Goal: Transaction & Acquisition: Purchase product/service

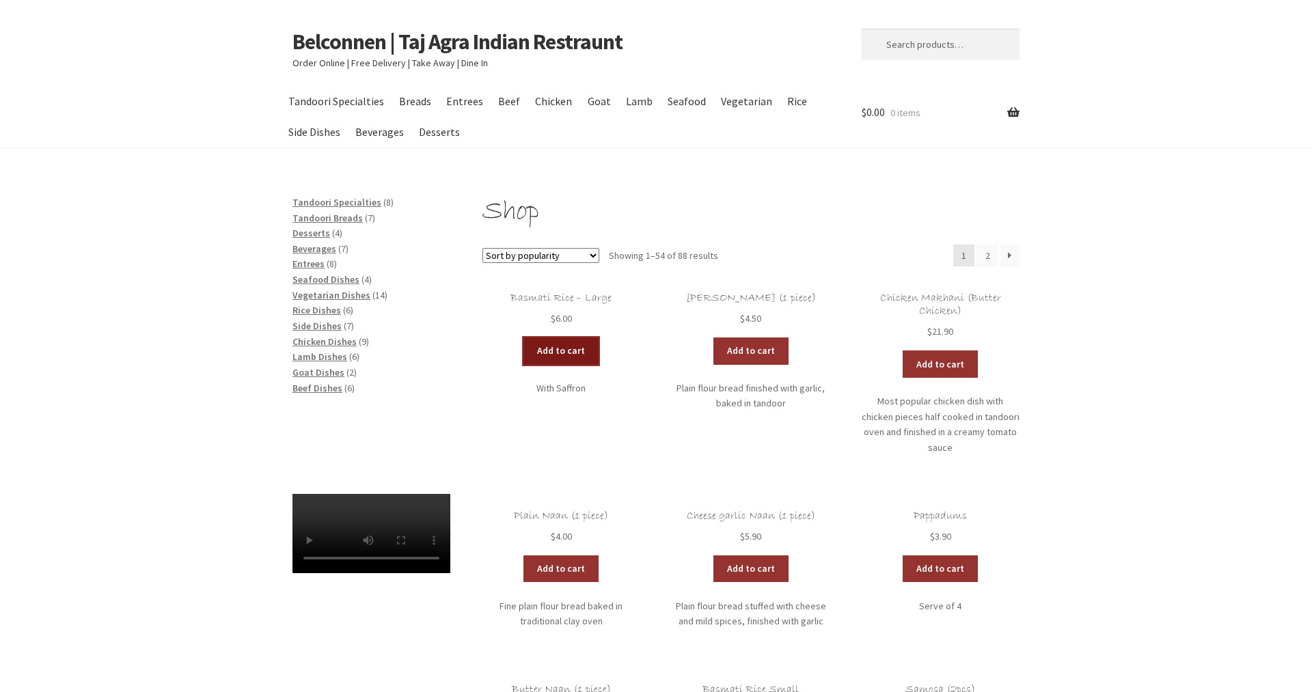
click at [562, 349] on link "Add to cart" at bounding box center [561, 351] width 75 height 27
click at [515, 342] on link "Add to cart" at bounding box center [521, 351] width 75 height 27
click at [311, 247] on span "Beverages" at bounding box center [315, 249] width 44 height 12
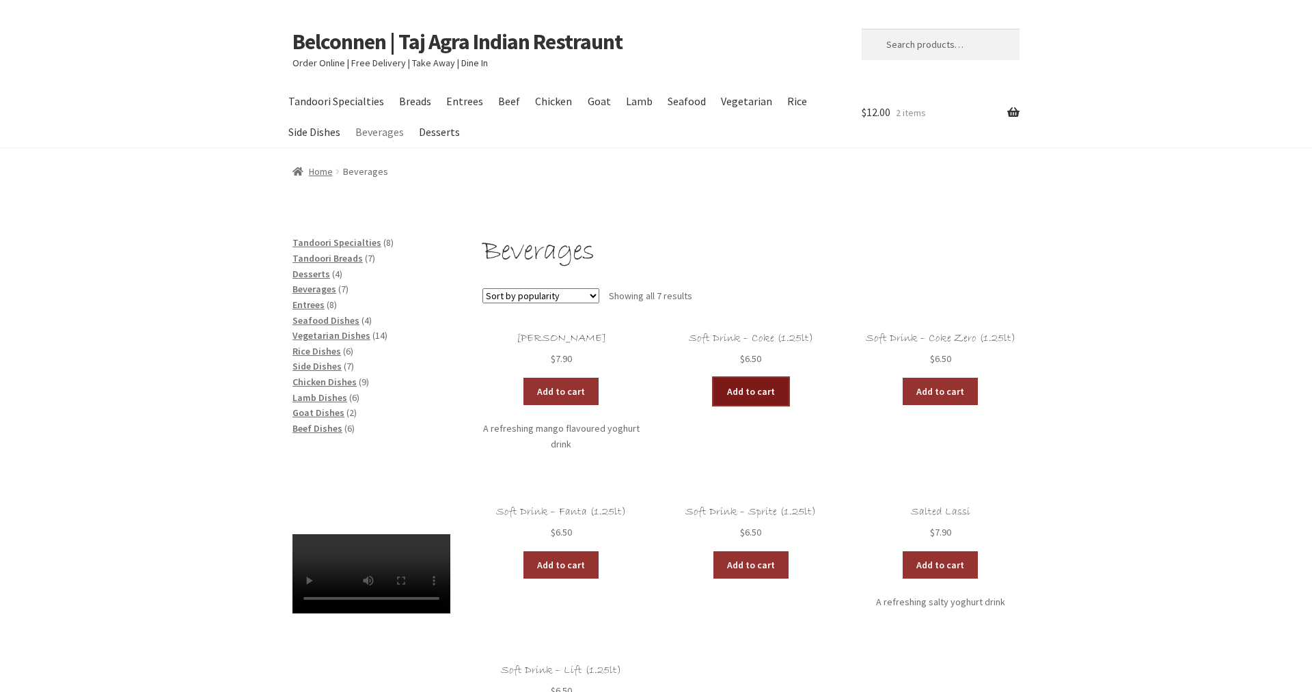
click at [742, 390] on link "Add to cart" at bounding box center [751, 391] width 75 height 27
click at [696, 390] on link "Add to cart" at bounding box center [710, 391] width 75 height 27
click at [308, 378] on span "Chicken Dishes" at bounding box center [325, 382] width 64 height 12
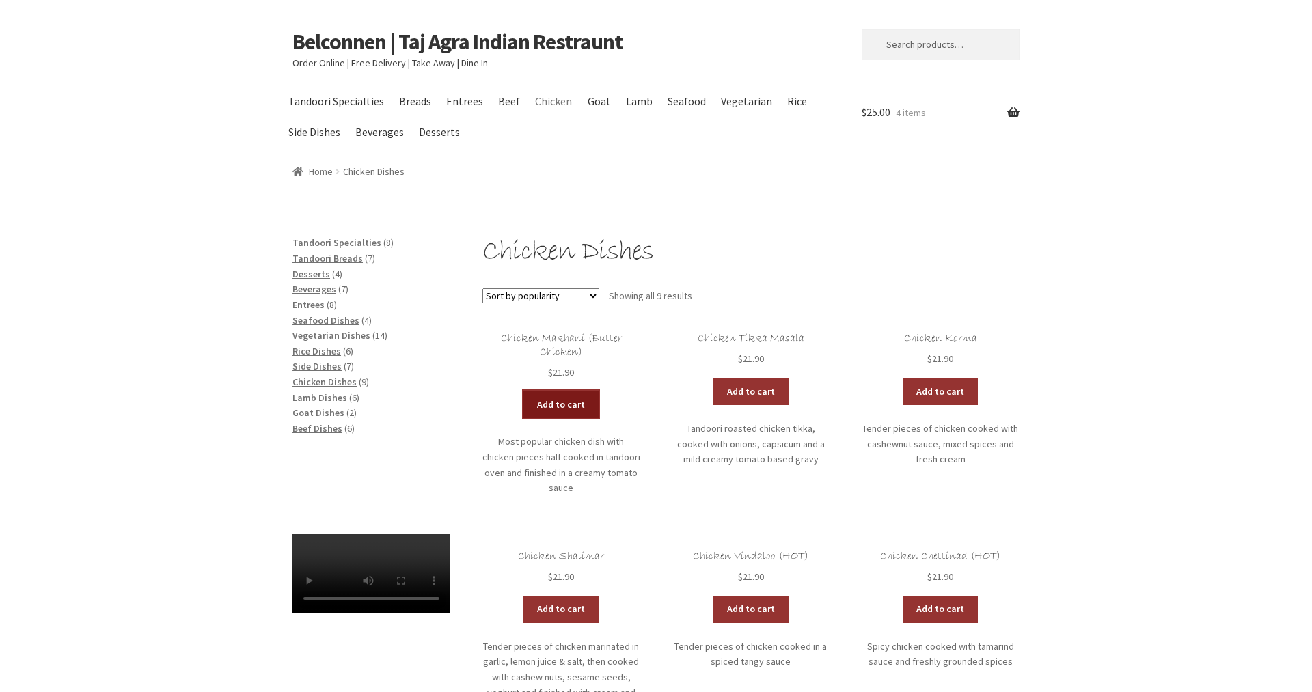
click at [565, 405] on link "Add to cart" at bounding box center [561, 404] width 75 height 27
click at [951, 392] on link "Add to cart" at bounding box center [940, 391] width 75 height 27
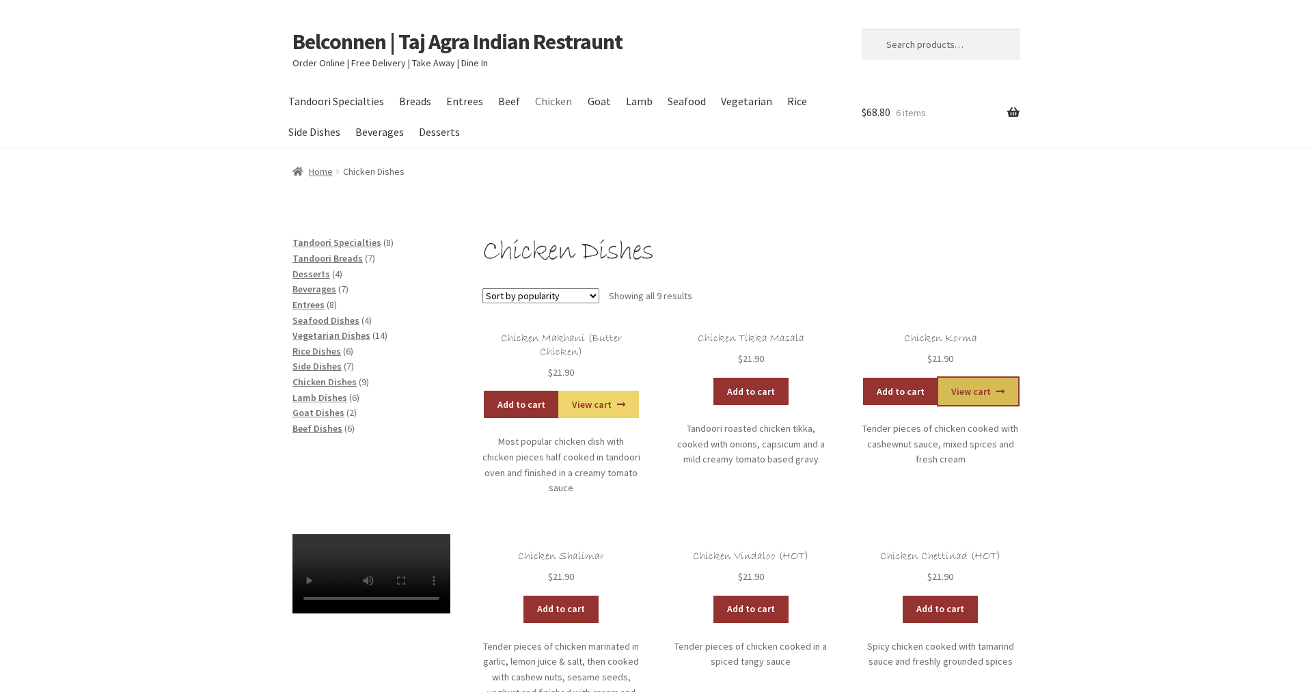
click at [990, 385] on link "View cart" at bounding box center [978, 391] width 80 height 27
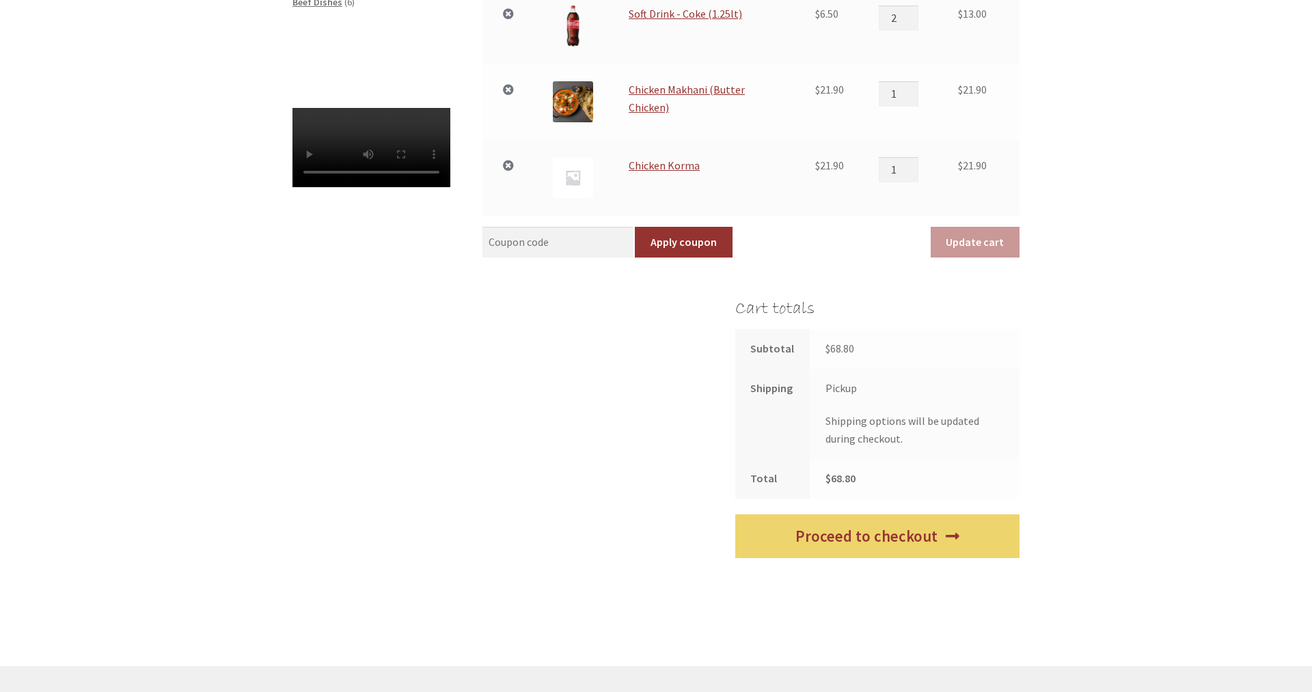
scroll to position [491, 0]
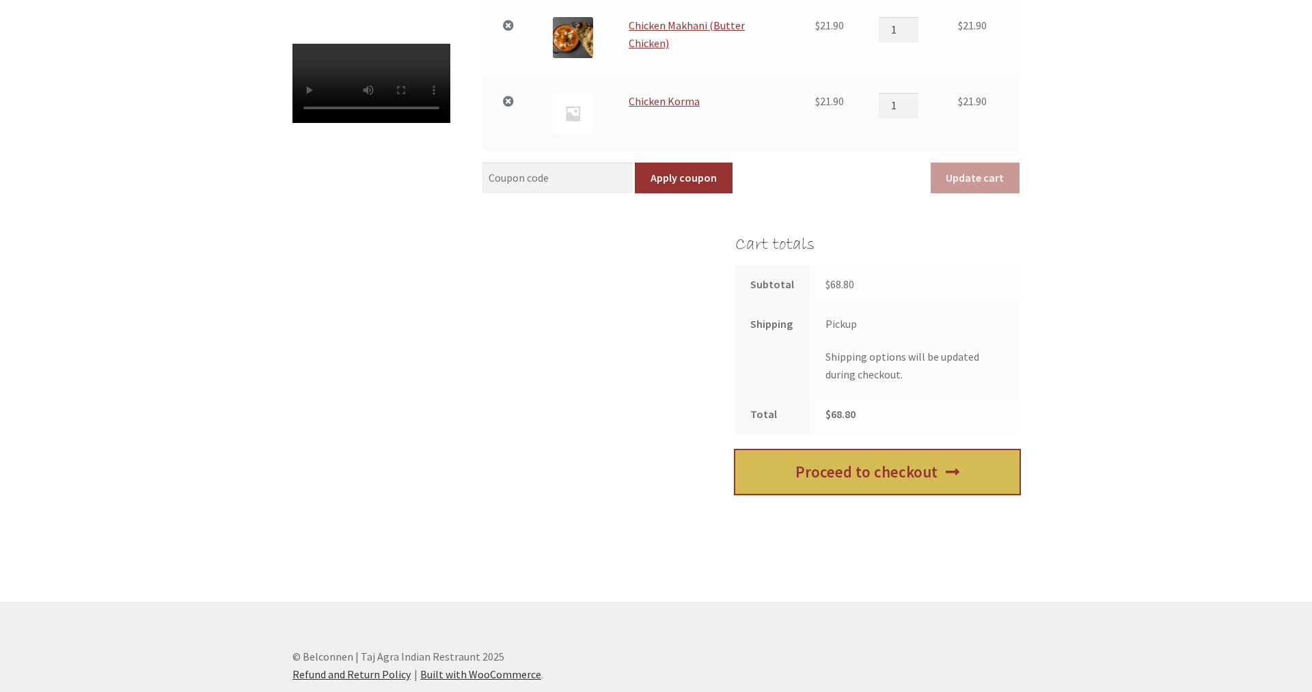
click at [892, 476] on link "Proceed to checkout" at bounding box center [877, 472] width 284 height 44
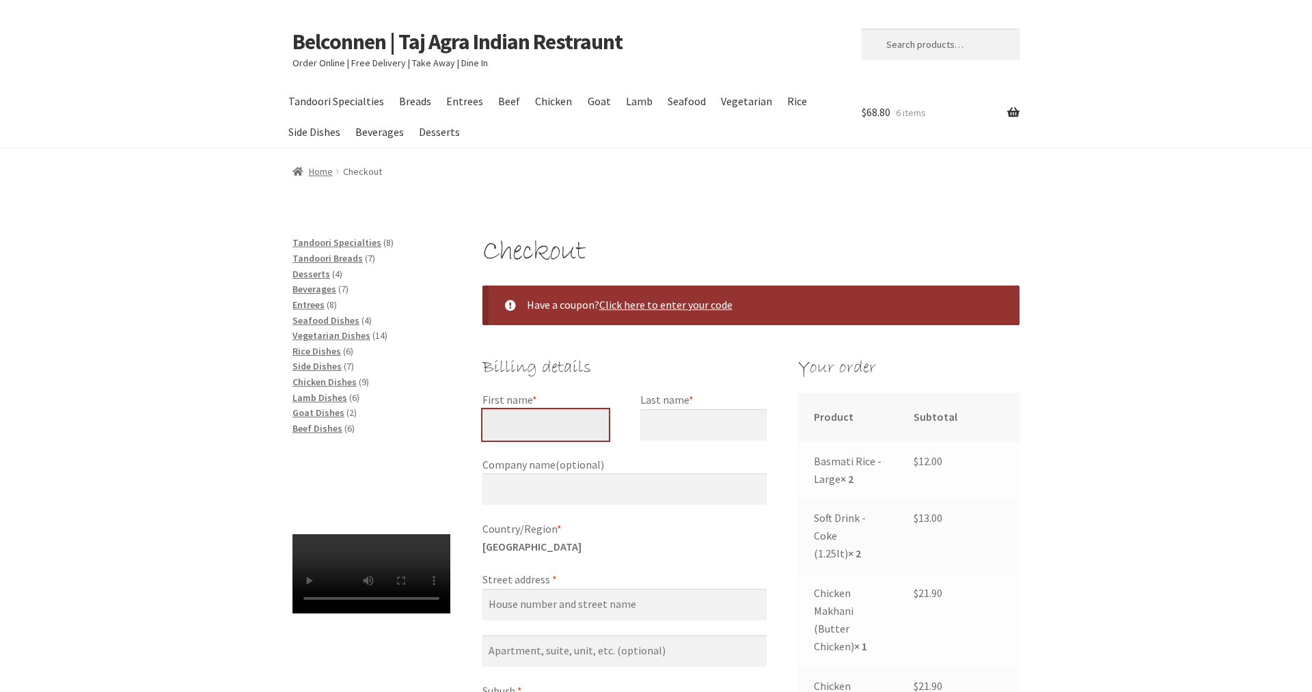
click at [545, 419] on input "First name *" at bounding box center [546, 424] width 126 height 31
type input "[PERSON_NAME]"
click at [683, 426] on input "Last name *" at bounding box center [703, 424] width 126 height 31
type input "Quince"
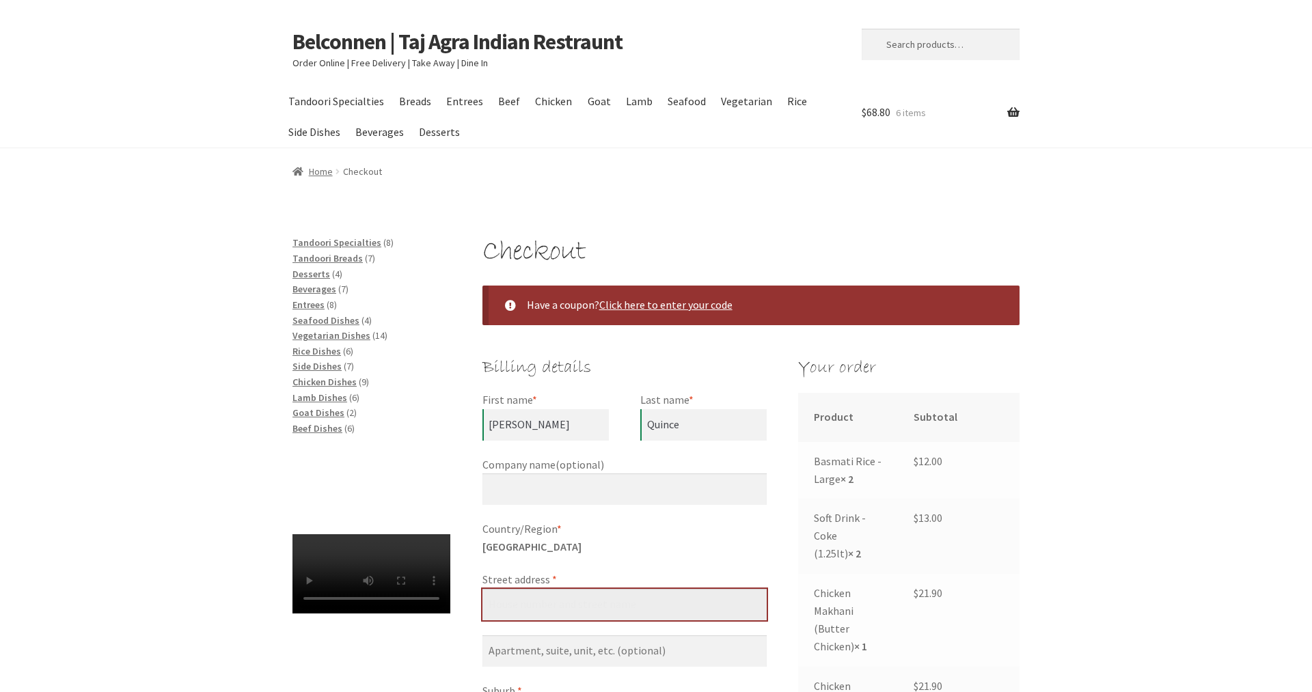
click at [573, 599] on input "Street address *" at bounding box center [625, 604] width 284 height 31
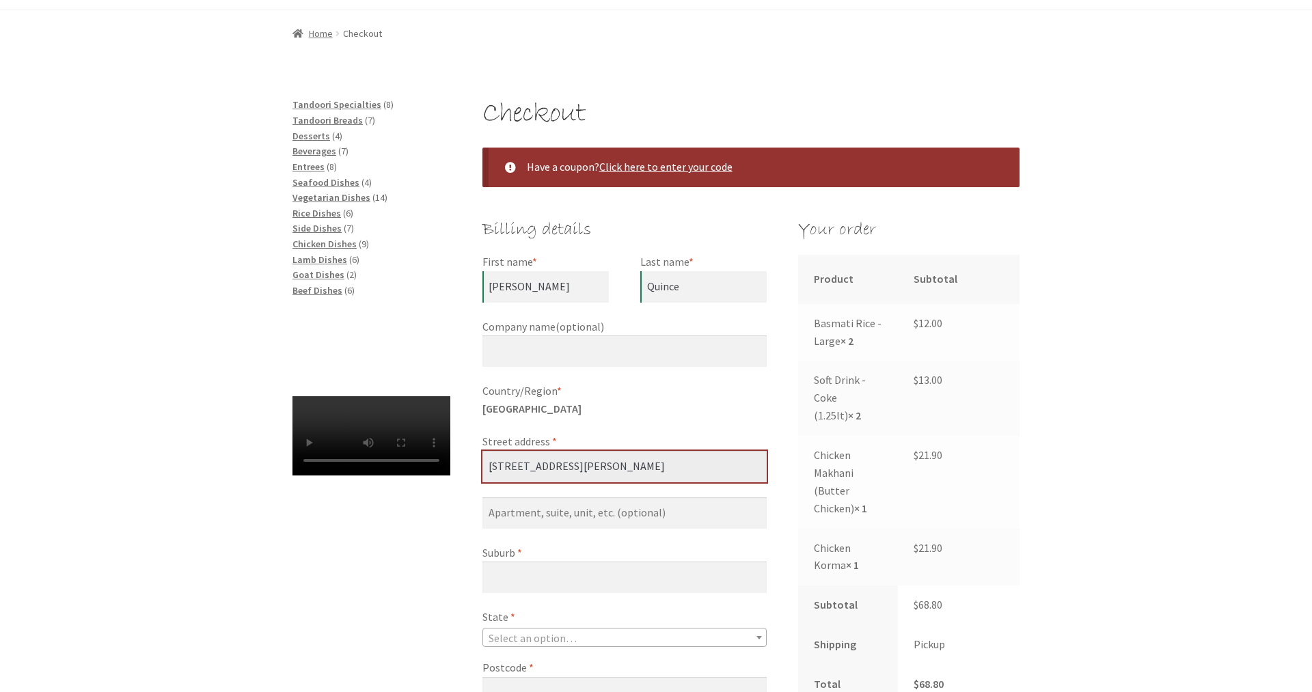
scroll to position [139, 0]
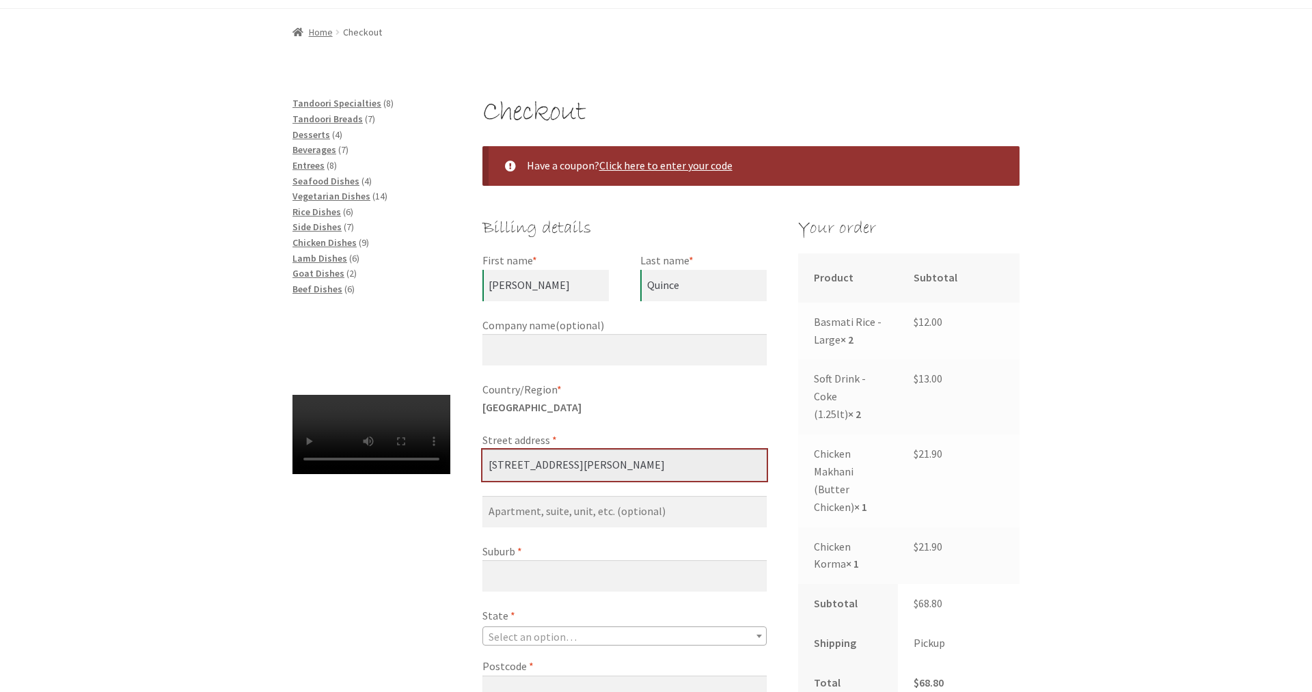
type input "[STREET_ADDRESS][PERSON_NAME]"
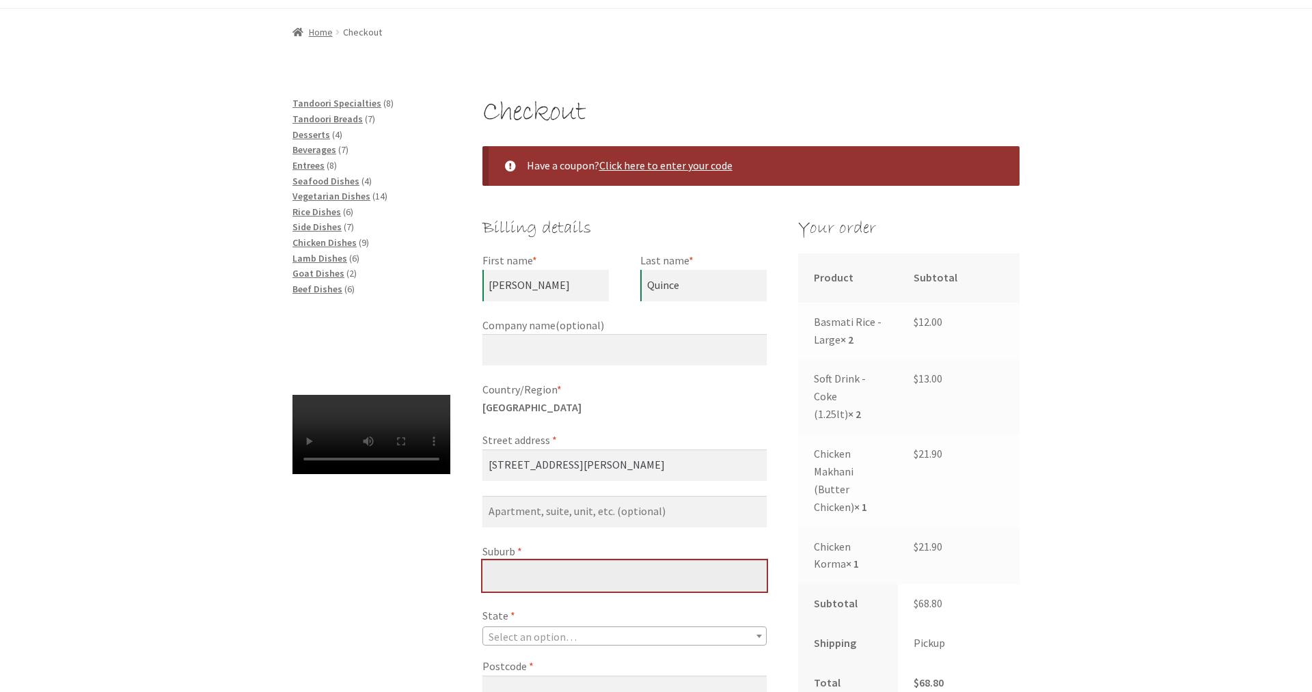
click at [556, 570] on input "Suburb *" at bounding box center [625, 575] width 284 height 31
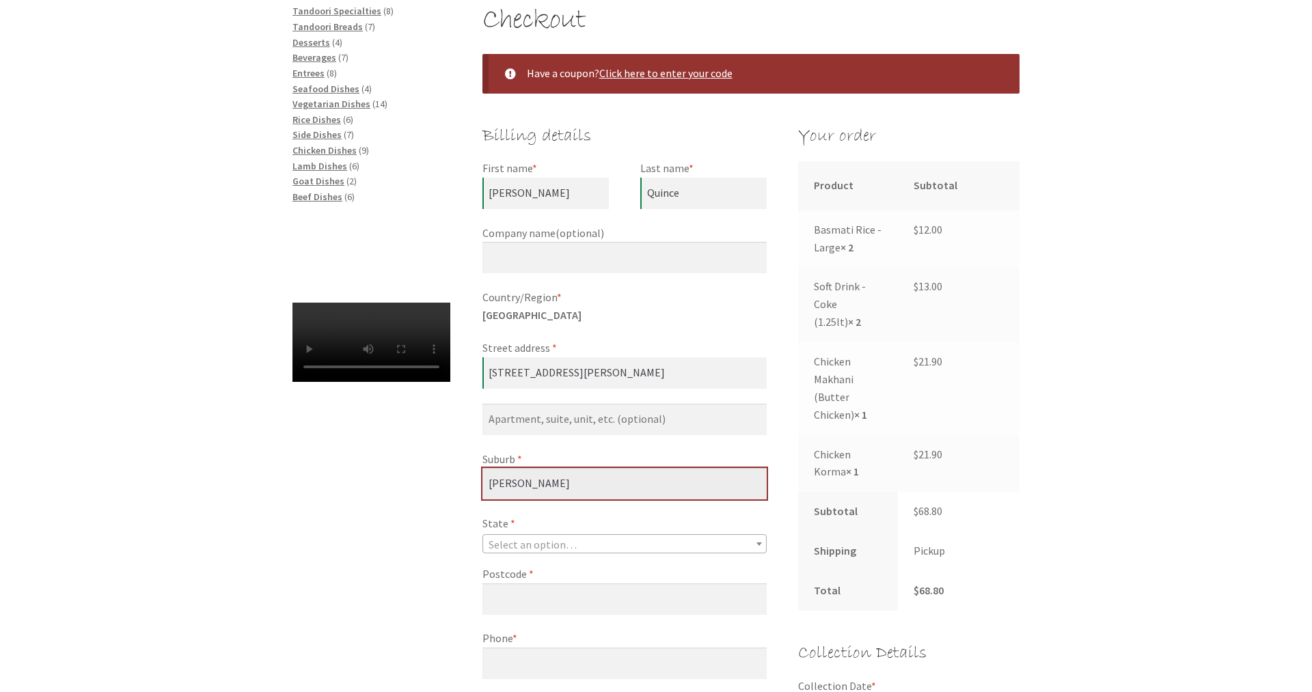
scroll to position [279, 0]
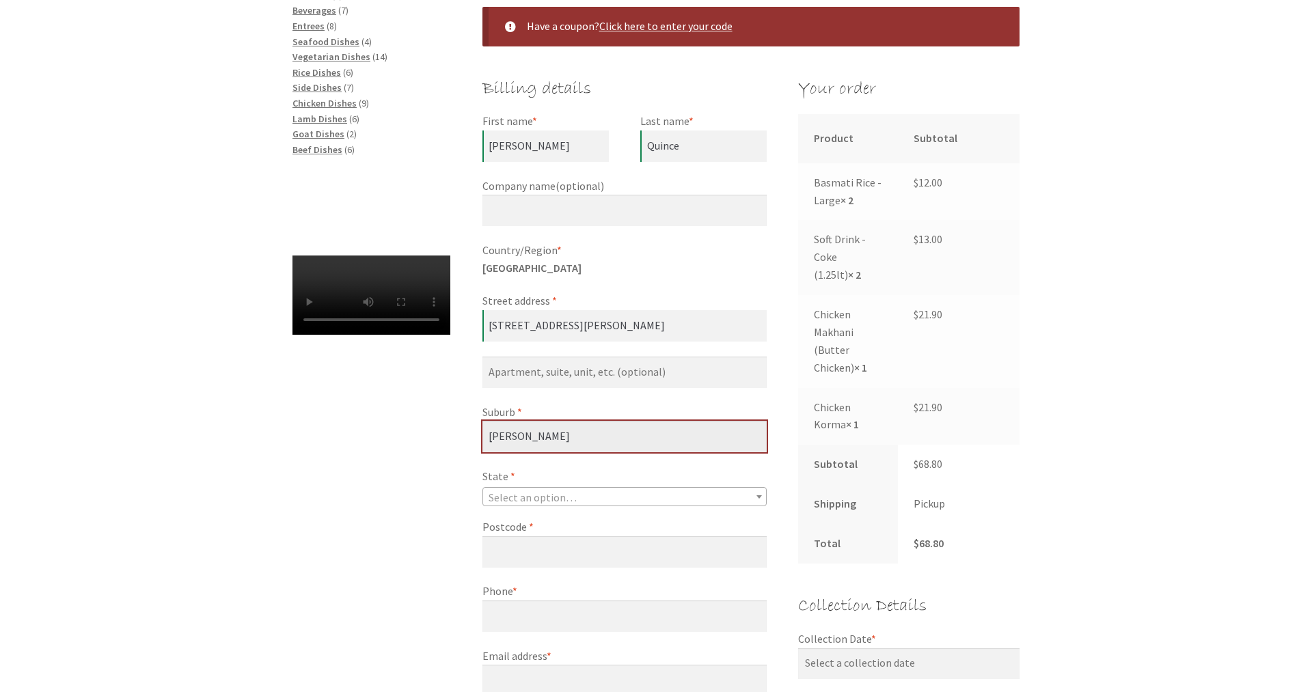
type input "[PERSON_NAME]"
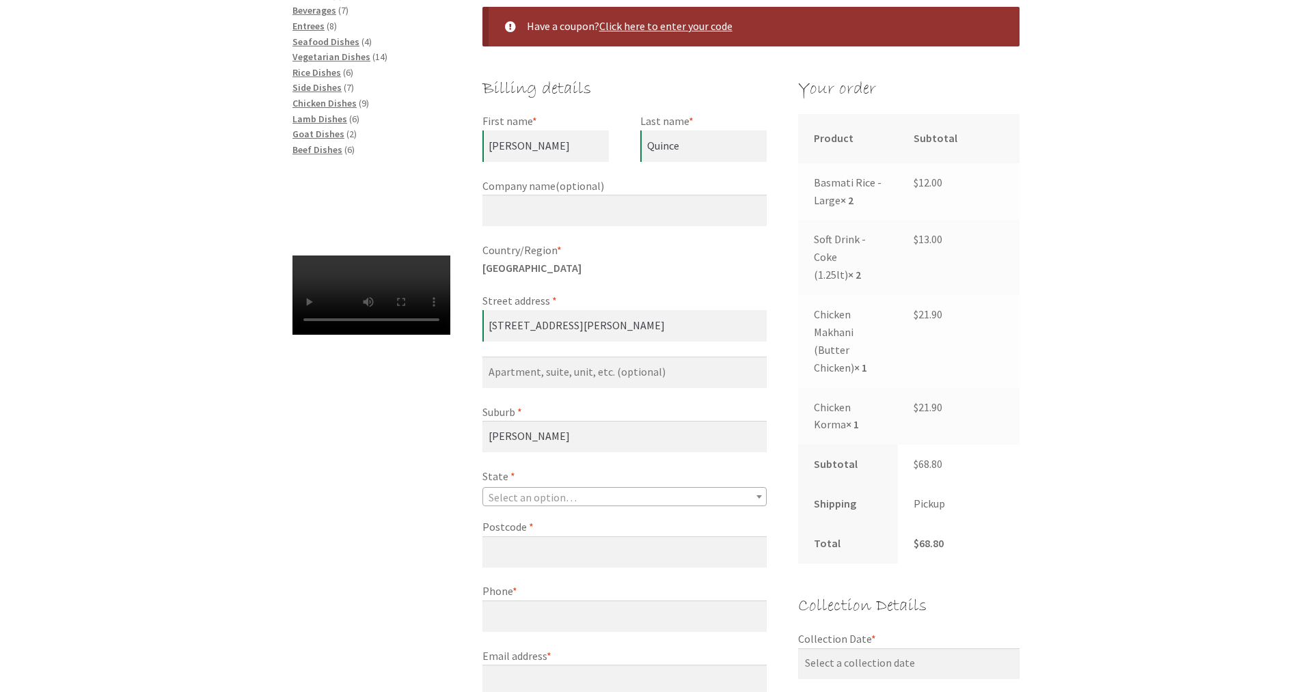
click at [552, 498] on span "Select an option…" at bounding box center [533, 498] width 88 height 14
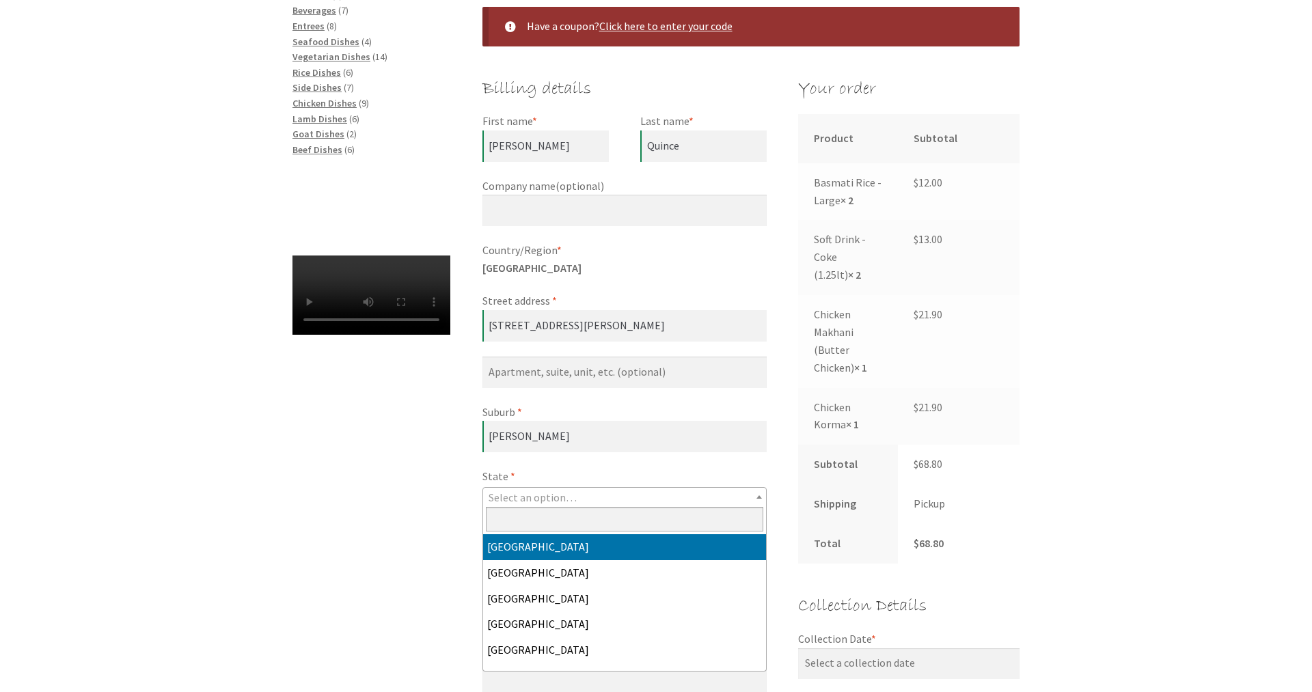
select select "ACT"
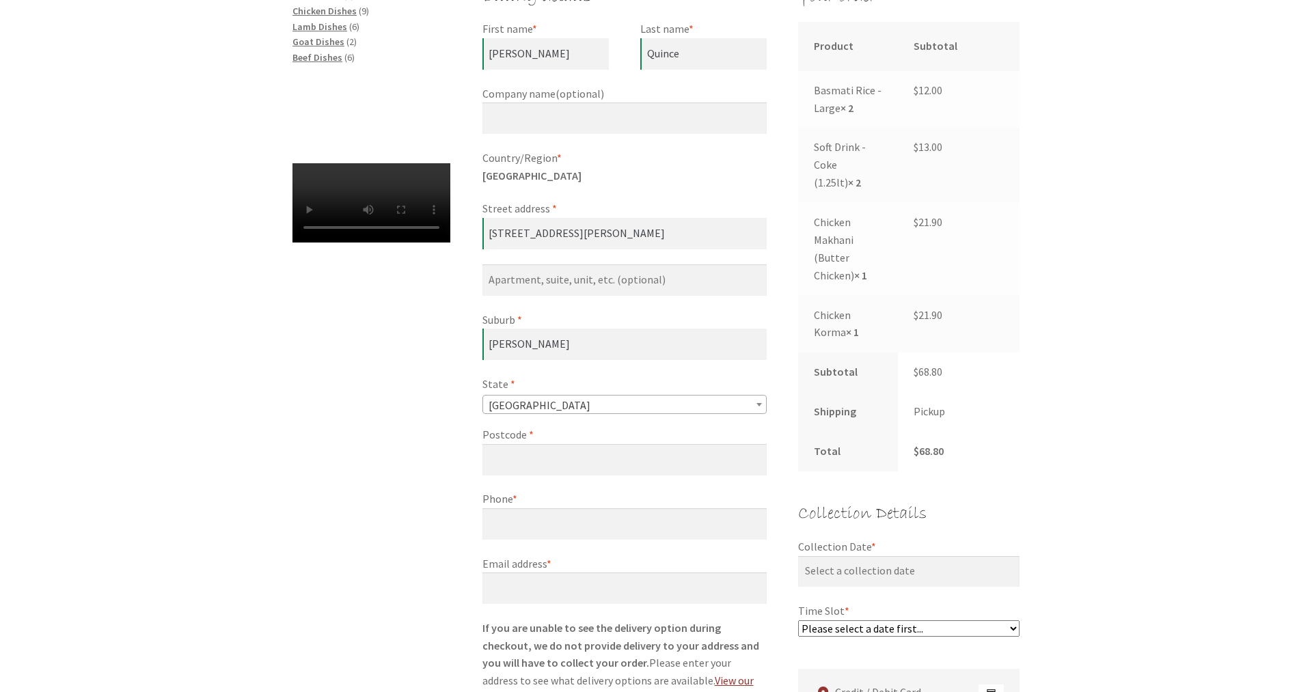
scroll to position [418, 0]
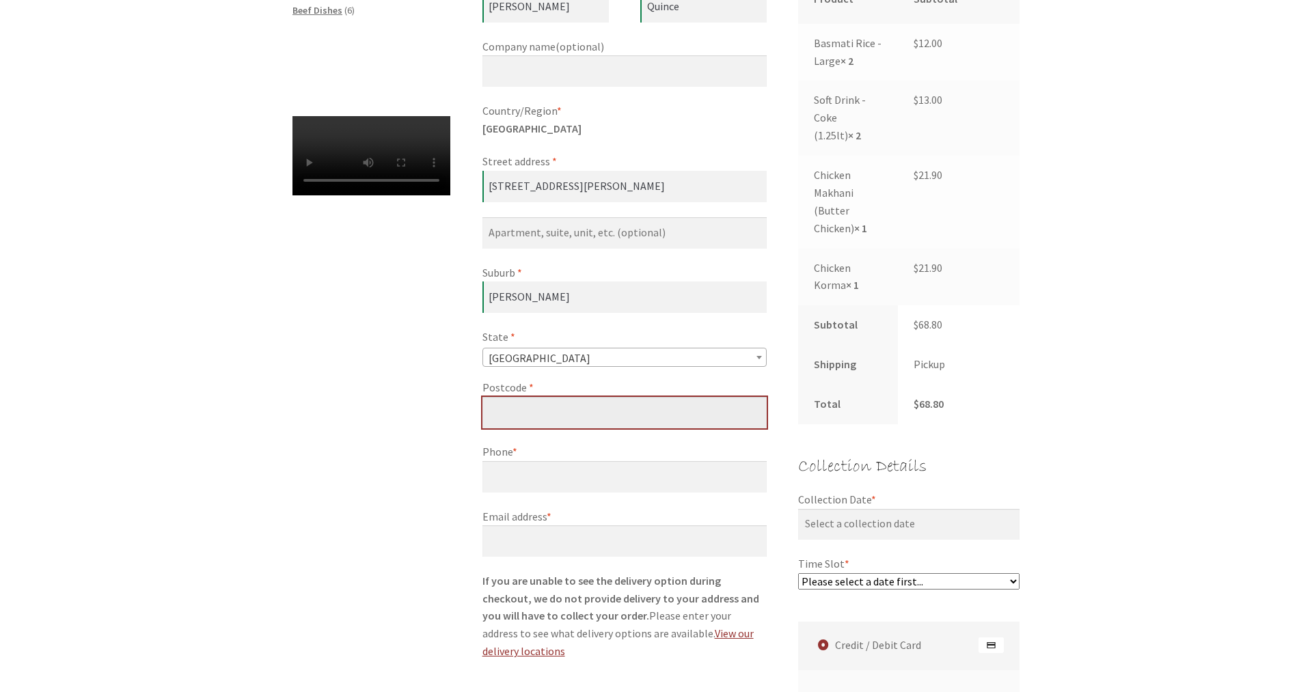
click at [556, 417] on input "Postcode *" at bounding box center [625, 412] width 284 height 31
type input "2614"
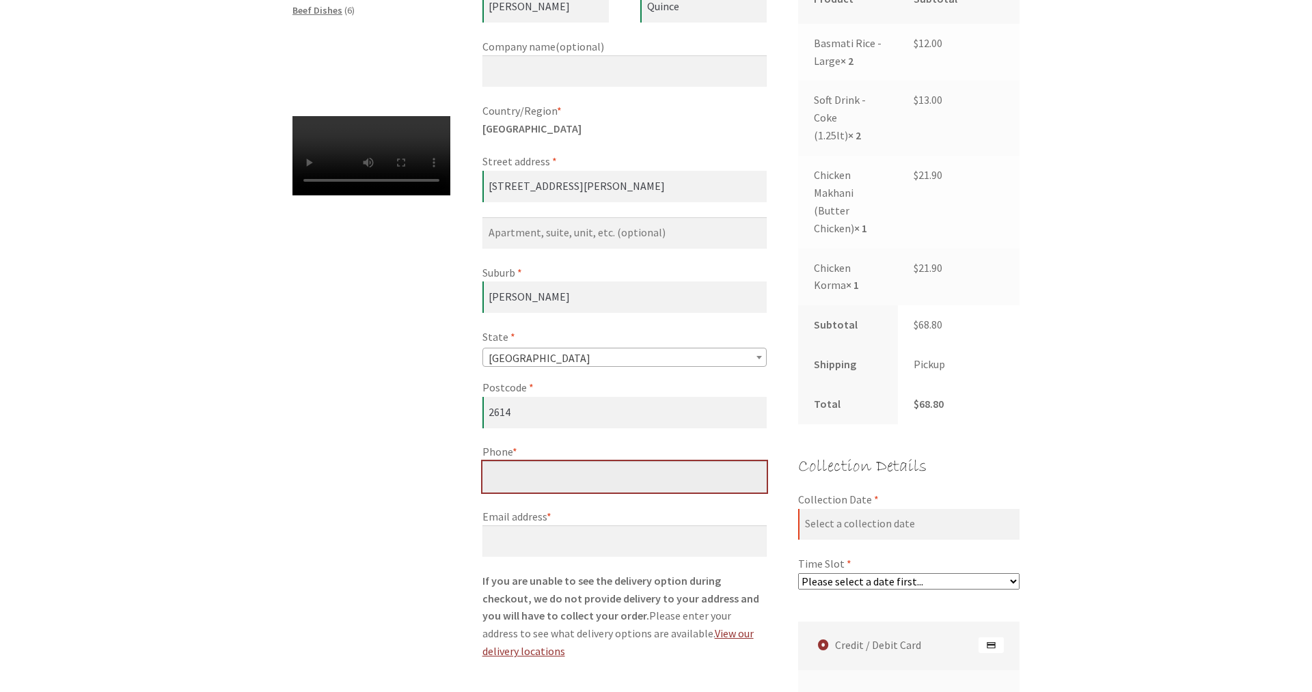
click at [521, 480] on input "Phone *" at bounding box center [625, 476] width 284 height 31
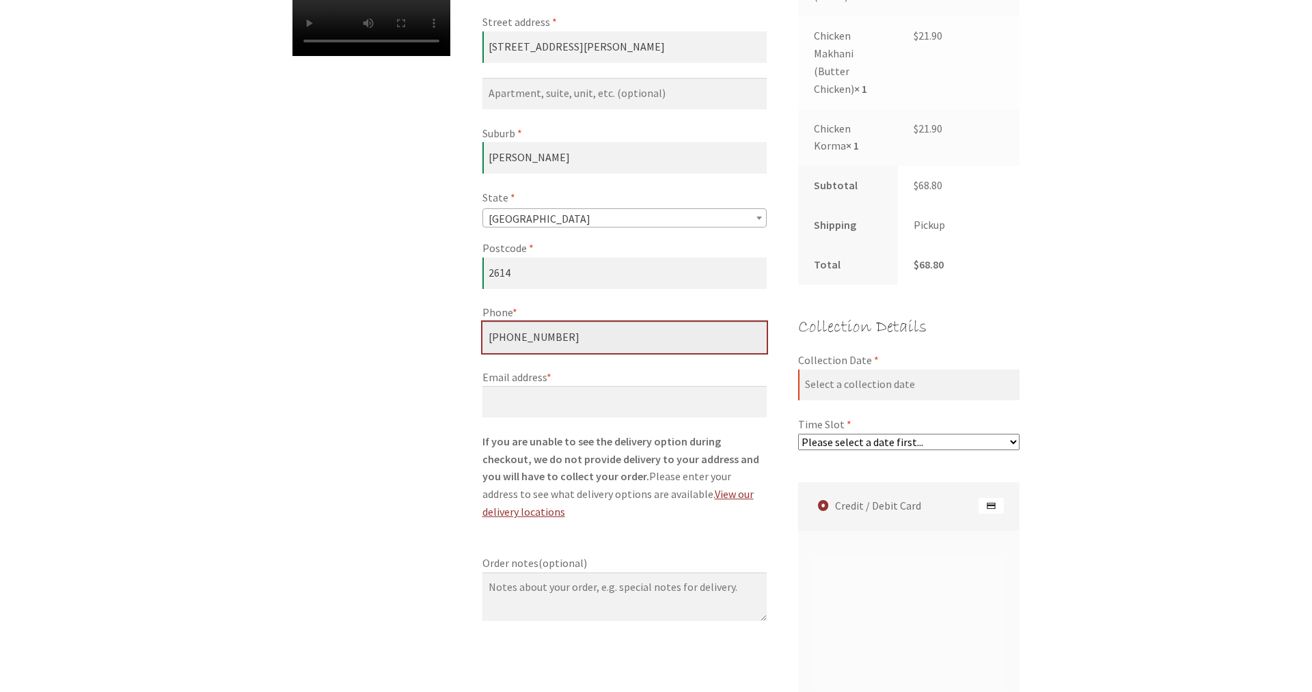
type input "0411-539-637"
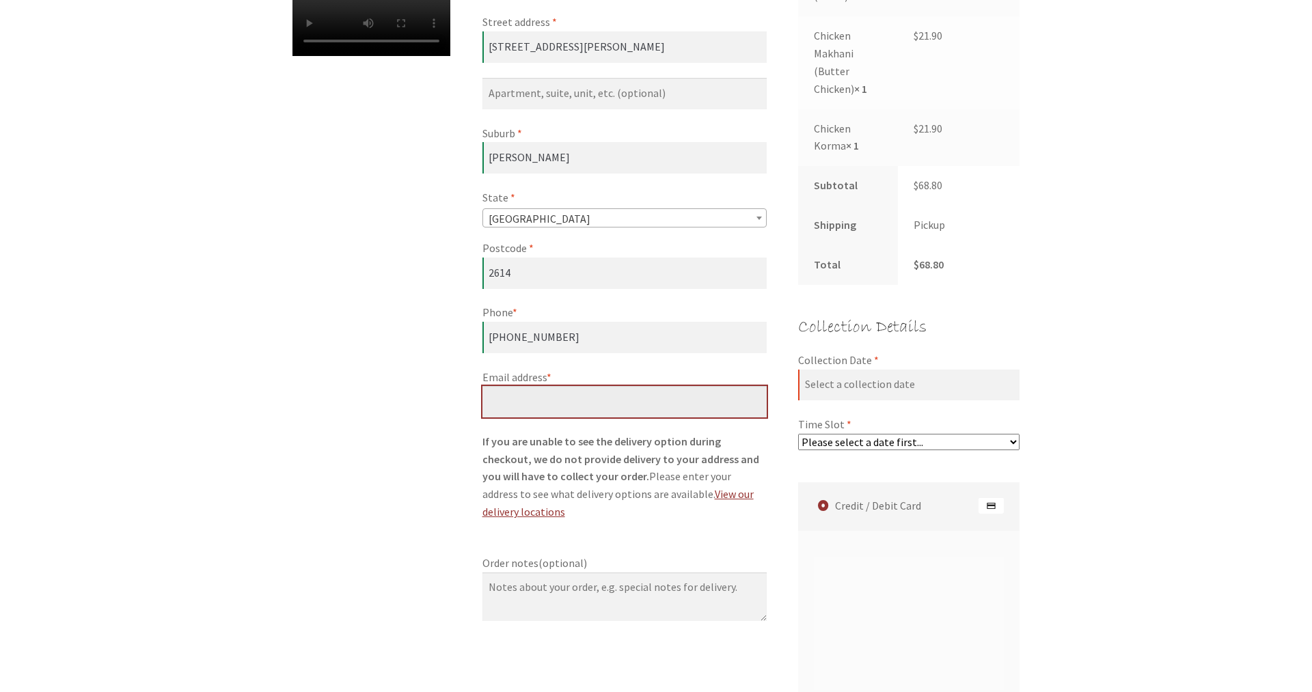
click at [563, 409] on input "Email address *" at bounding box center [625, 401] width 284 height 31
type input "mqu77363@bigpond.net.au"
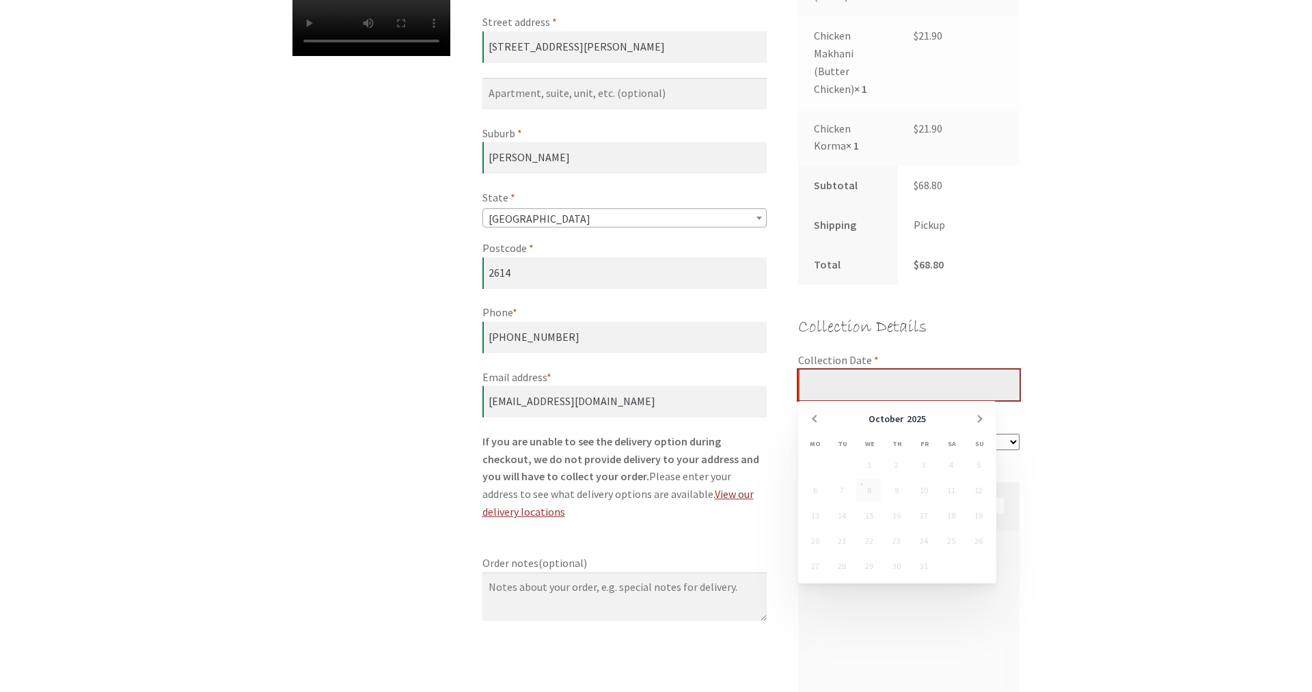
click at [907, 394] on input "Collection Date *" at bounding box center [908, 385] width 221 height 31
click at [882, 379] on input "Collection Date *" at bounding box center [908, 385] width 221 height 31
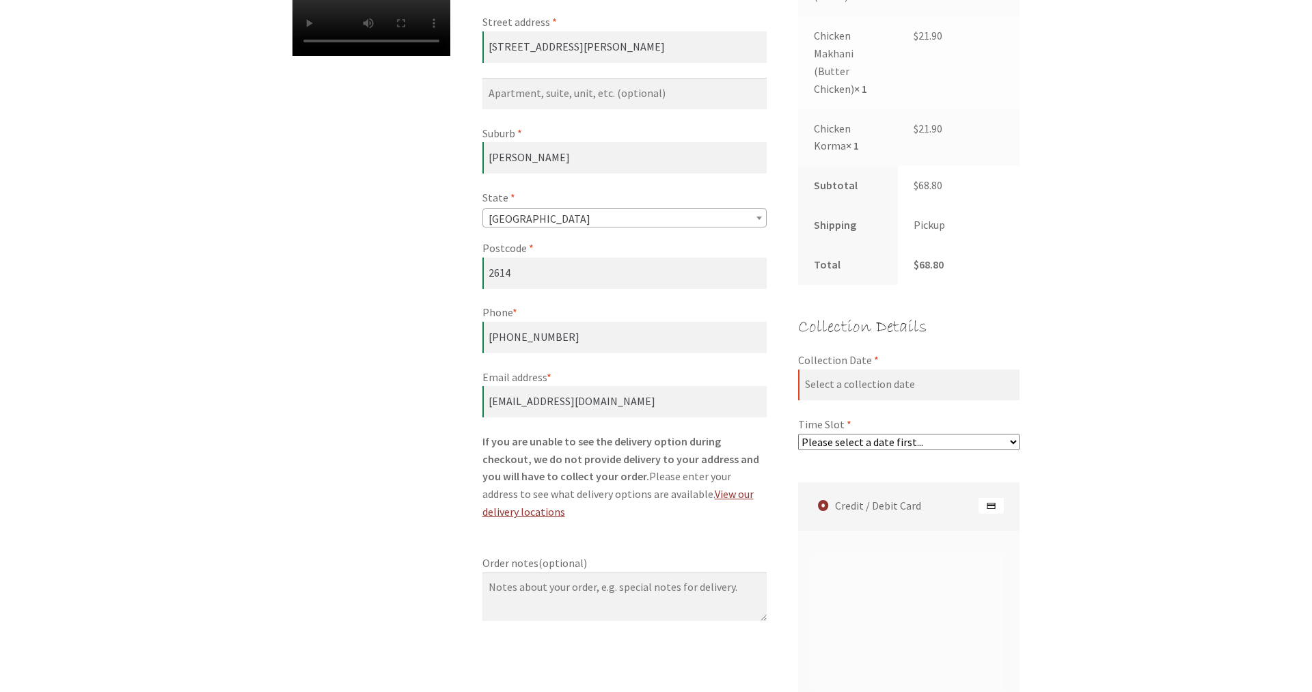
click at [1093, 290] on div "Checkout Have a coupon? Click here to enter your code Coupon: Apply coupon Bill…" at bounding box center [656, 391] width 1312 height 1428
click at [798, 434] on select "Please select a date first..." at bounding box center [908, 442] width 221 height 16
click option "Please select a date first..." at bounding box center [0, 0] width 0 height 0
click at [888, 382] on input "Collection Date *" at bounding box center [908, 385] width 221 height 31
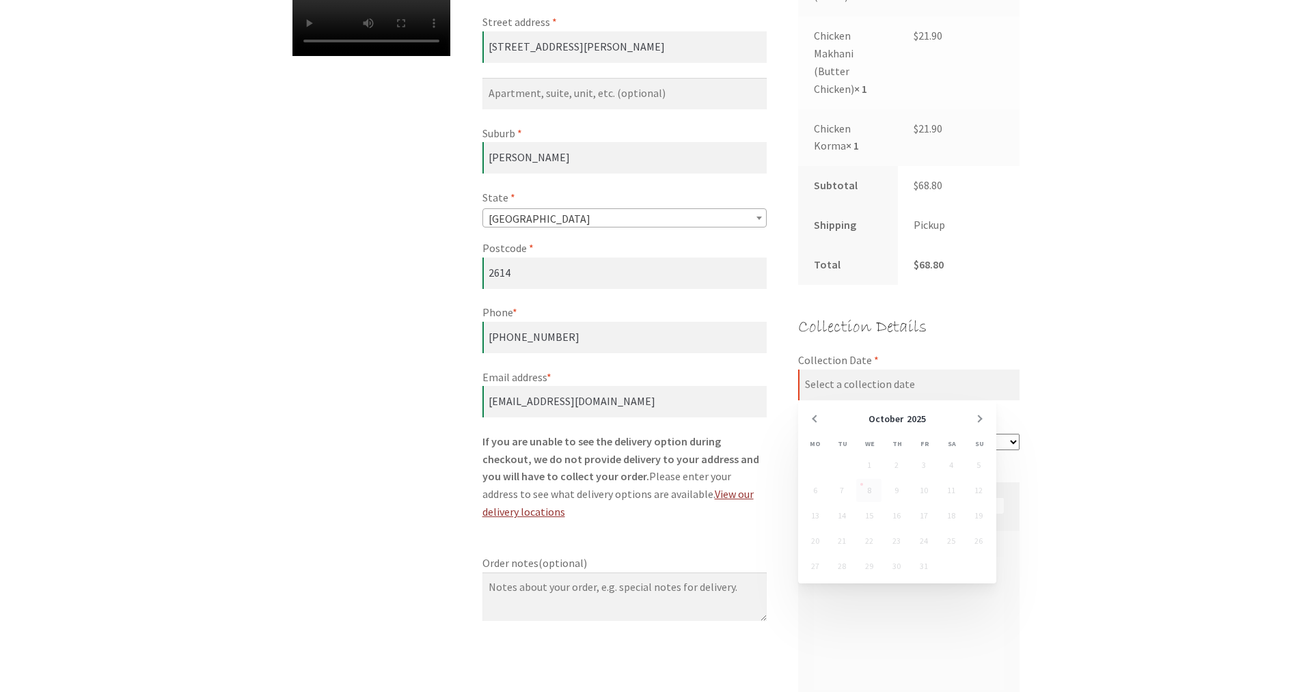
click at [871, 487] on td "8" at bounding box center [869, 491] width 27 height 25
click at [863, 487] on td "8" at bounding box center [869, 491] width 27 height 25
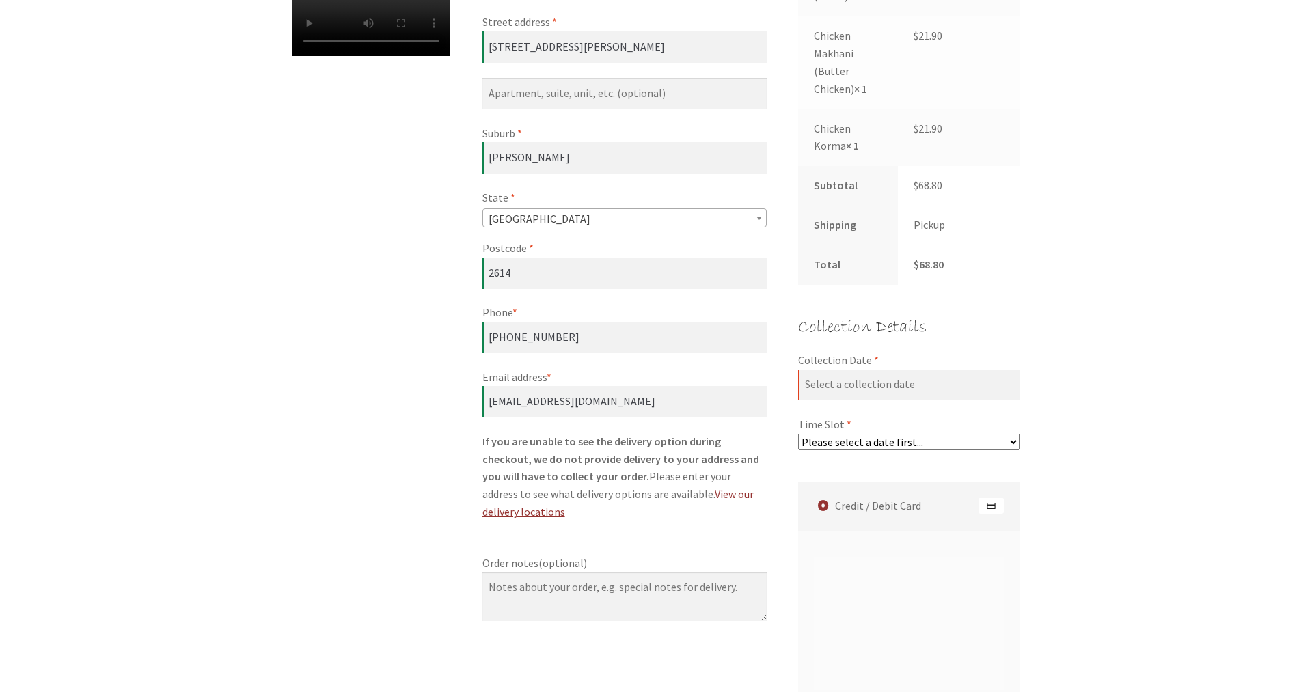
click at [1134, 343] on div "Checkout Have a coupon? Click here to enter your code Coupon: Apply coupon Bill…" at bounding box center [656, 391] width 1312 height 1428
click at [1187, 360] on div "Checkout Have a coupon? Click here to enter your code Coupon: Apply coupon Bill…" at bounding box center [656, 391] width 1312 height 1428
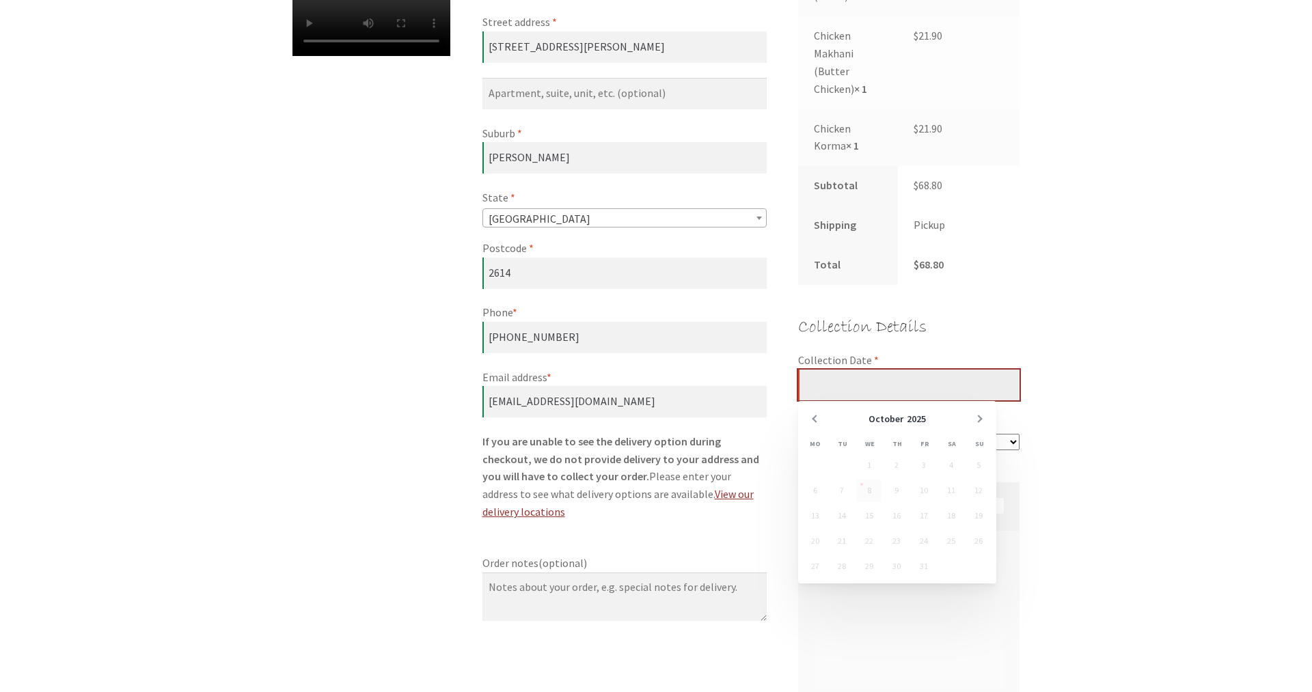
click at [884, 391] on input "Collection Date *" at bounding box center [908, 385] width 221 height 31
click at [869, 491] on td "8" at bounding box center [869, 491] width 27 height 25
click at [892, 489] on td "9" at bounding box center [897, 491] width 27 height 25
click at [1145, 350] on div "Checkout Have a coupon? Click here to enter your code Coupon: Apply coupon Bill…" at bounding box center [656, 391] width 1312 height 1428
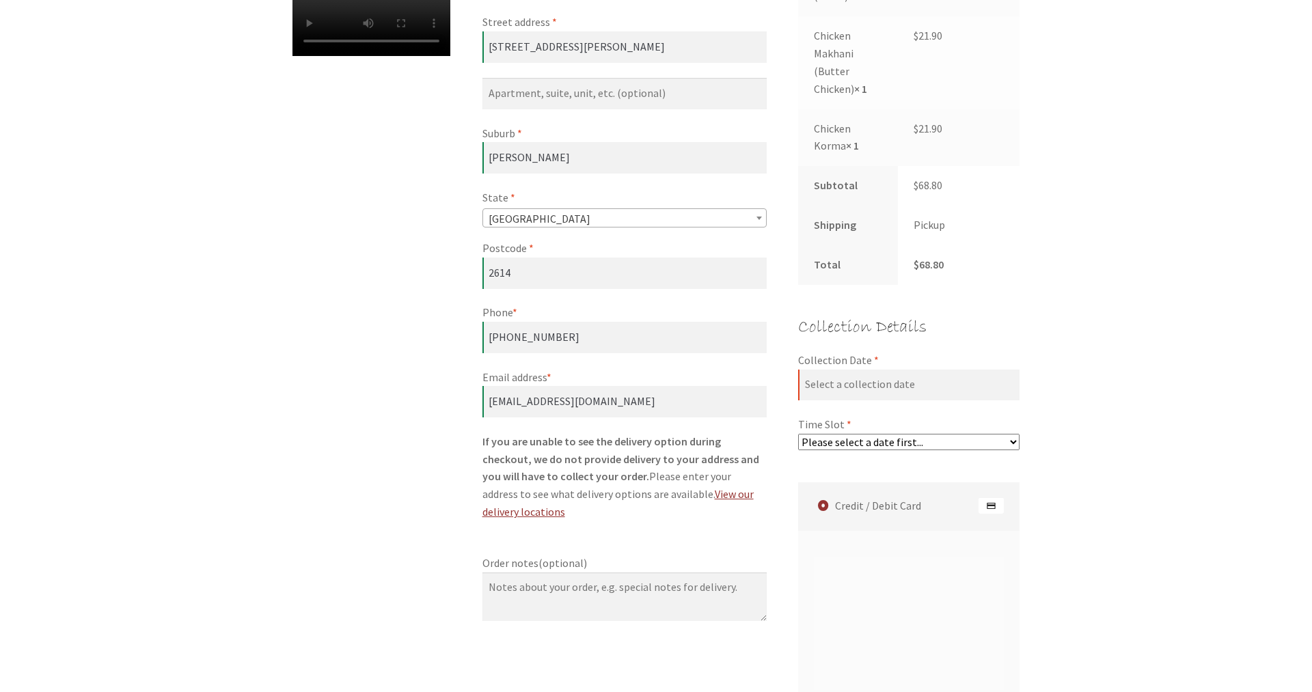
click at [798, 434] on select "Please select a date first..." at bounding box center [908, 442] width 221 height 16
click at [867, 599] on iframe "Checkout" at bounding box center [906, 622] width 191 height 117
click at [1177, 412] on div "Checkout Have a coupon? Click here to enter your code Coupon: Apply coupon Bill…" at bounding box center [656, 391] width 1312 height 1428
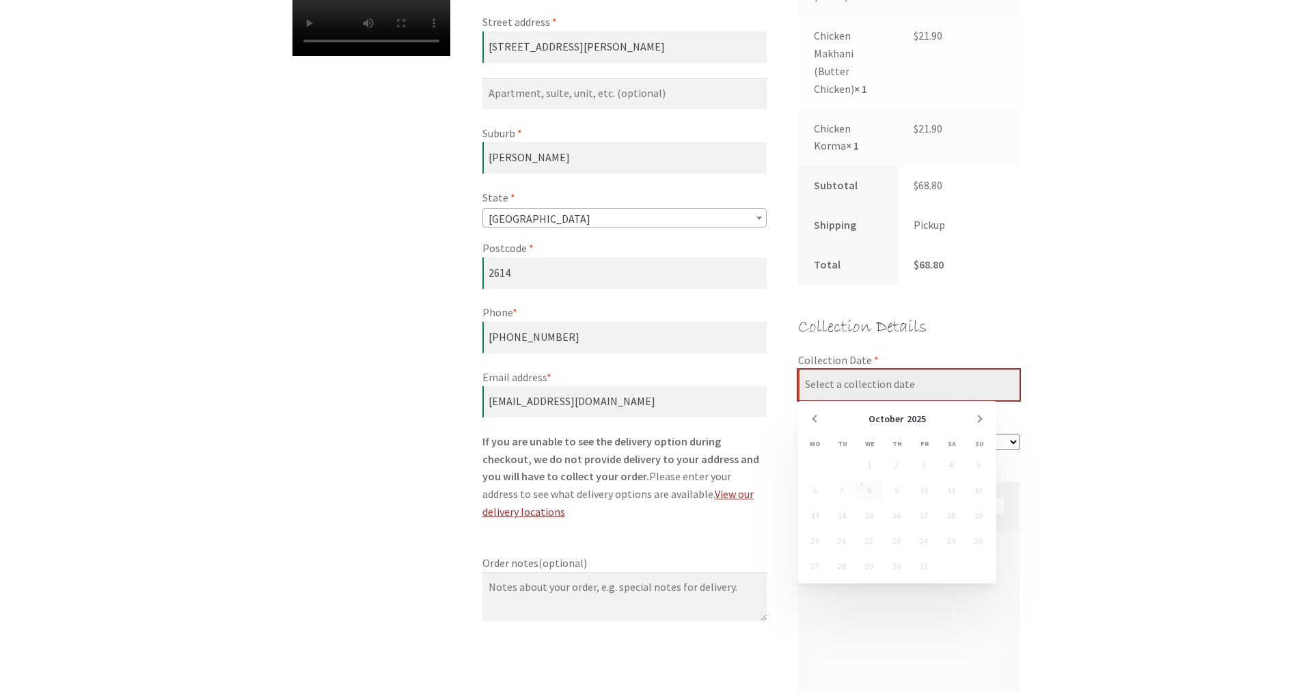
click at [856, 385] on input "Collection Date *" at bounding box center [908, 385] width 221 height 31
click at [867, 489] on td "8" at bounding box center [869, 491] width 27 height 25
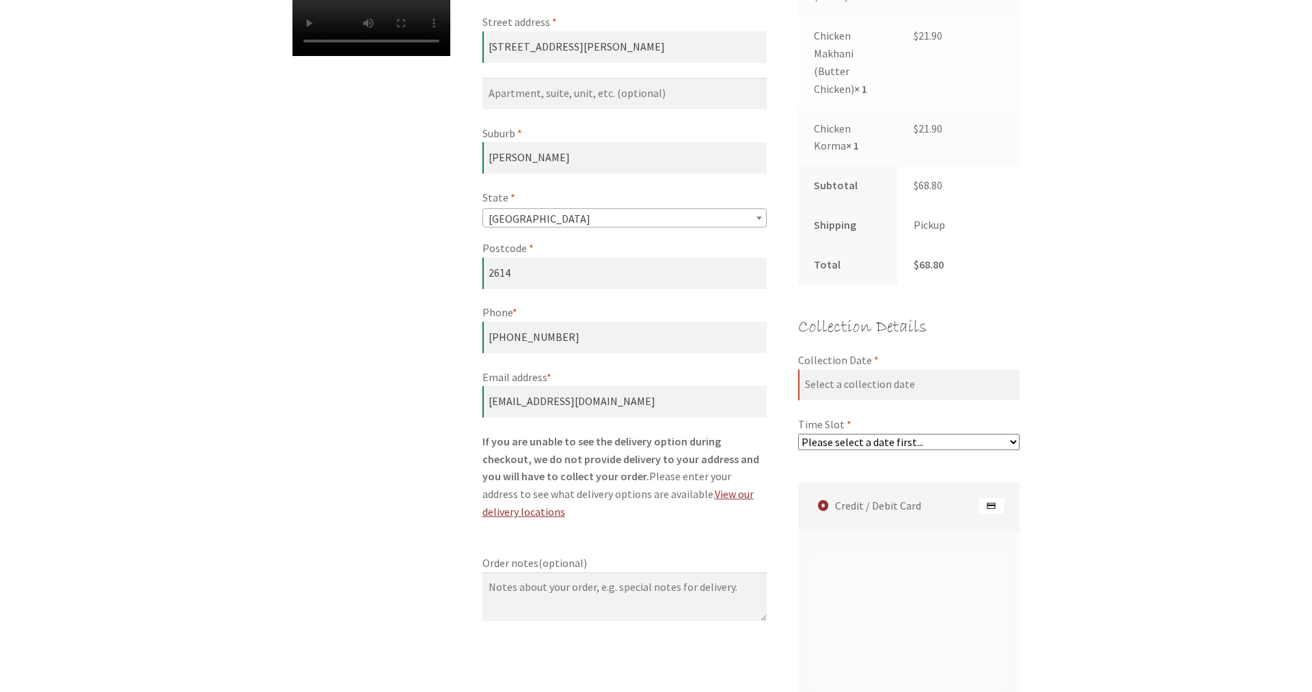
click at [1185, 379] on div "Checkout Have a coupon? Click here to enter your code Coupon: Apply coupon Bill…" at bounding box center [656, 391] width 1312 height 1428
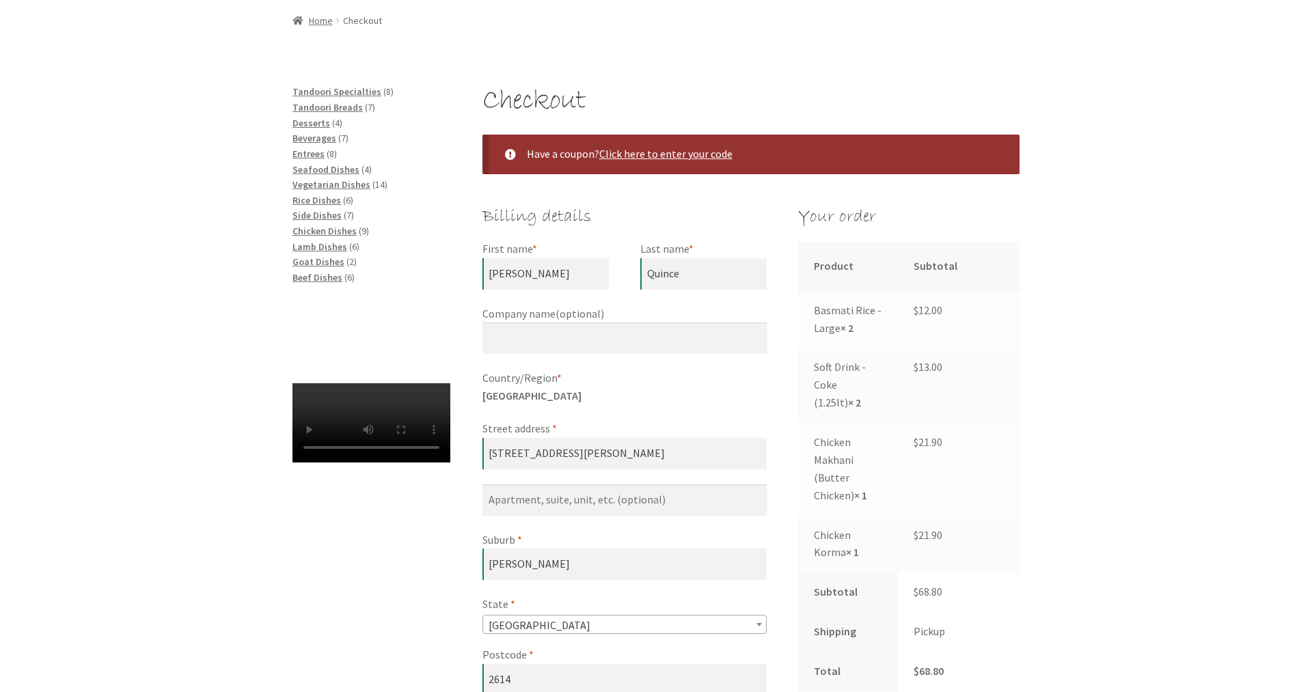
scroll to position [139, 0]
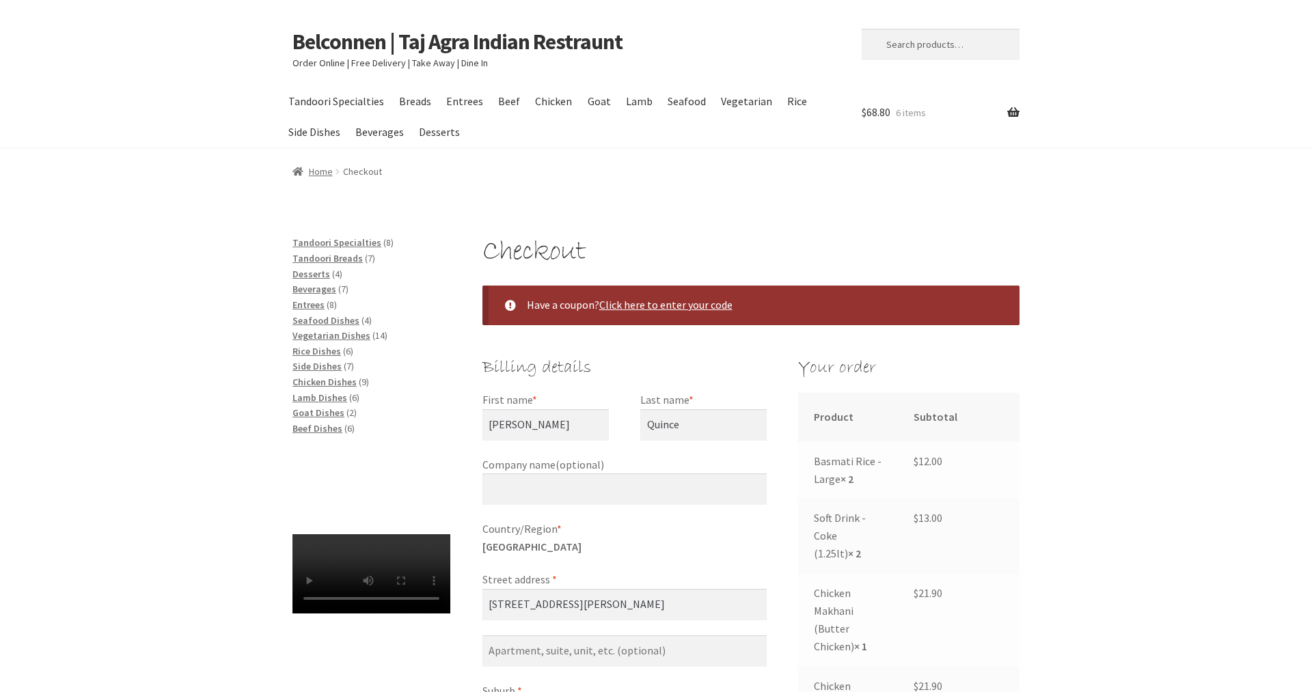
select select "ACT"
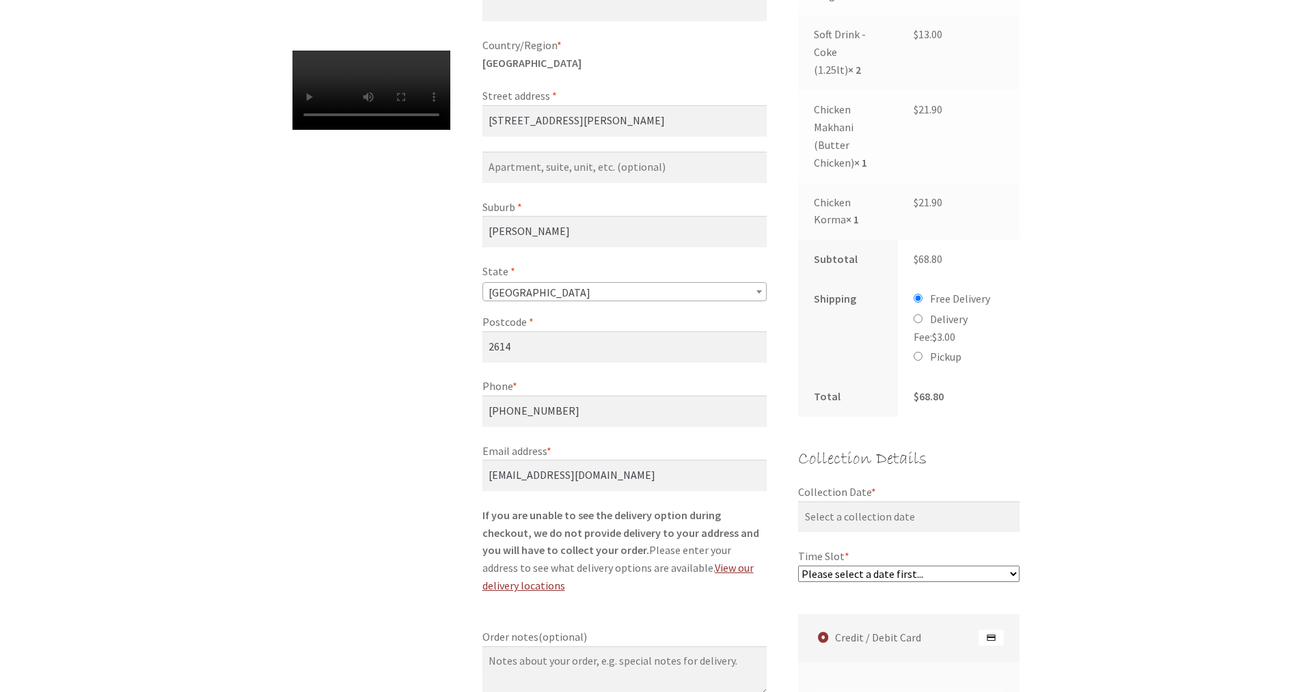
scroll to position [558, 0]
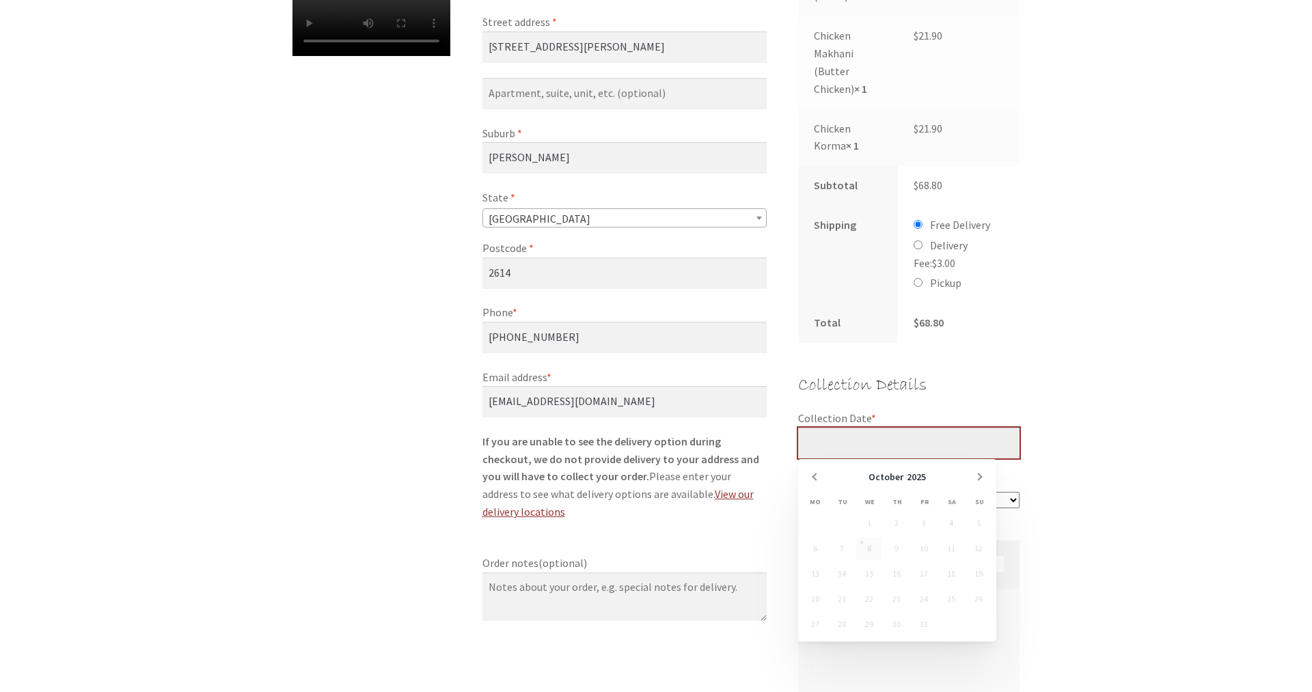
click at [917, 439] on input "Collection Date *" at bounding box center [908, 443] width 221 height 31
click at [865, 555] on td "8" at bounding box center [869, 549] width 27 height 25
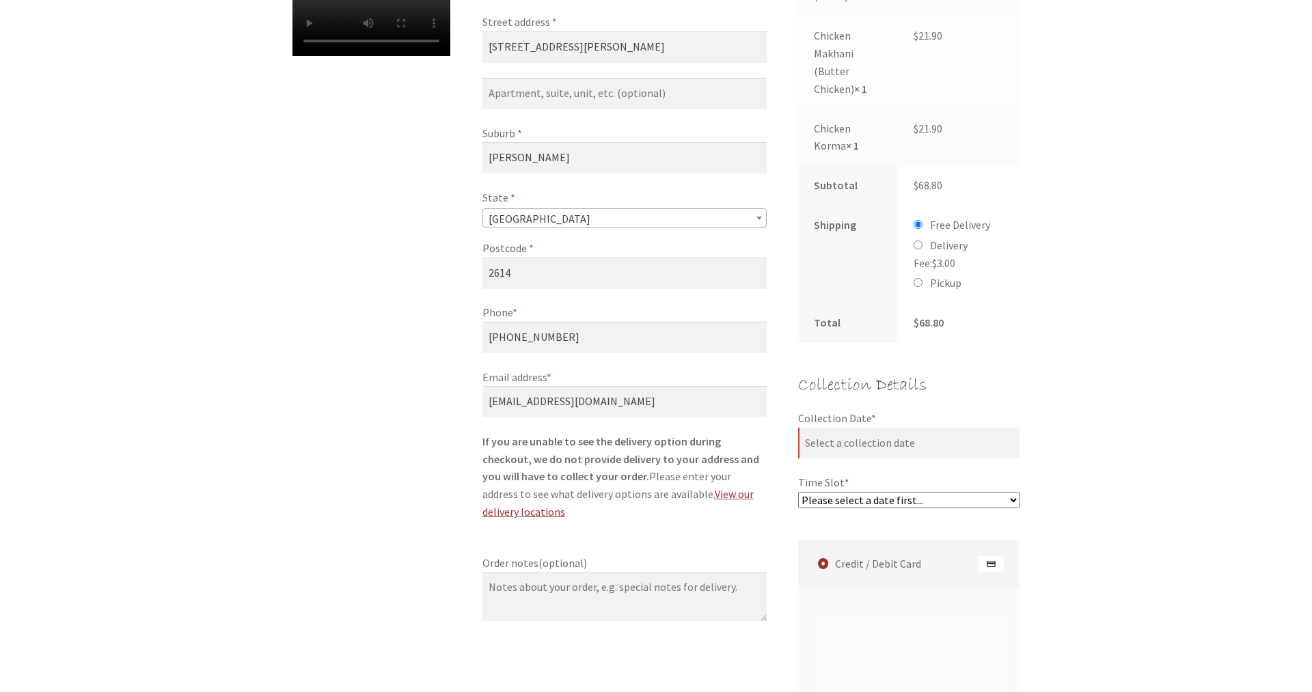
click at [1103, 396] on div "Checkout Have a coupon? Click here to enter your code Coupon: Apply coupon Bill…" at bounding box center [656, 420] width 1312 height 1487
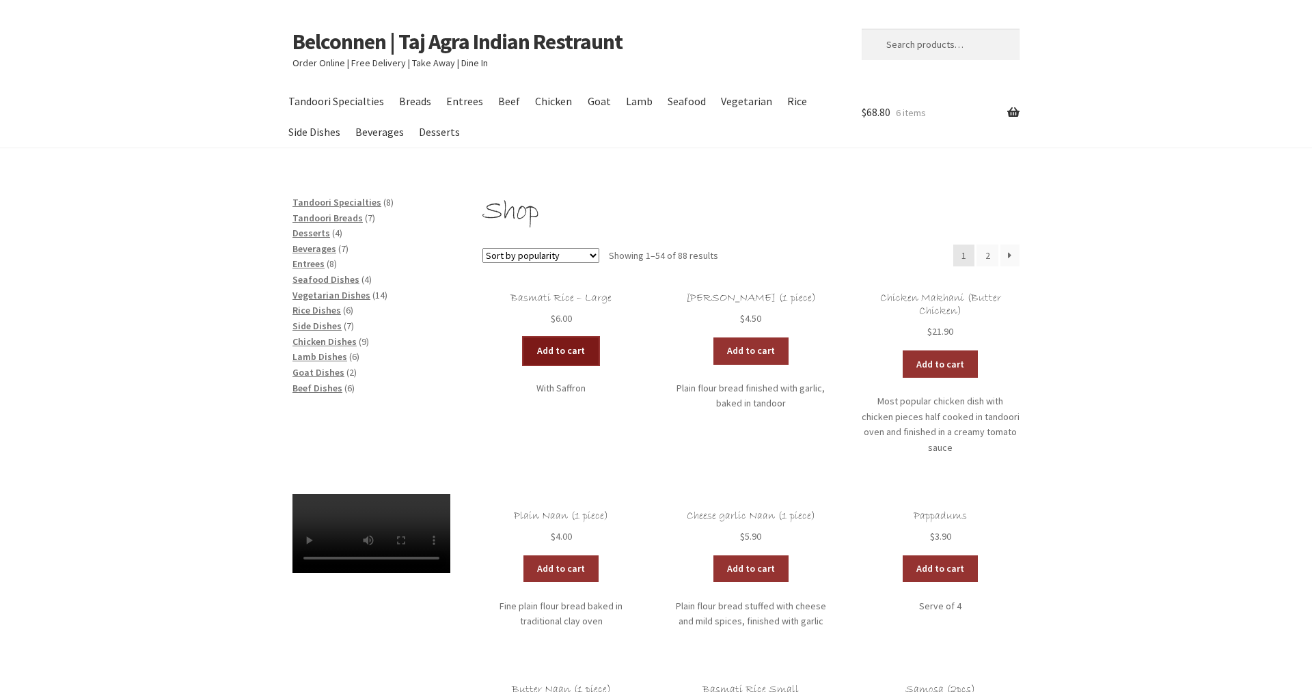
click at [559, 344] on link "Add to cart" at bounding box center [561, 351] width 75 height 27
click at [521, 351] on link "Add to cart" at bounding box center [521, 351] width 75 height 27
click at [944, 362] on link "Add to cart" at bounding box center [940, 364] width 75 height 27
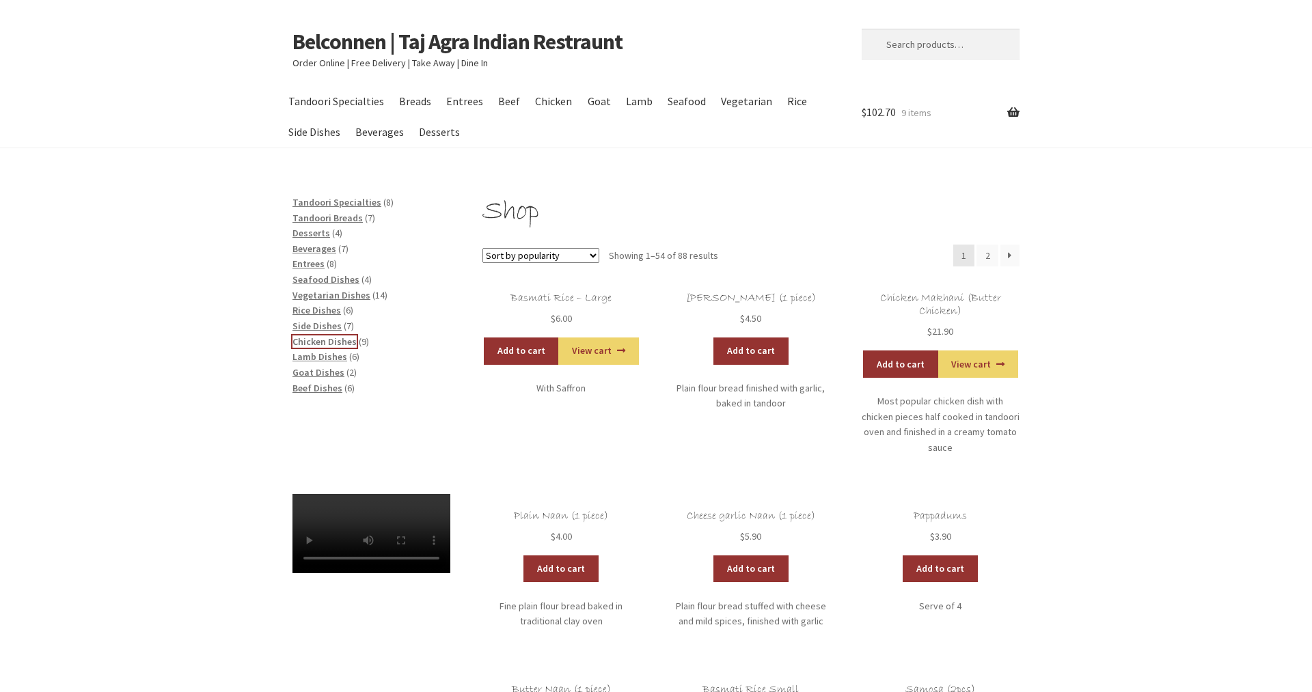
click at [315, 343] on span "Chicken Dishes" at bounding box center [325, 342] width 64 height 12
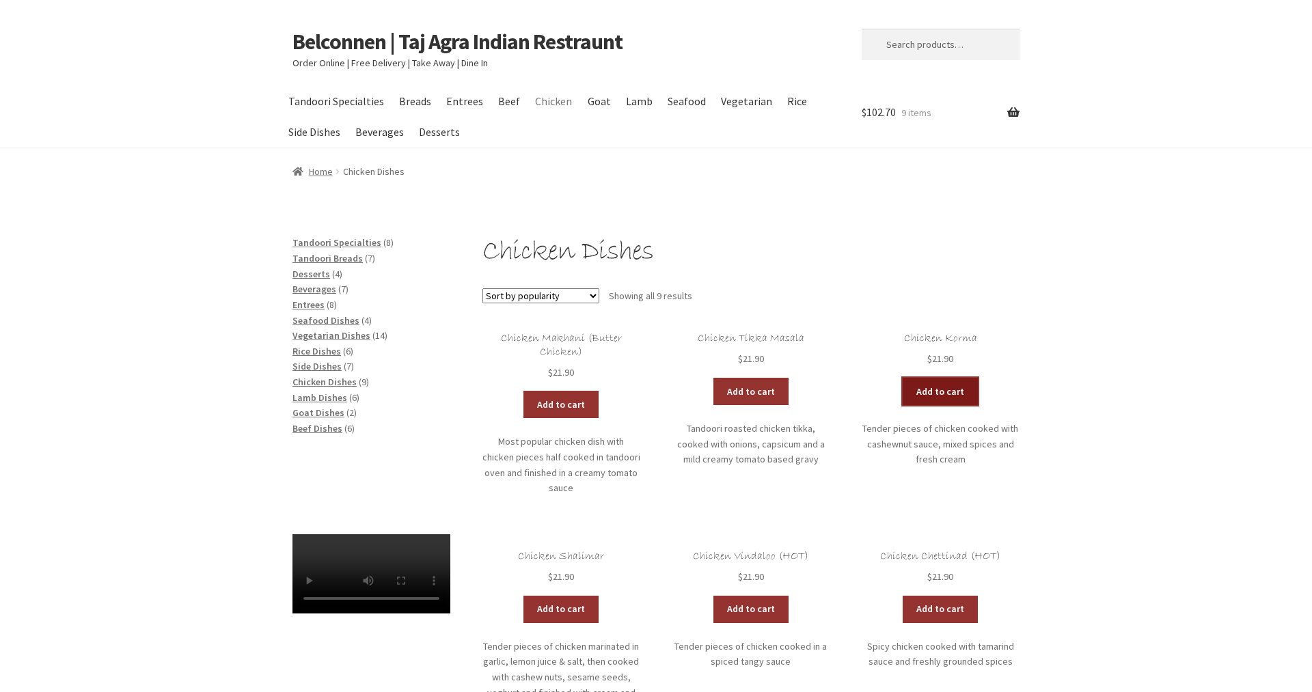
click at [940, 396] on link "Add to cart" at bounding box center [940, 391] width 75 height 27
click at [315, 288] on span "Beverages" at bounding box center [315, 289] width 44 height 12
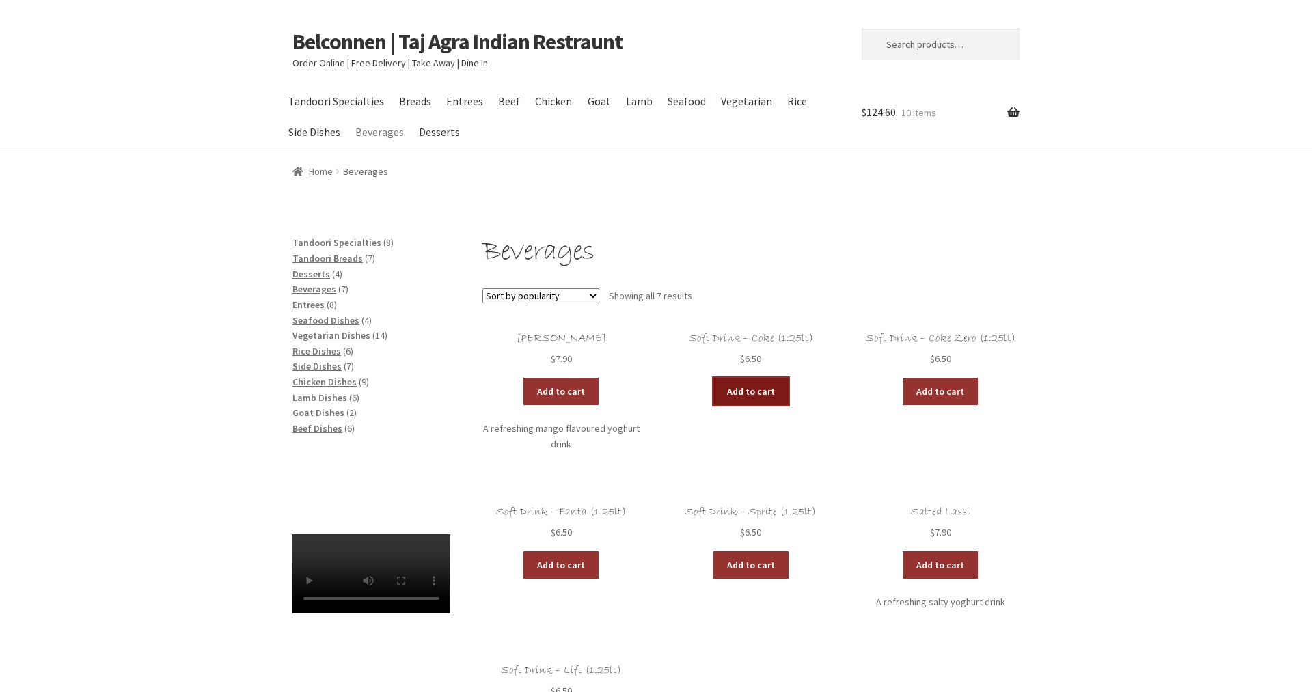
click at [729, 391] on link "Add to cart" at bounding box center [751, 391] width 75 height 27
click at [721, 389] on link "Add to cart" at bounding box center [710, 391] width 75 height 27
click at [778, 387] on link "View cart" at bounding box center [788, 391] width 80 height 27
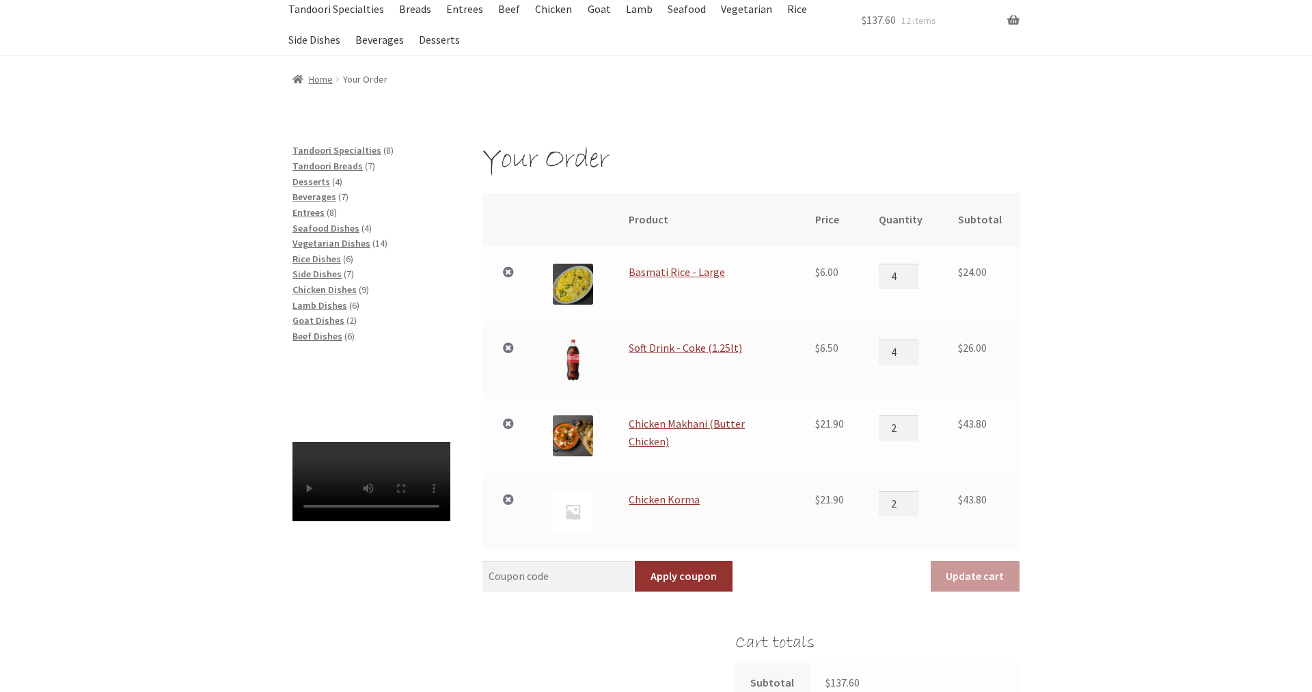
scroll to position [139, 0]
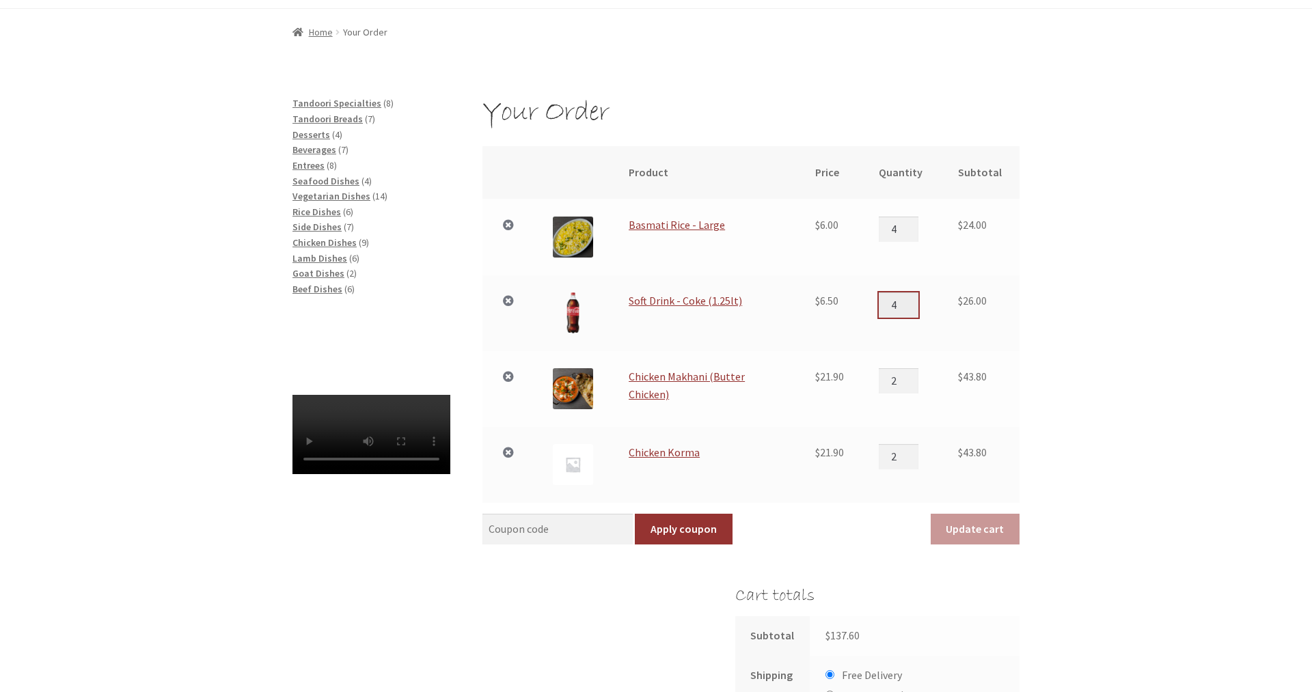
click at [912, 312] on input "4" at bounding box center [899, 305] width 40 height 25
click at [913, 308] on input "3" at bounding box center [899, 305] width 40 height 25
type input "2"
click at [913, 308] on input "2" at bounding box center [899, 305] width 40 height 25
click at [1065, 340] on div "Your Order Remove item Thumbnail image Product Price Quantity Subtotal × Basmat…" at bounding box center [656, 545] width 1312 height 898
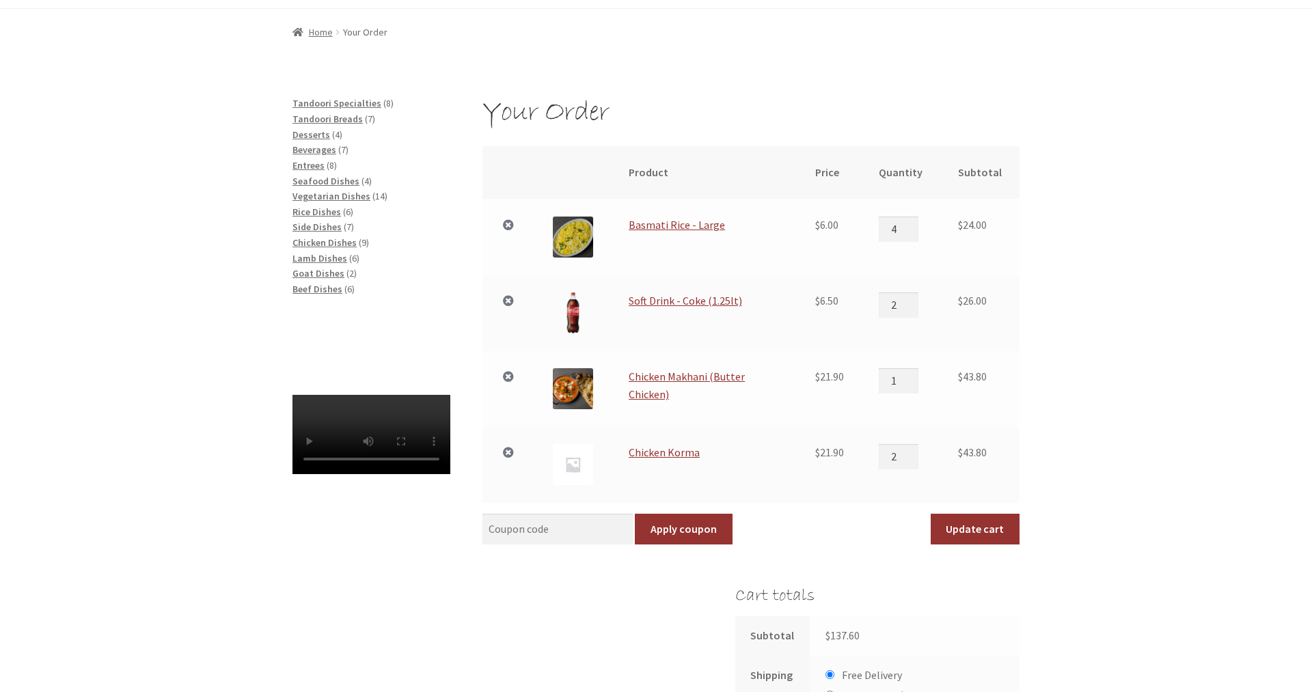
type input "1"
click at [914, 383] on input "1" at bounding box center [899, 380] width 40 height 25
type input "1"
click at [916, 461] on input "1" at bounding box center [899, 456] width 40 height 25
click at [914, 233] on input "3" at bounding box center [899, 229] width 40 height 25
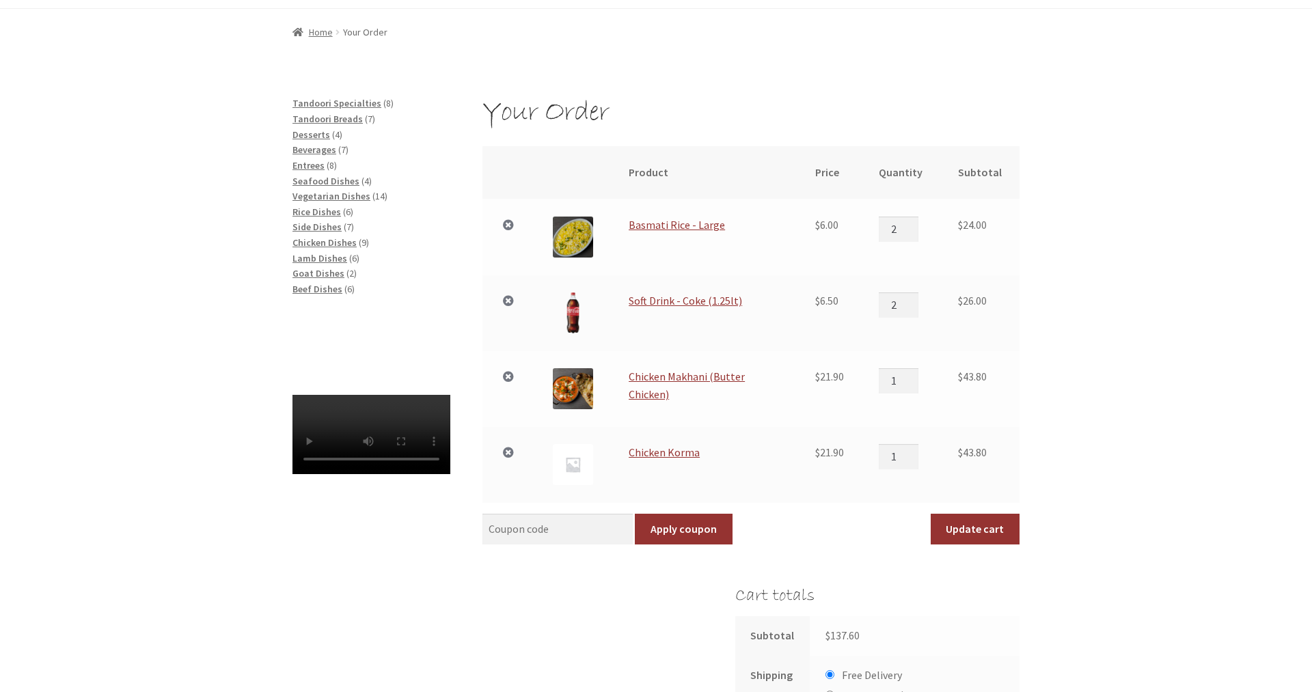
type input "2"
click at [914, 233] on input "2" at bounding box center [899, 229] width 40 height 25
click at [1105, 335] on div "Your Order Remove item Thumbnail image Product Price Quantity Subtotal × Basmat…" at bounding box center [656, 545] width 1312 height 898
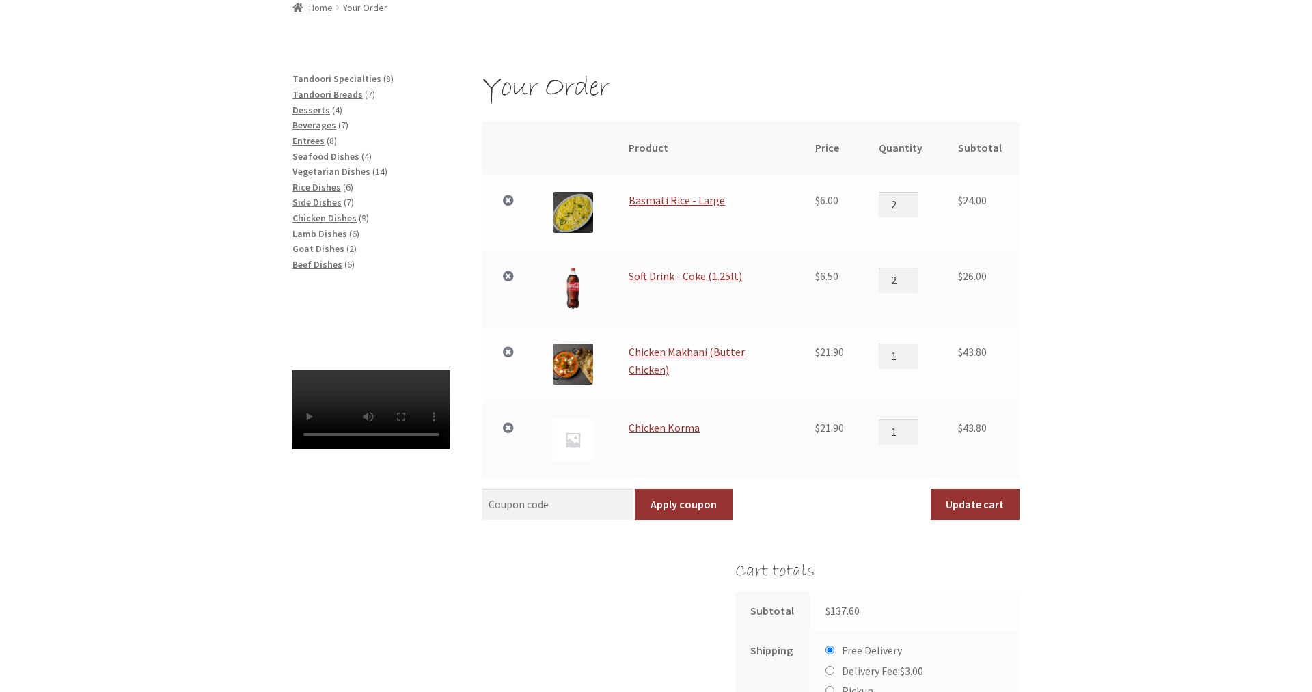
scroll to position [279, 0]
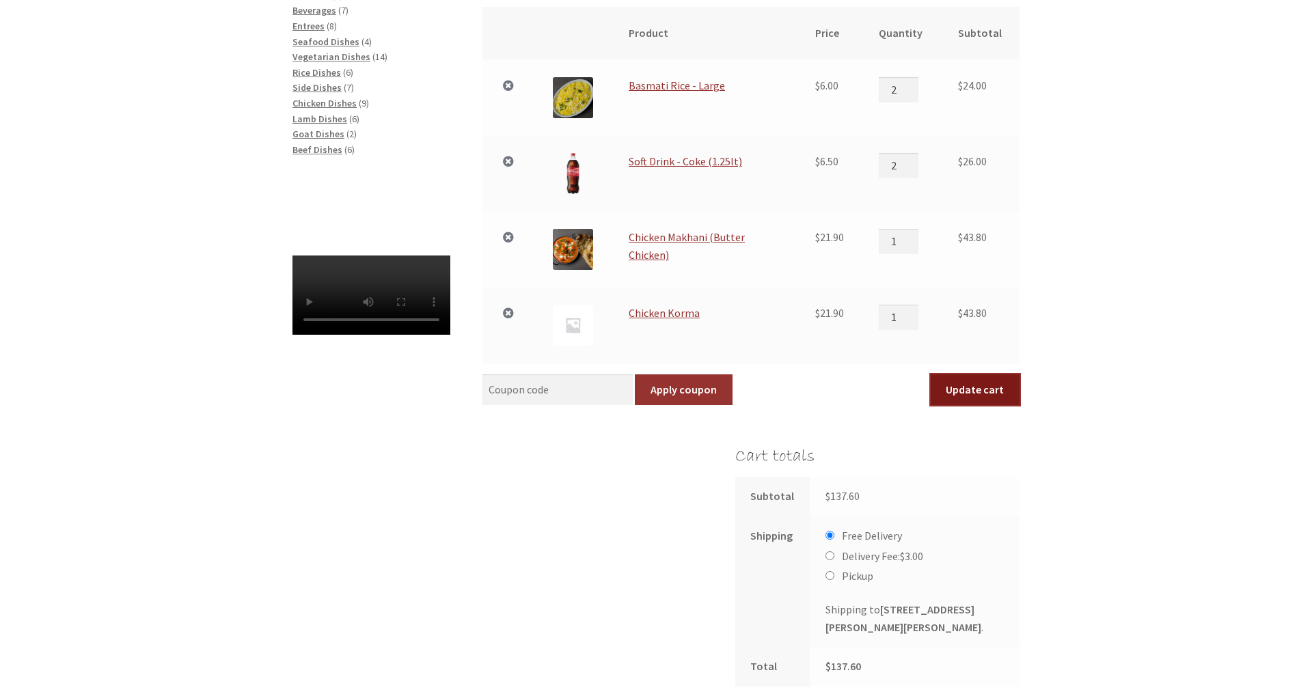
click at [979, 391] on button "Update cart" at bounding box center [975, 390] width 89 height 31
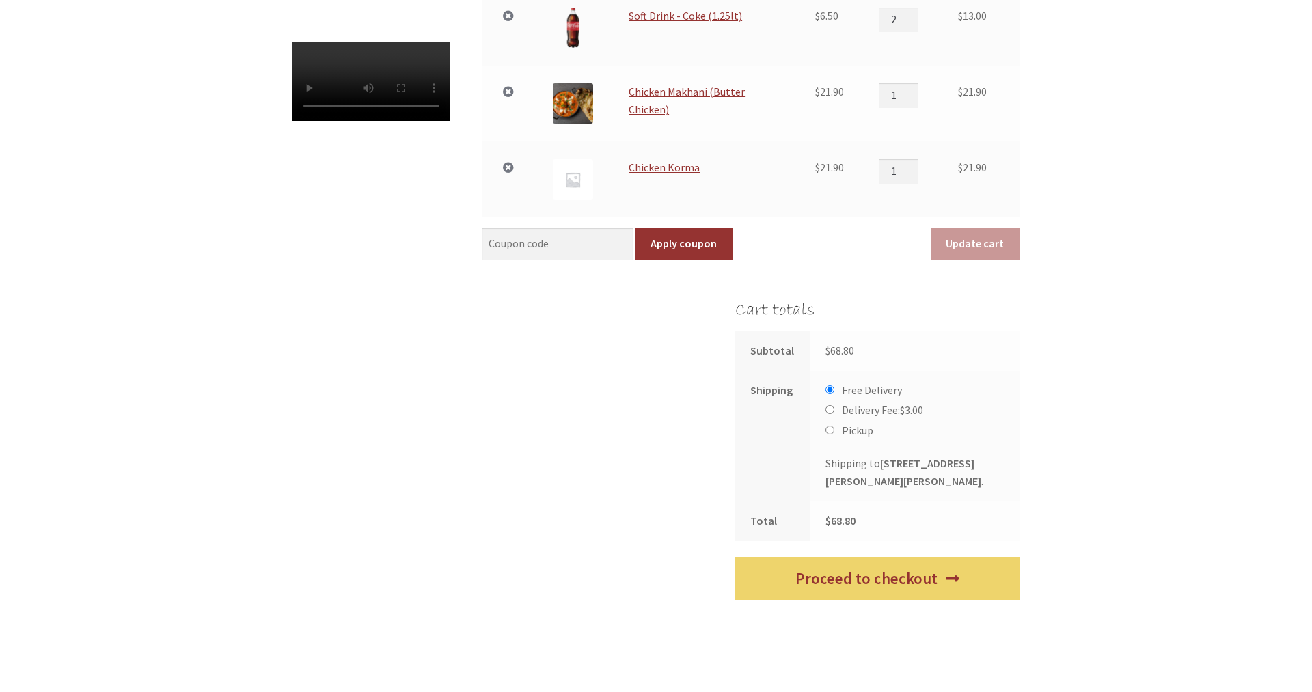
scroll to position [632, 0]
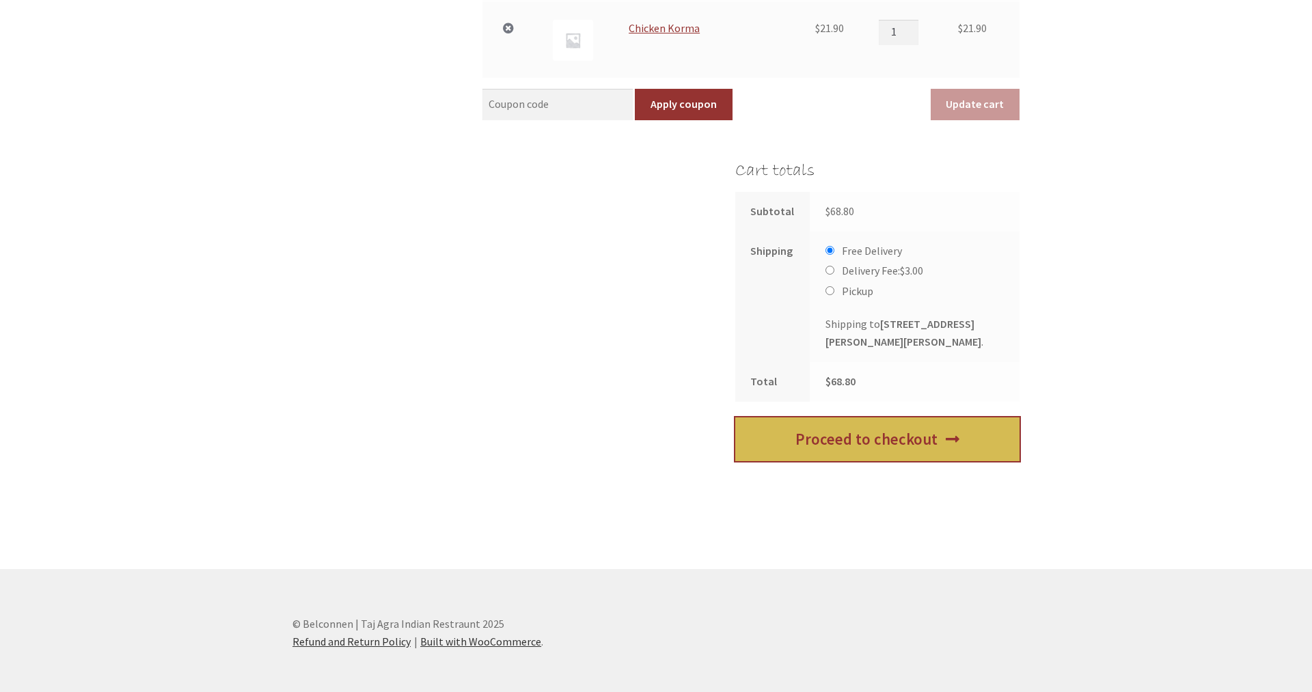
click at [887, 458] on link "Proceed to checkout" at bounding box center [877, 440] width 284 height 44
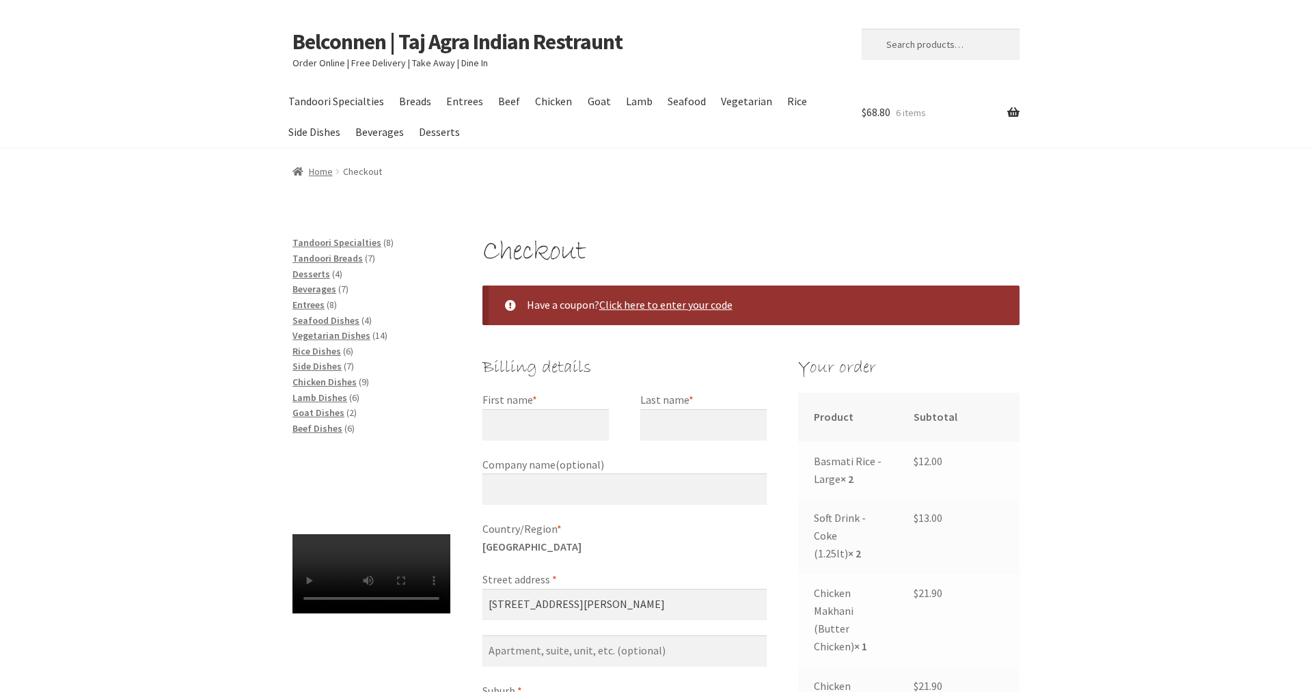
select select "ACT"
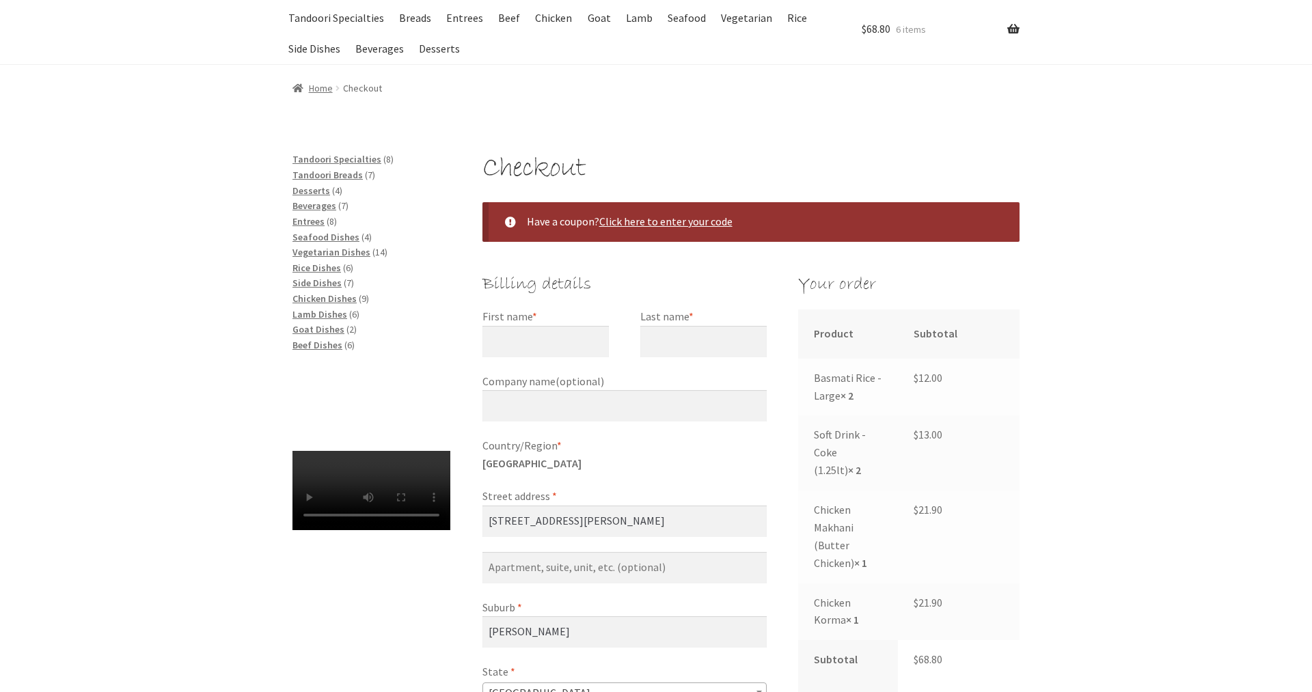
scroll to position [139, 0]
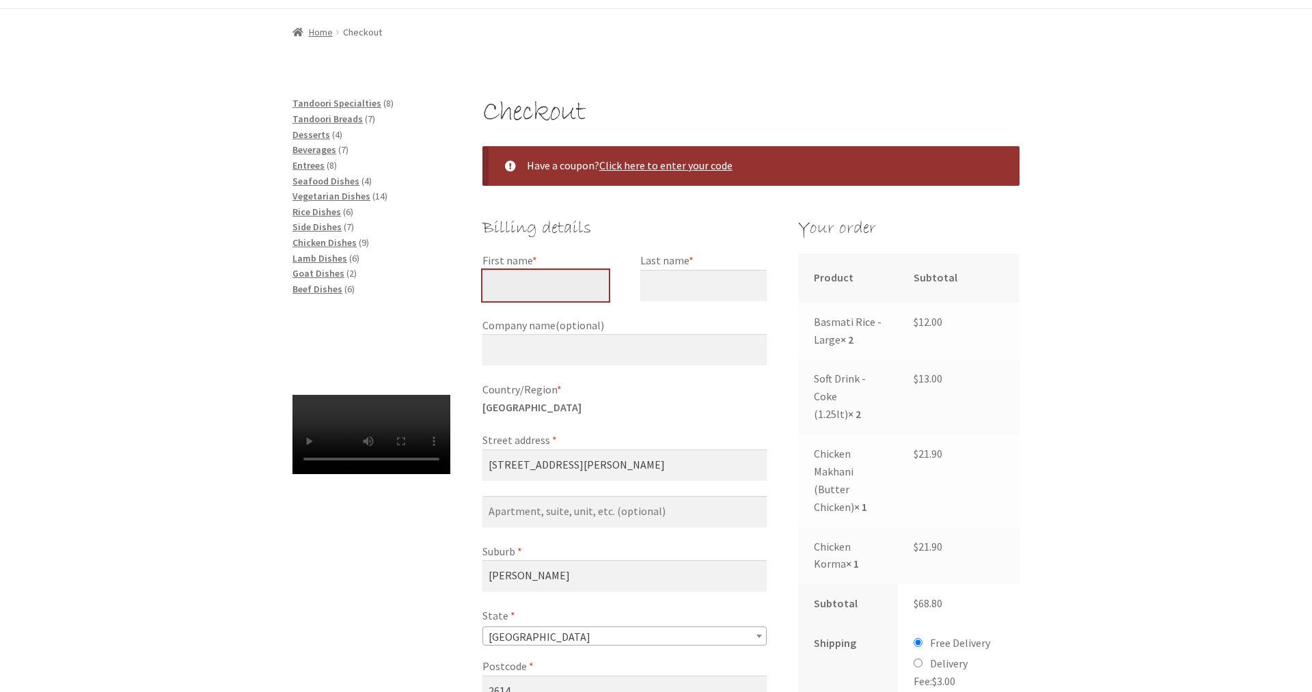
click at [588, 286] on input "First name *" at bounding box center [546, 285] width 126 height 31
type input "Michael"
click at [718, 290] on input "Last name *" at bounding box center [703, 285] width 126 height 31
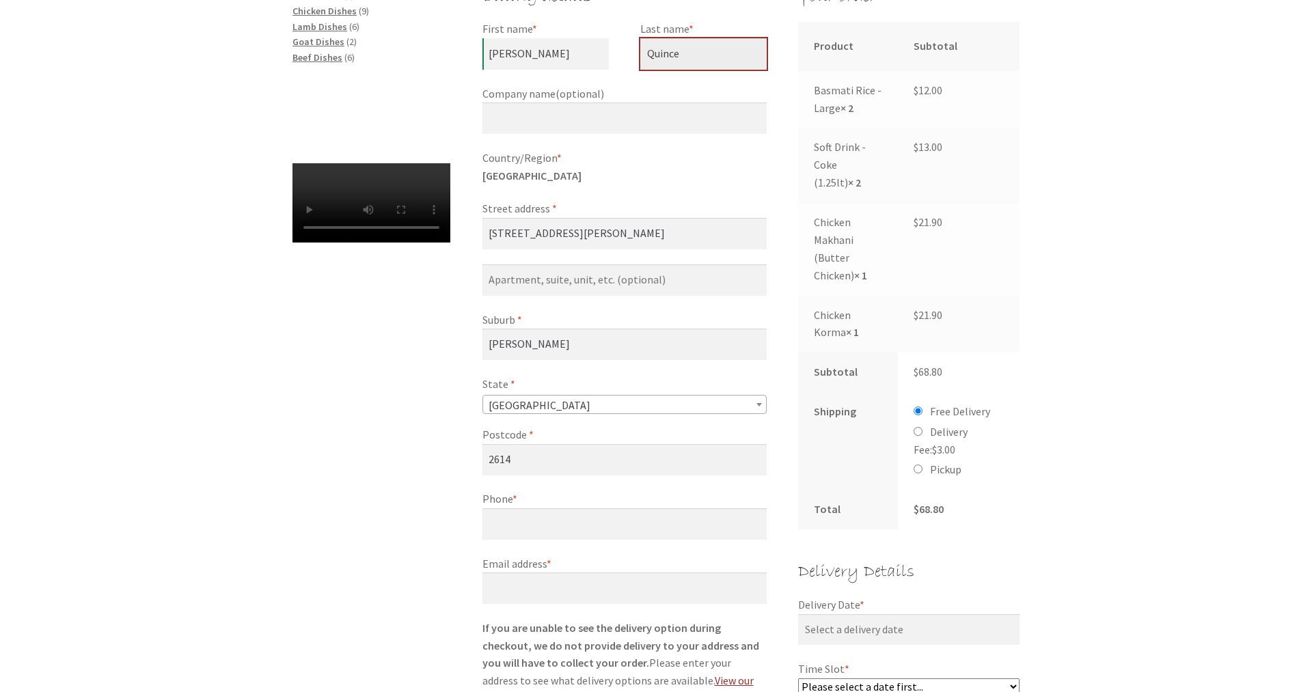
scroll to position [418, 0]
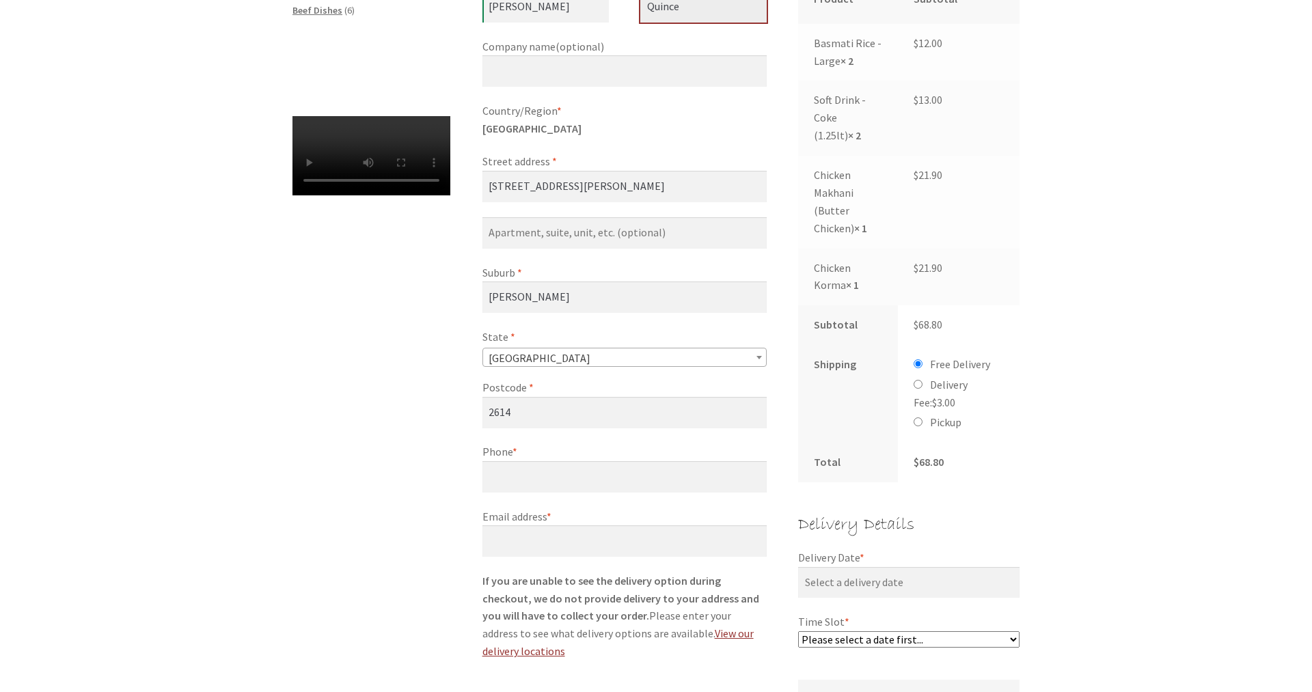
type input "Quince"
click at [364, 423] on div "Checkout Have a coupon? Click here to enter your code Coupon: Apply coupon Bill…" at bounding box center [656, 560] width 785 height 1487
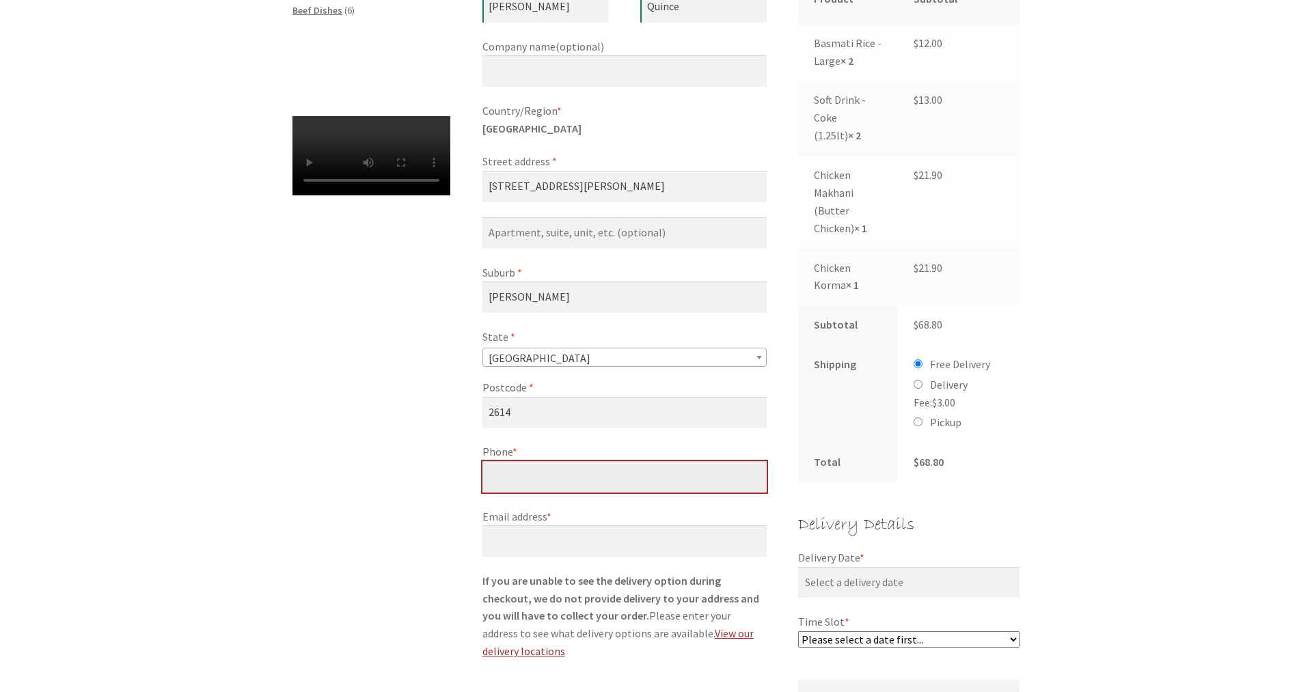
click at [516, 476] on input "Phone *" at bounding box center [625, 476] width 284 height 31
type input "0411-539-637"
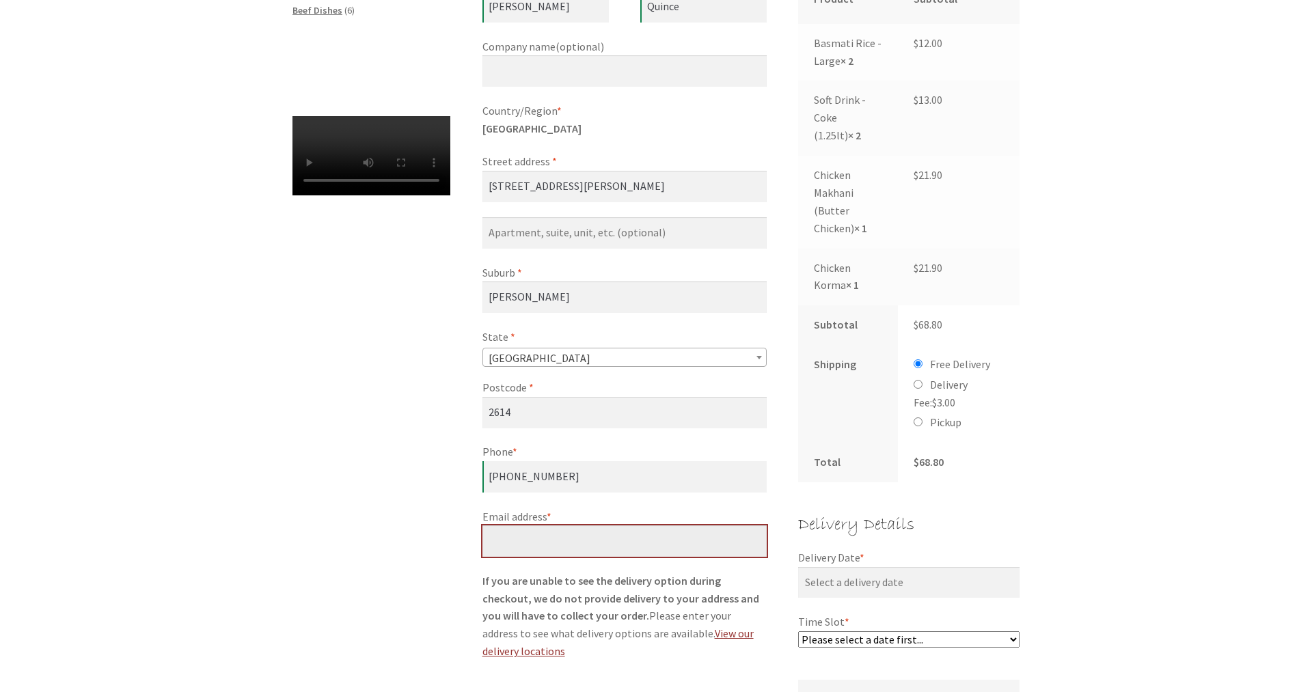
click at [537, 549] on input "Email address *" at bounding box center [625, 541] width 284 height 31
type input "[EMAIL_ADDRESS][DOMAIN_NAME]"
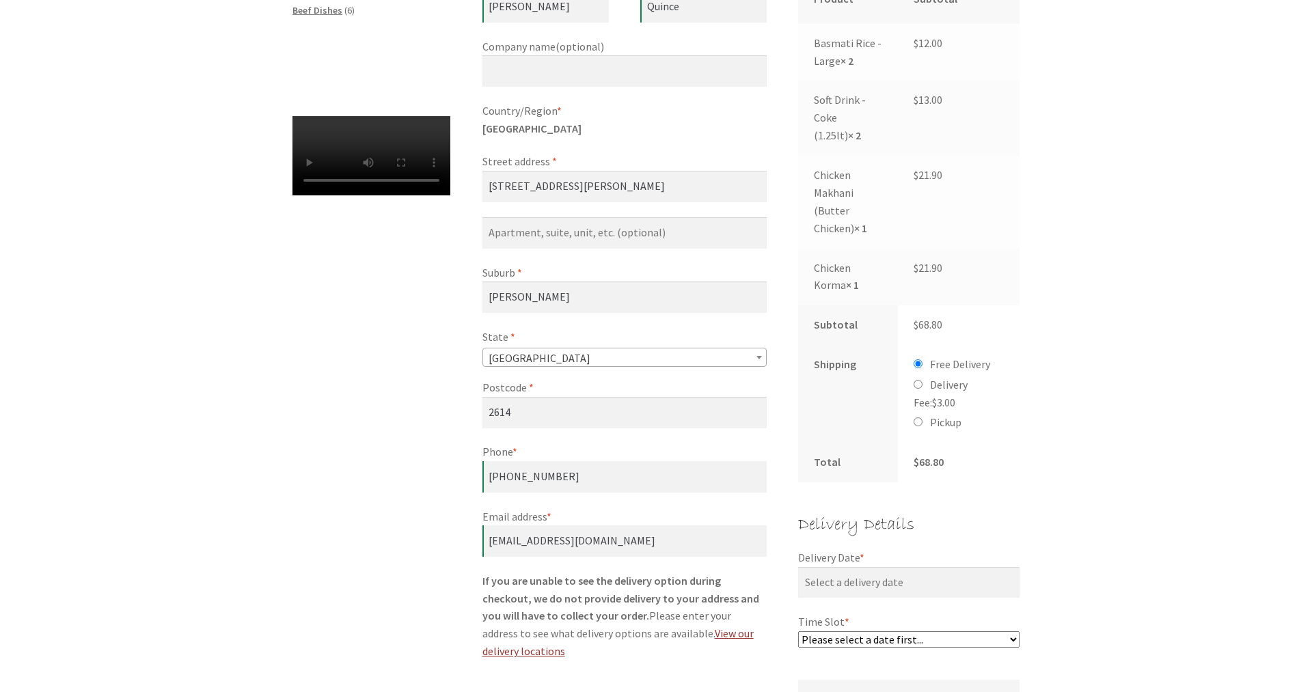
click at [1279, 515] on div "Checkout Have a coupon? Click here to enter your code Coupon: Apply coupon Bill…" at bounding box center [656, 560] width 1312 height 1487
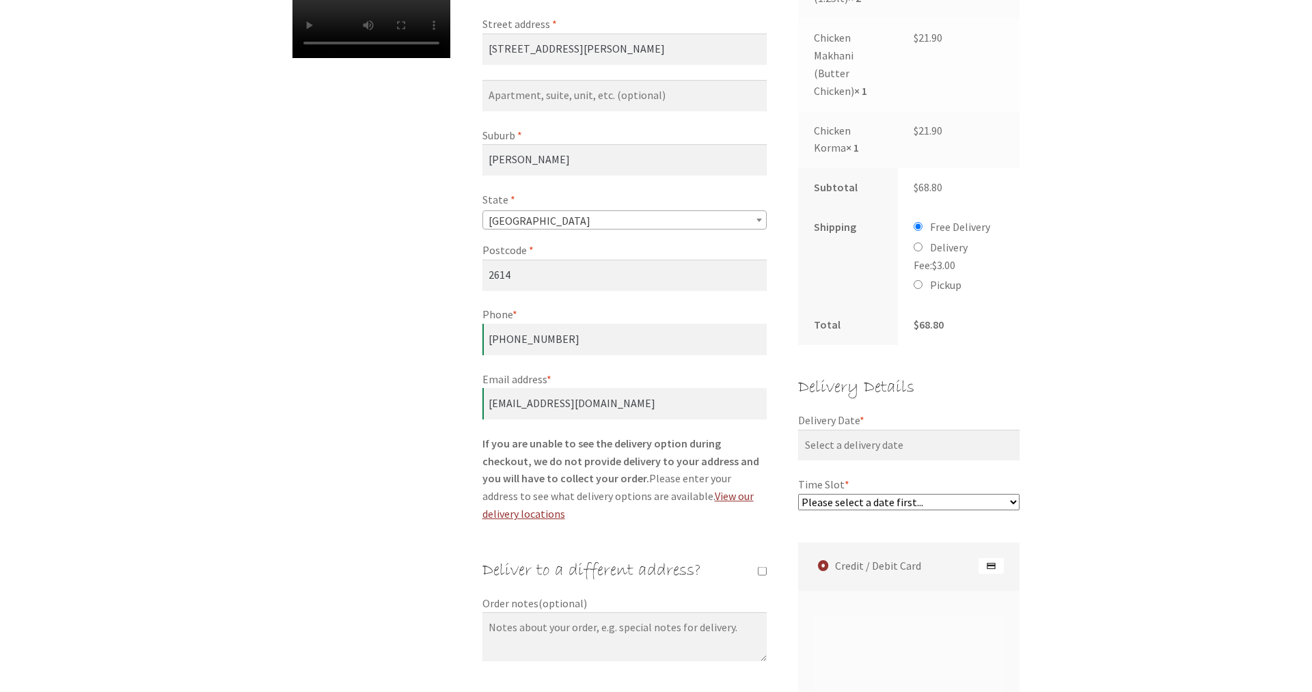
scroll to position [558, 0]
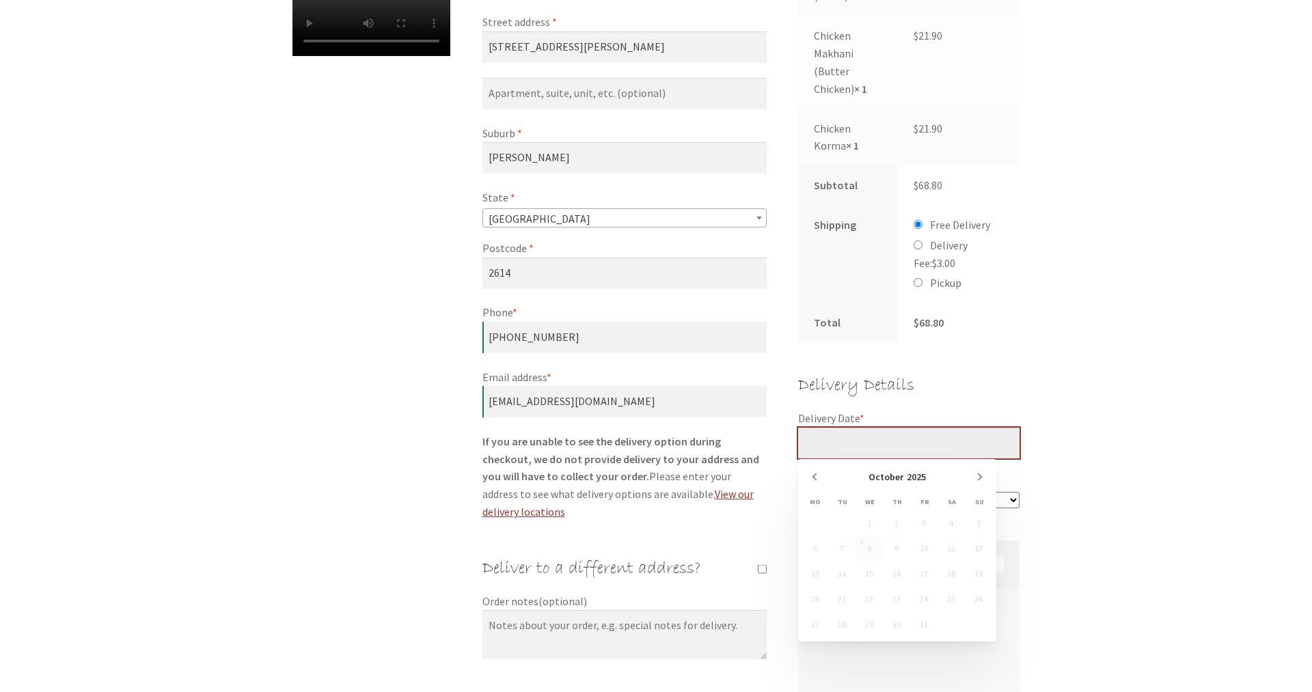
click at [879, 439] on input "Delivery Date *" at bounding box center [908, 443] width 221 height 31
click at [862, 545] on td "8" at bounding box center [869, 549] width 27 height 25
click at [1166, 466] on div "Checkout Have a coupon? Click here to enter your code Coupon: Apply coupon Bill…" at bounding box center [656, 420] width 1312 height 1487
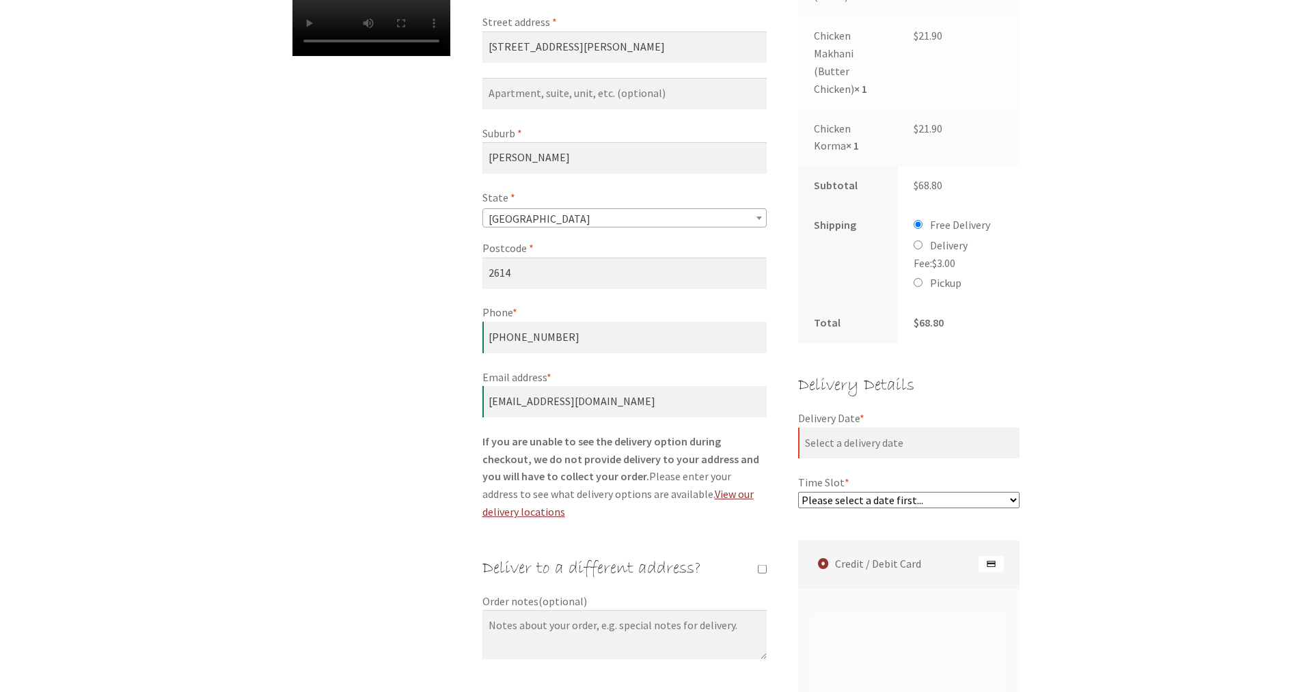
click at [798, 492] on select "Please select a date first..." at bounding box center [908, 500] width 221 height 16
click at [1154, 401] on div "Checkout Have a coupon? Click here to enter your code Coupon: Apply coupon Bill…" at bounding box center [656, 420] width 1312 height 1487
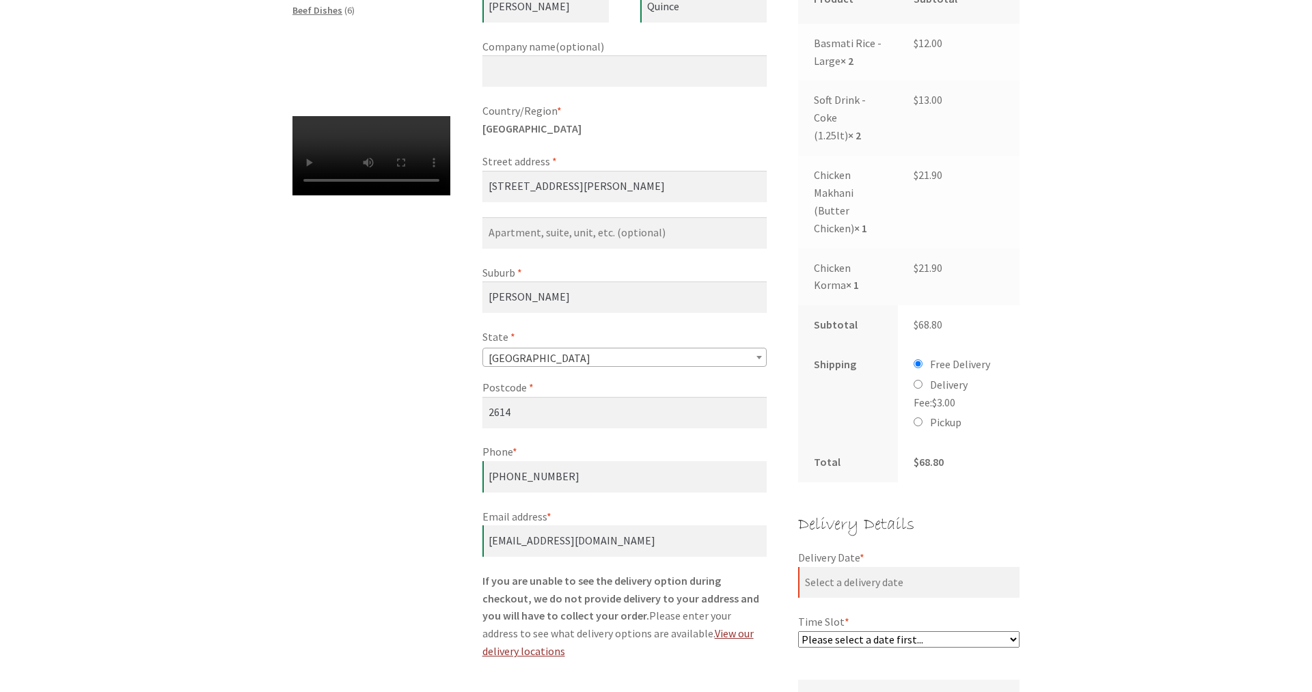
scroll to position [279, 0]
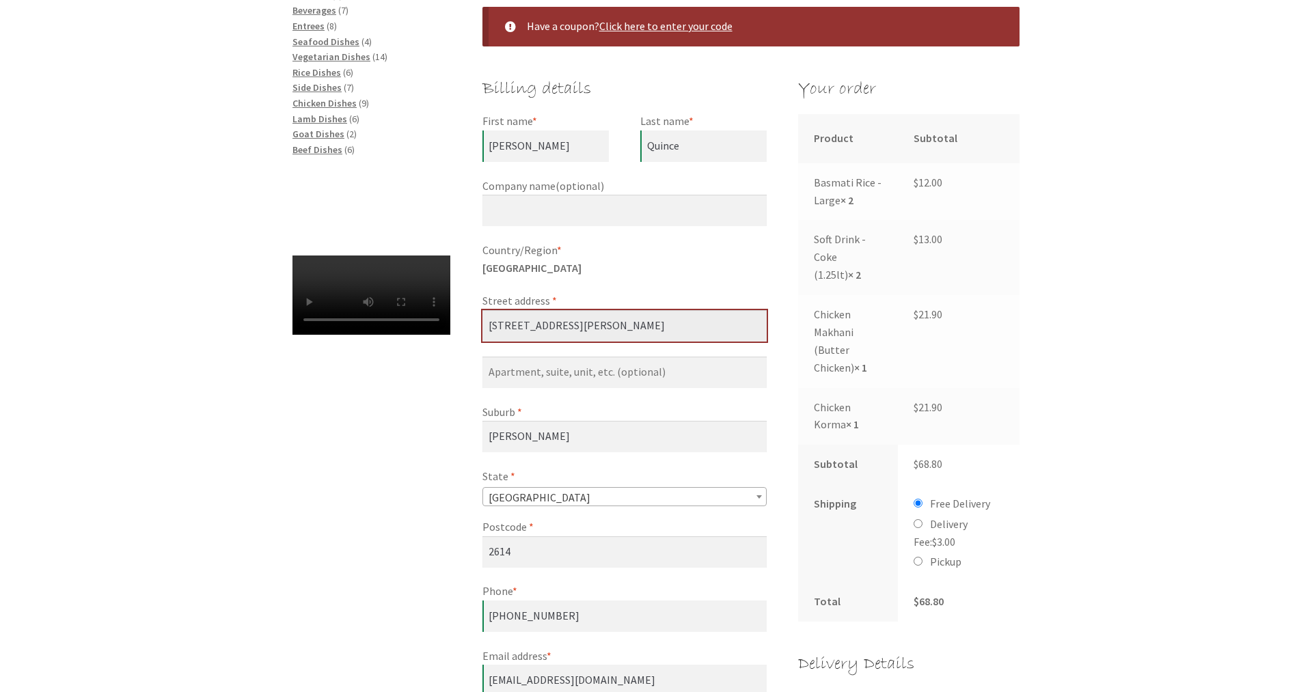
click at [622, 314] on input "[STREET_ADDRESS][PERSON_NAME]" at bounding box center [625, 325] width 284 height 31
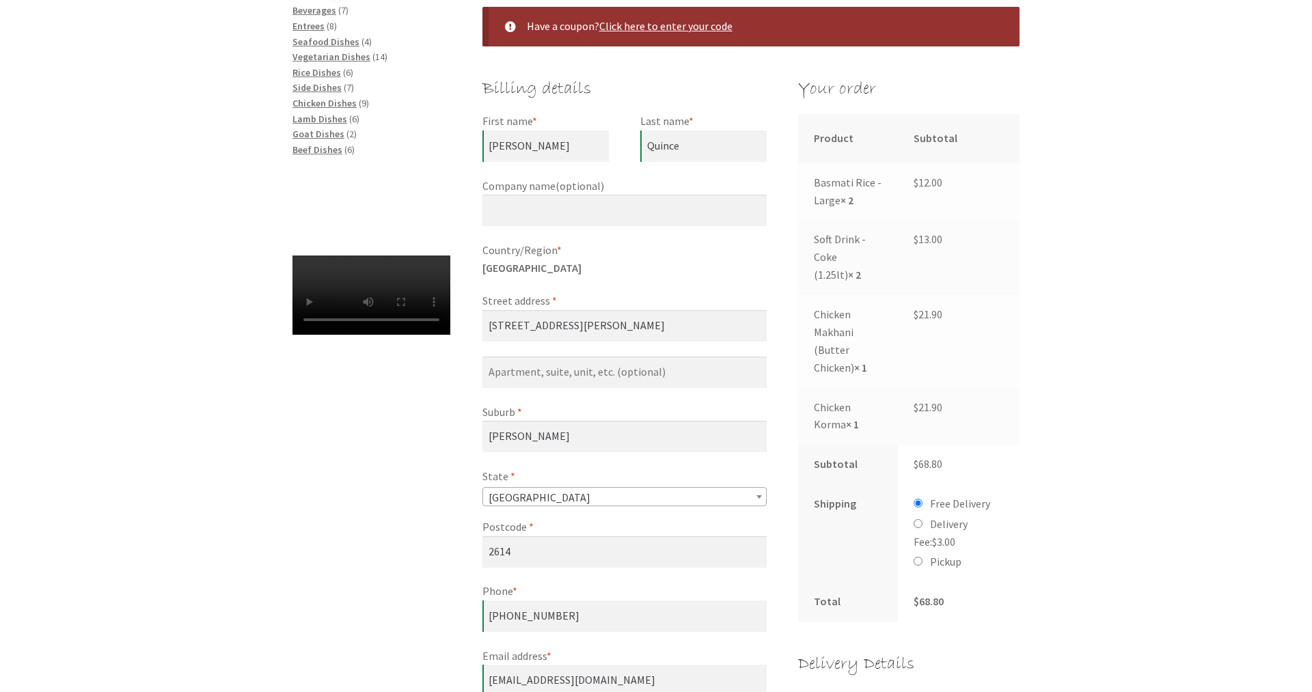
click at [1135, 257] on div "Checkout Have a coupon? Click here to enter your code Coupon: Apply coupon Bill…" at bounding box center [656, 699] width 1312 height 1487
click at [1176, 257] on div "Checkout Have a coupon? Click here to enter your code Coupon: Apply coupon Bill…" at bounding box center [656, 699] width 1312 height 1487
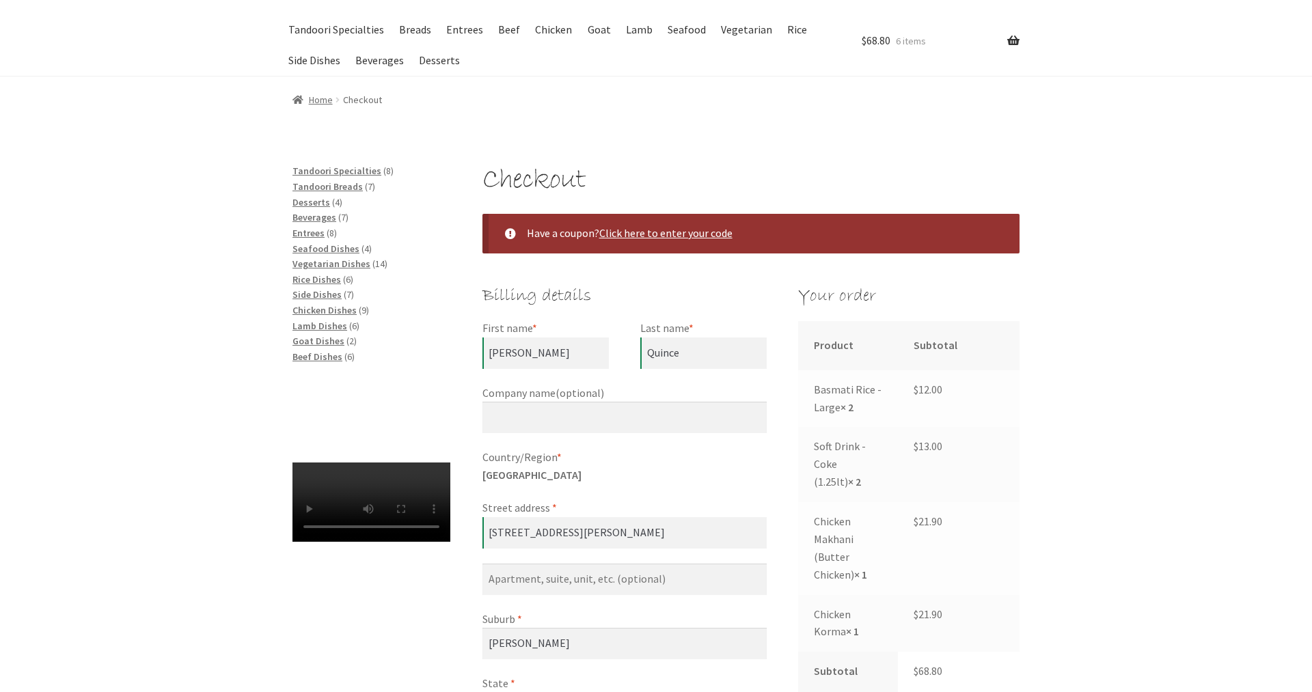
scroll to position [0, 0]
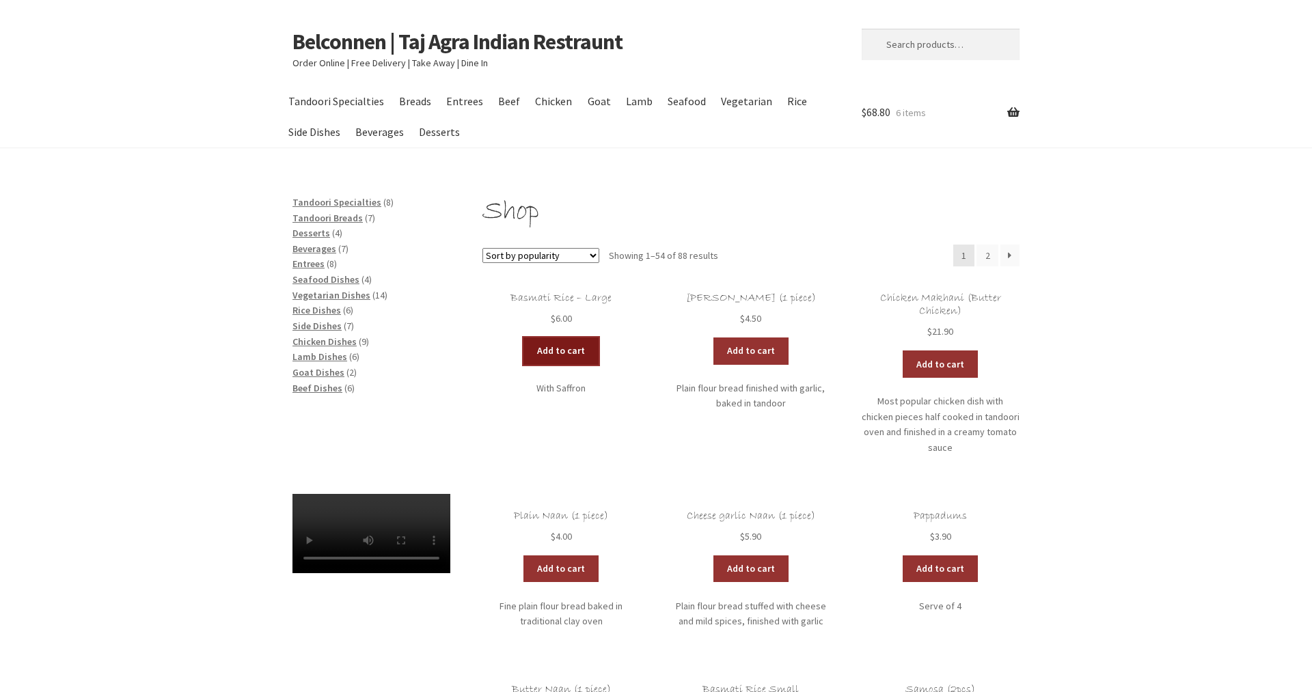
click at [574, 351] on link "Add to cart" at bounding box center [561, 351] width 75 height 27
click at [524, 348] on link "Add to cart" at bounding box center [521, 351] width 75 height 27
click at [941, 360] on link "Add to cart" at bounding box center [940, 364] width 75 height 27
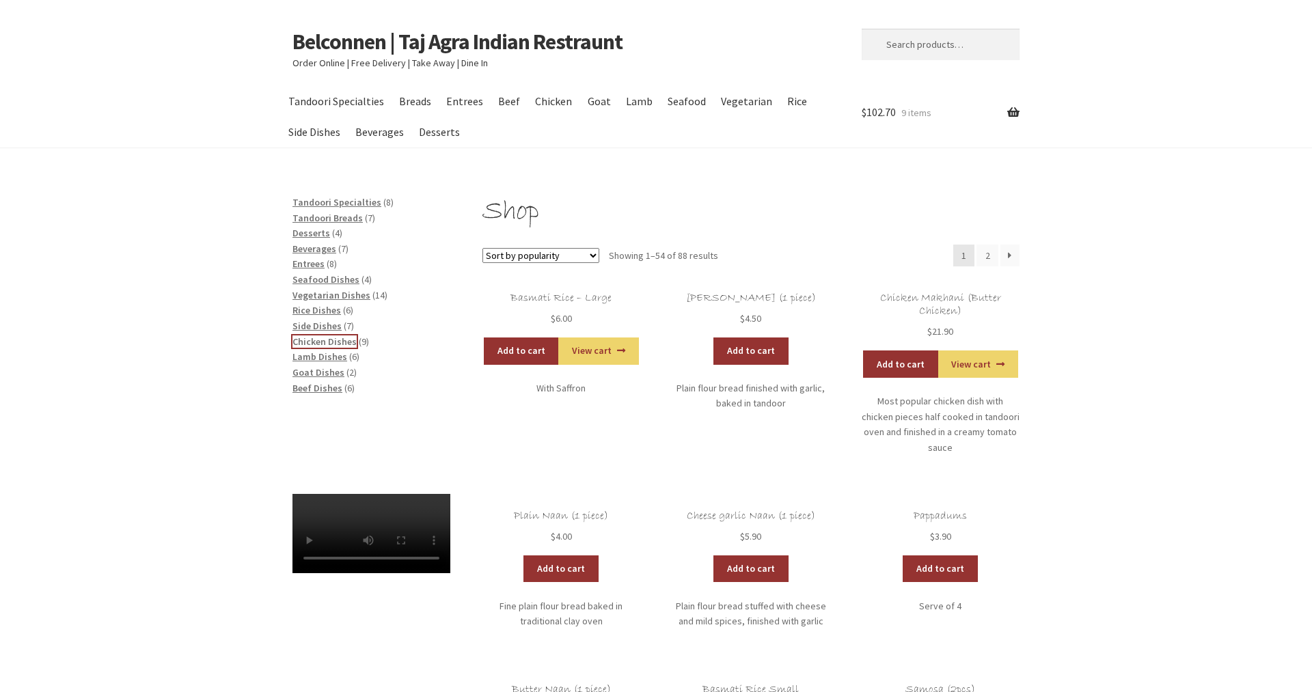
click at [322, 341] on span "Chicken Dishes" at bounding box center [325, 342] width 64 height 12
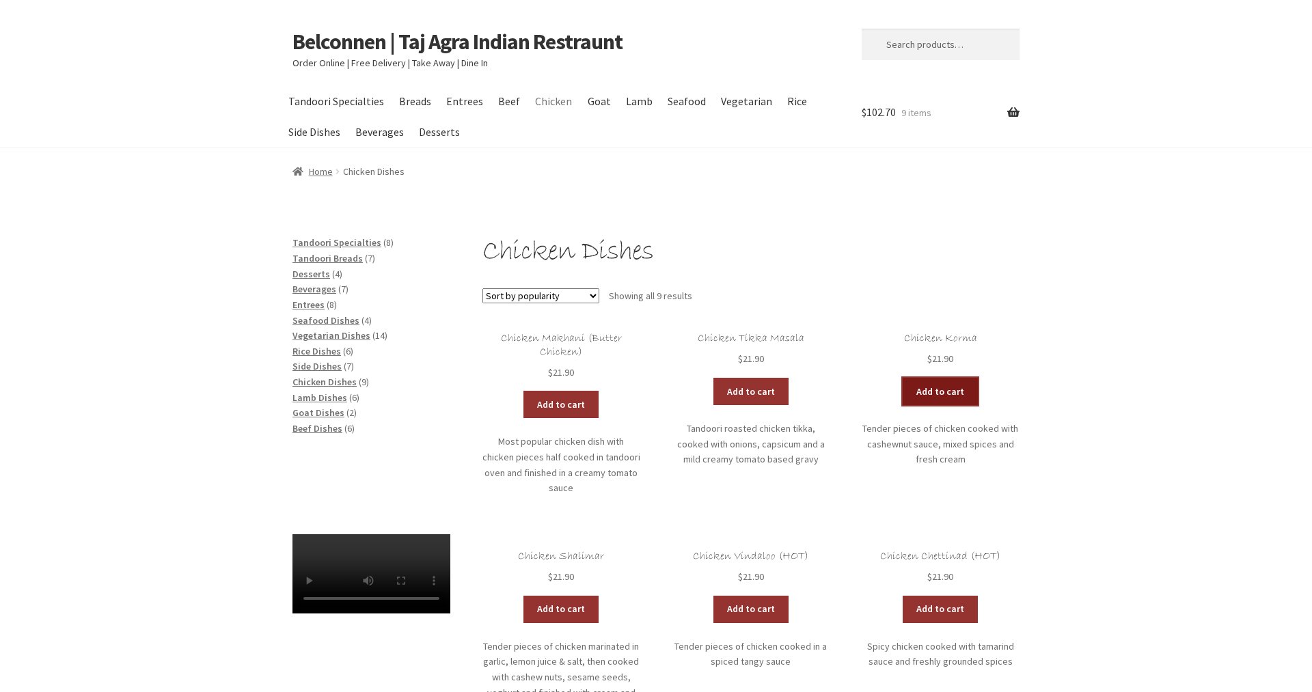
click at [942, 398] on link "Add to cart" at bounding box center [940, 391] width 75 height 27
click at [320, 290] on span "Beverages" at bounding box center [315, 289] width 44 height 12
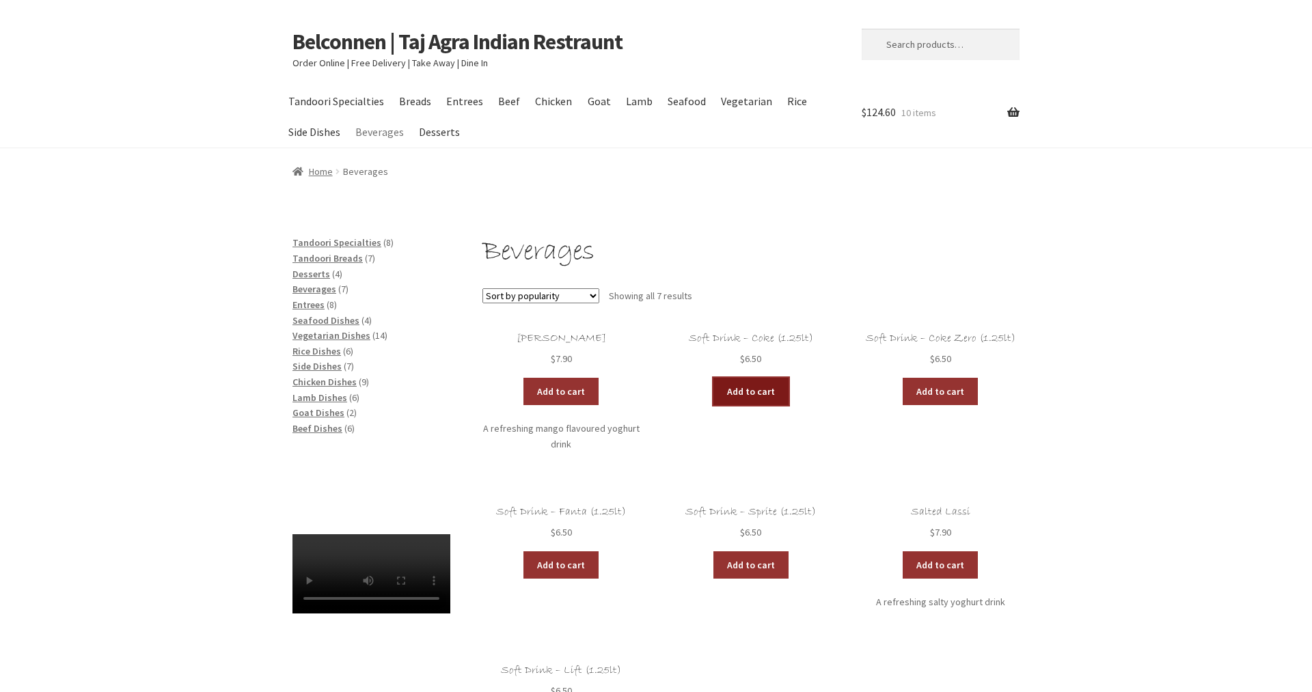
click at [740, 399] on link "Add to cart" at bounding box center [751, 391] width 75 height 27
click at [701, 390] on link "Add to cart" at bounding box center [710, 391] width 75 height 27
click at [774, 393] on link "View cart" at bounding box center [788, 391] width 80 height 27
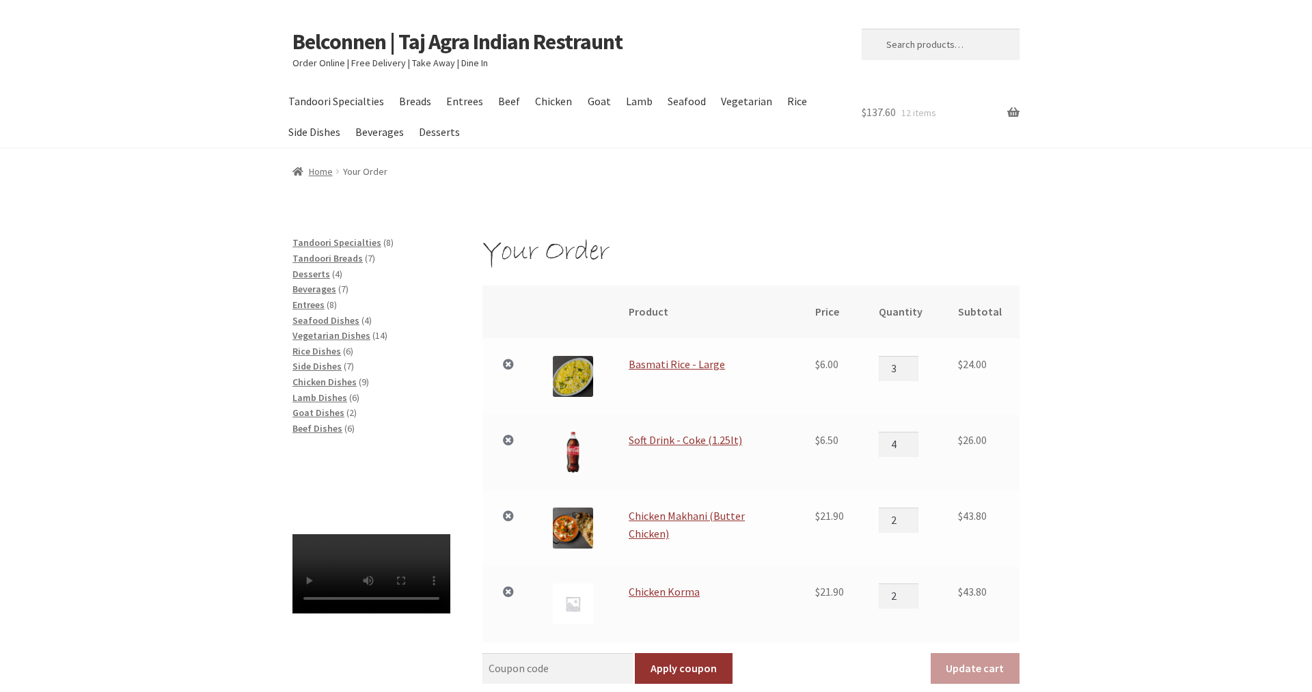
click at [915, 374] on input "3" at bounding box center [899, 368] width 40 height 25
type input "2"
click at [917, 372] on input "2" at bounding box center [899, 368] width 40 height 25
click at [917, 448] on input "3" at bounding box center [899, 444] width 40 height 25
type input "2"
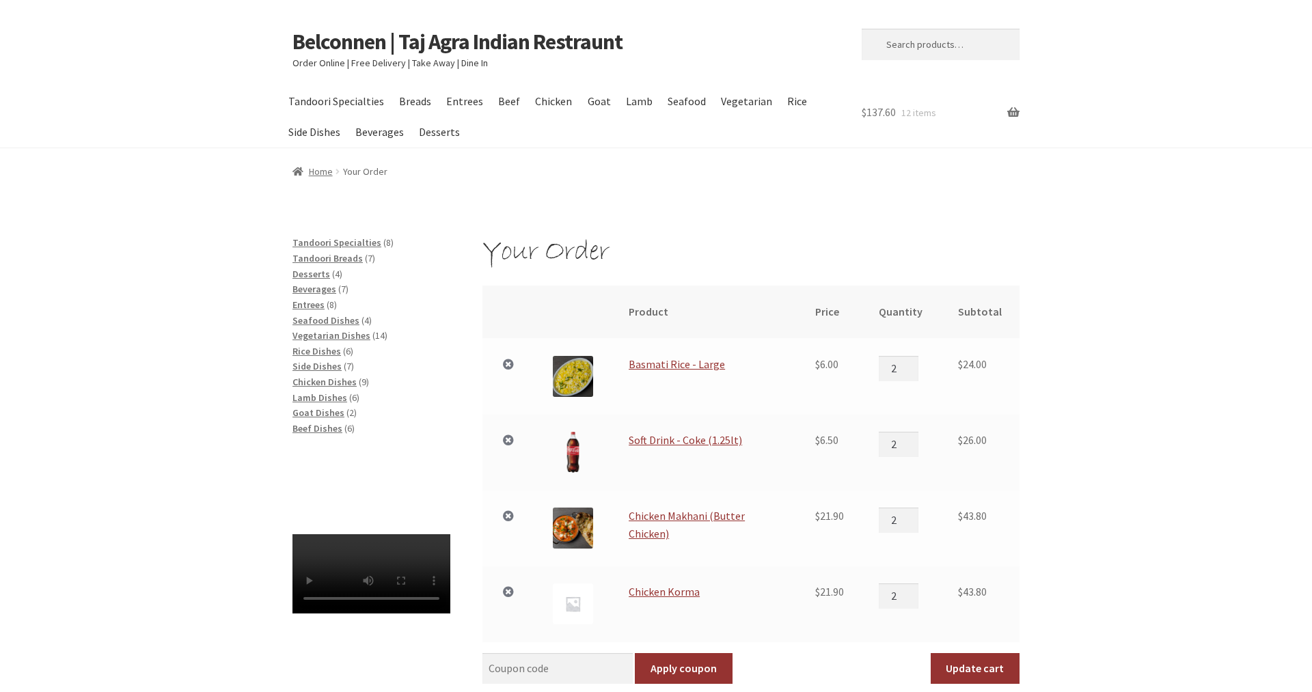
click at [917, 448] on input "2" at bounding box center [899, 444] width 40 height 25
type input "1"
click at [918, 525] on input "1" at bounding box center [899, 520] width 40 height 25
type input "1"
click at [915, 601] on input "1" at bounding box center [899, 596] width 40 height 25
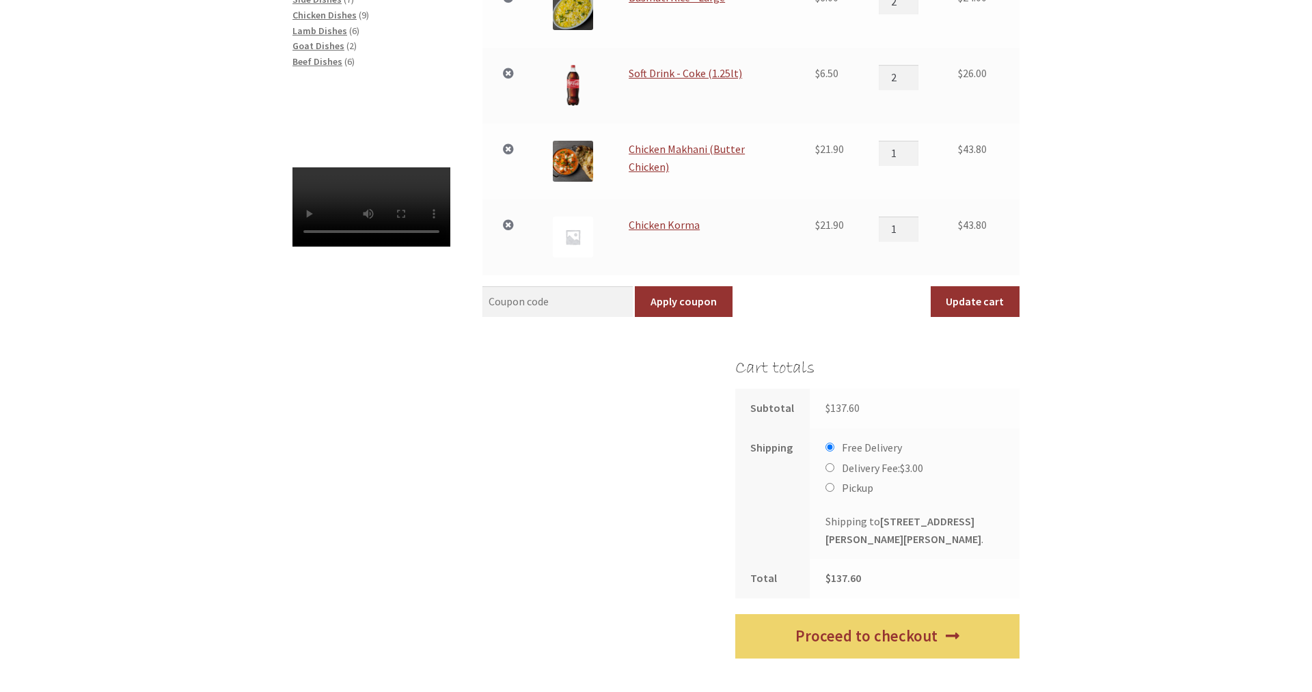
scroll to position [418, 0]
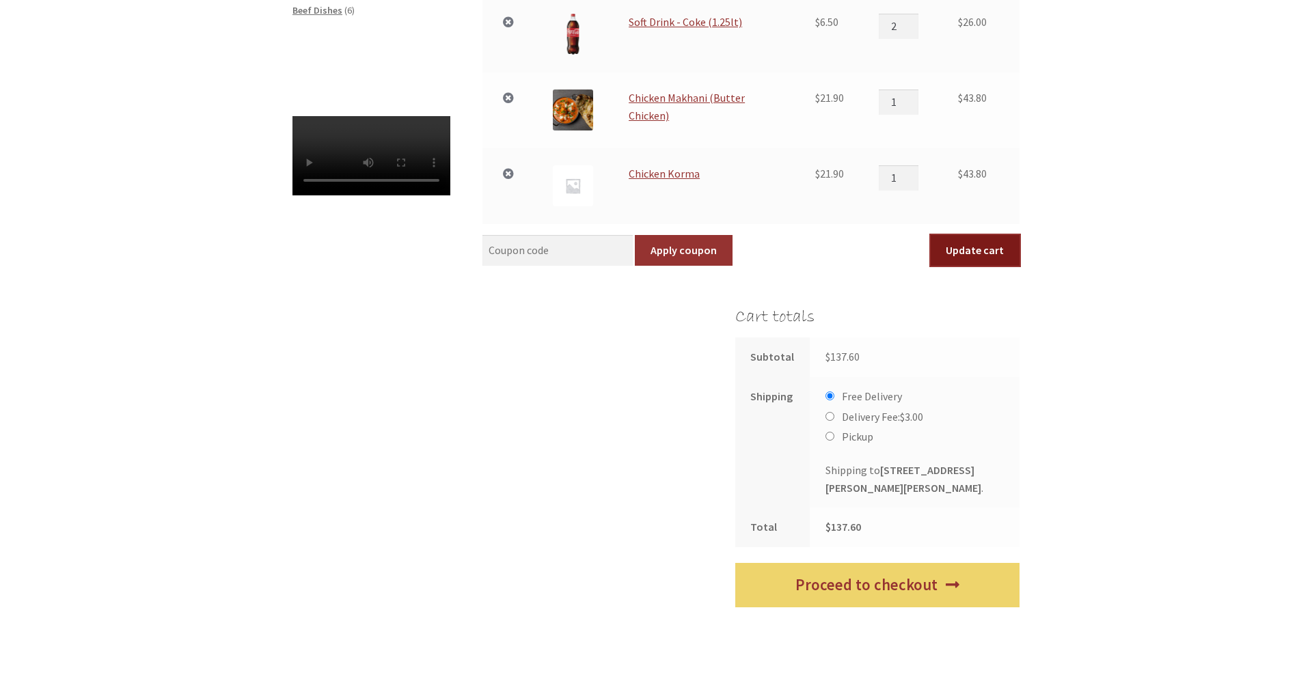
click at [973, 247] on button "Update cart" at bounding box center [975, 250] width 89 height 31
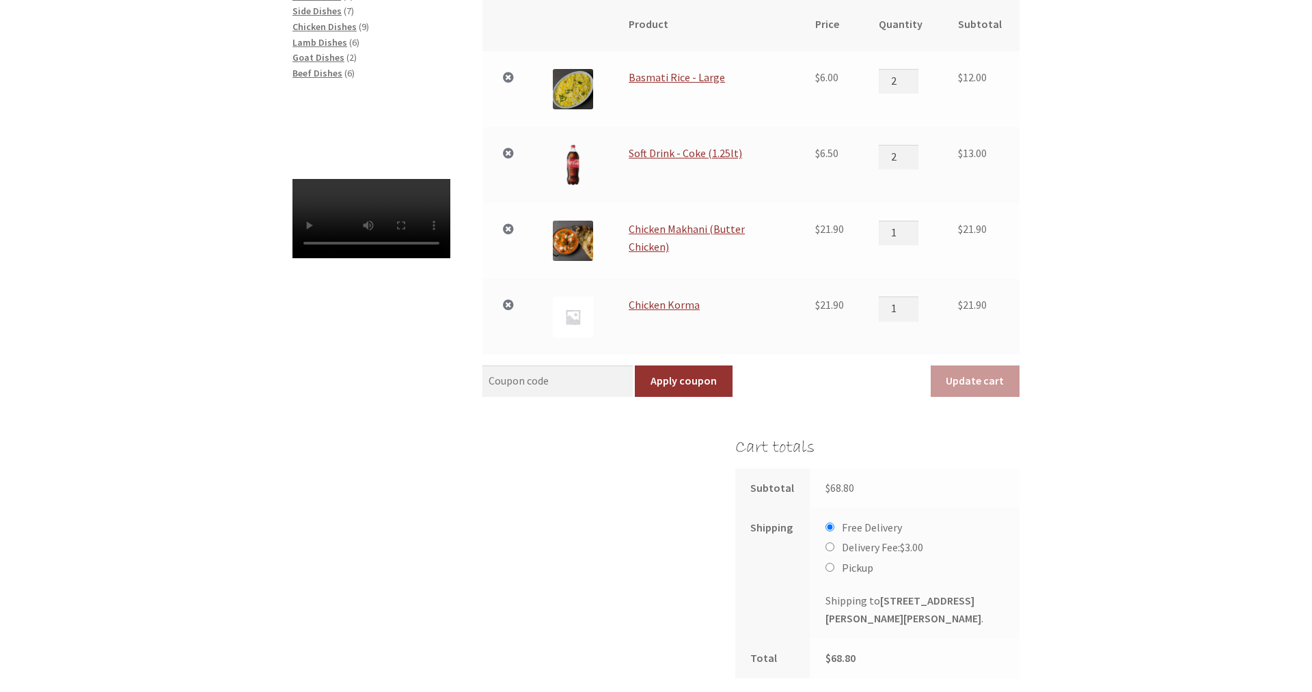
scroll to position [496, 0]
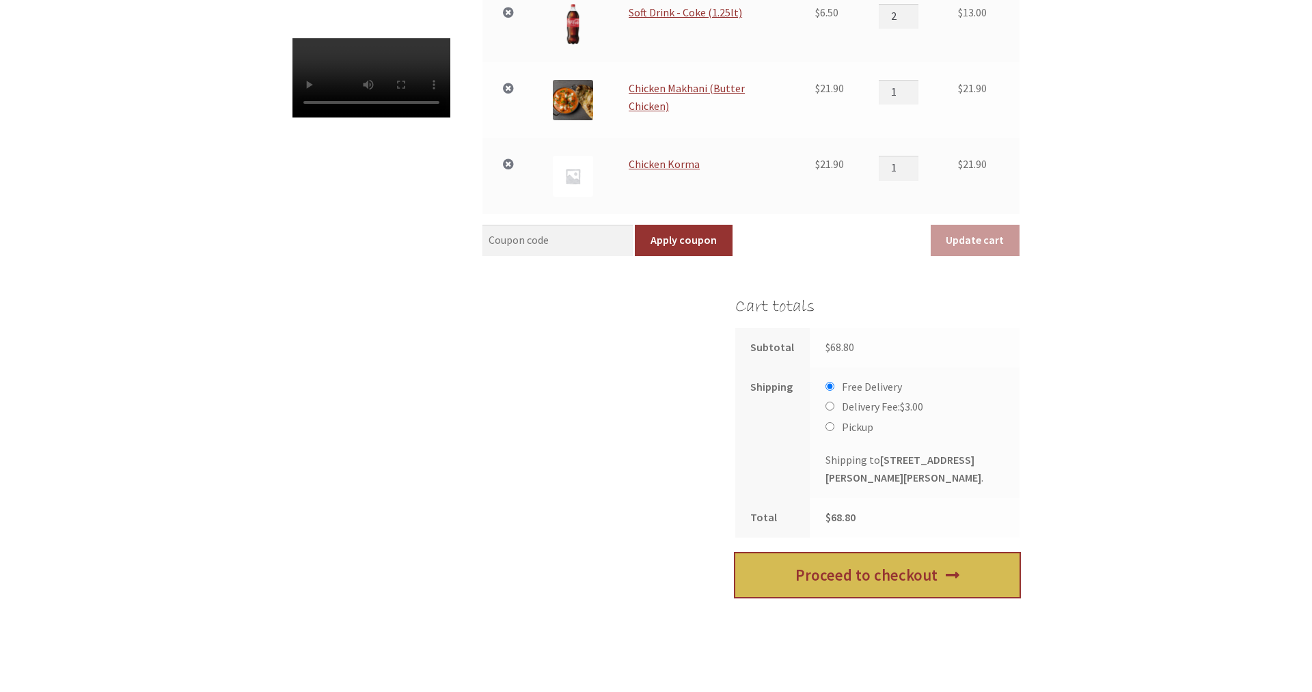
click at [882, 586] on link "Proceed to checkout" at bounding box center [877, 576] width 284 height 44
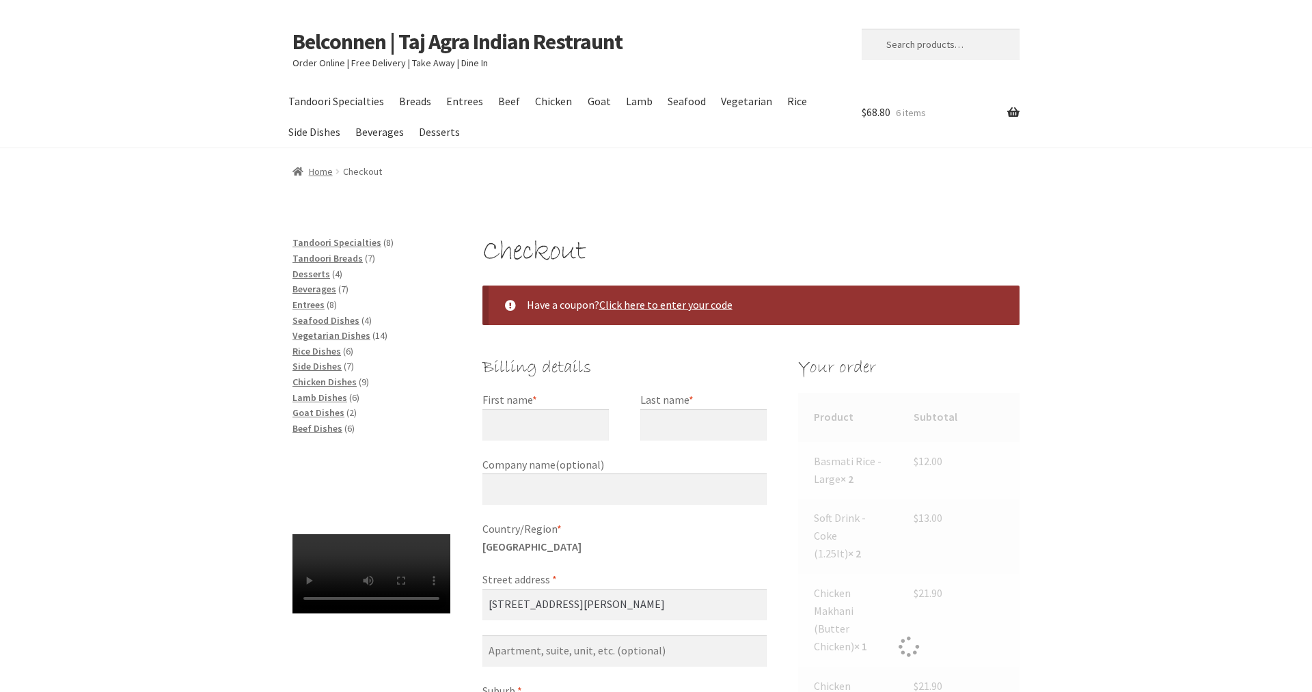
select select "ACT"
click at [558, 421] on input "First name *" at bounding box center [546, 424] width 126 height 31
type input "[PERSON_NAME]"
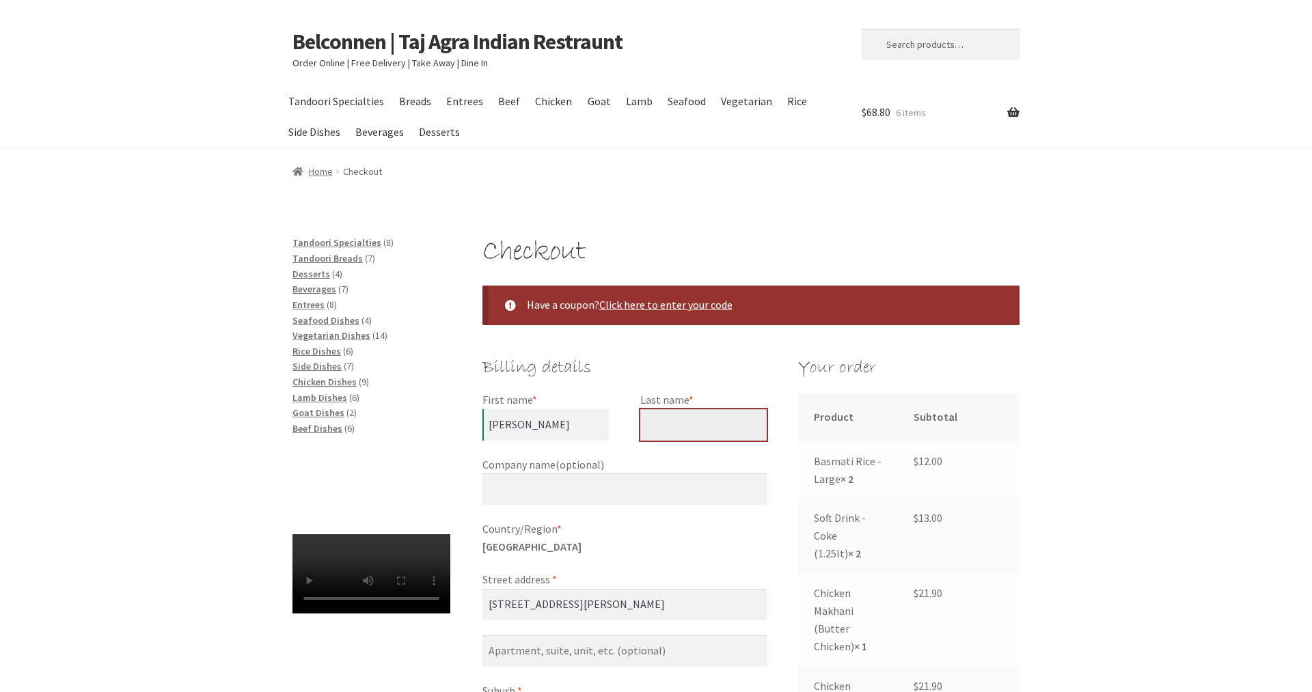
click at [715, 428] on input "Last name *" at bounding box center [703, 424] width 126 height 31
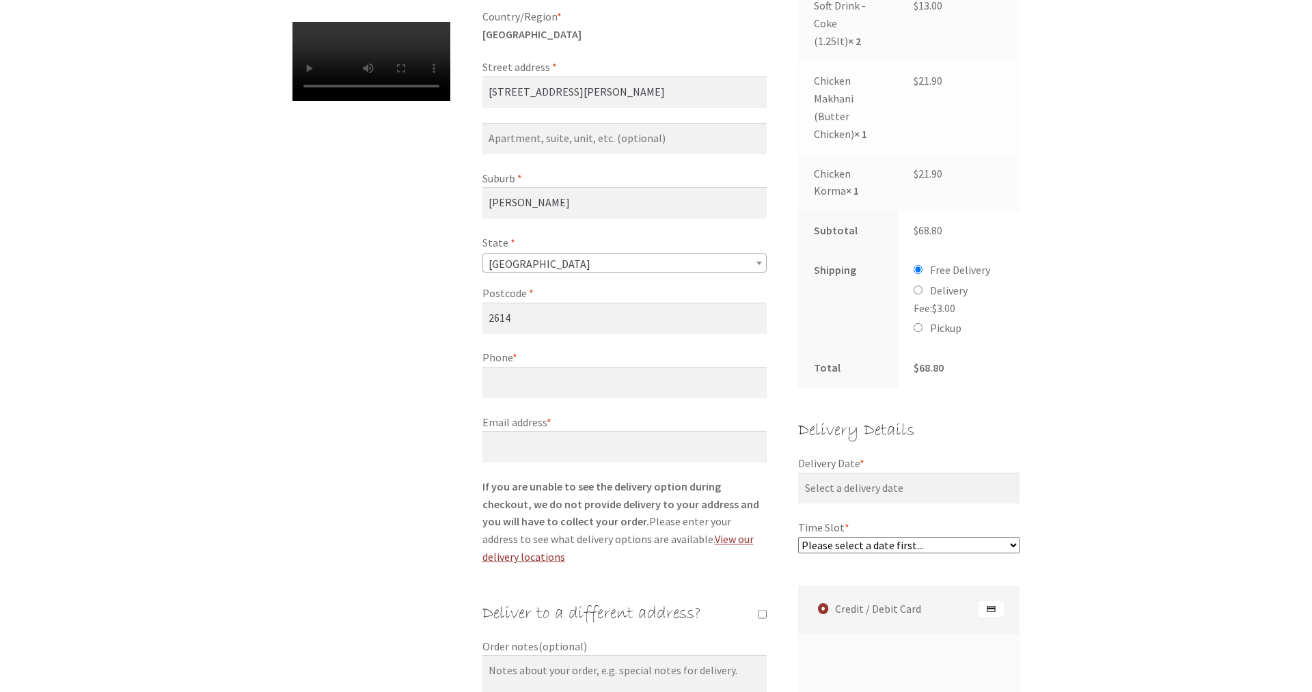
scroll to position [558, 0]
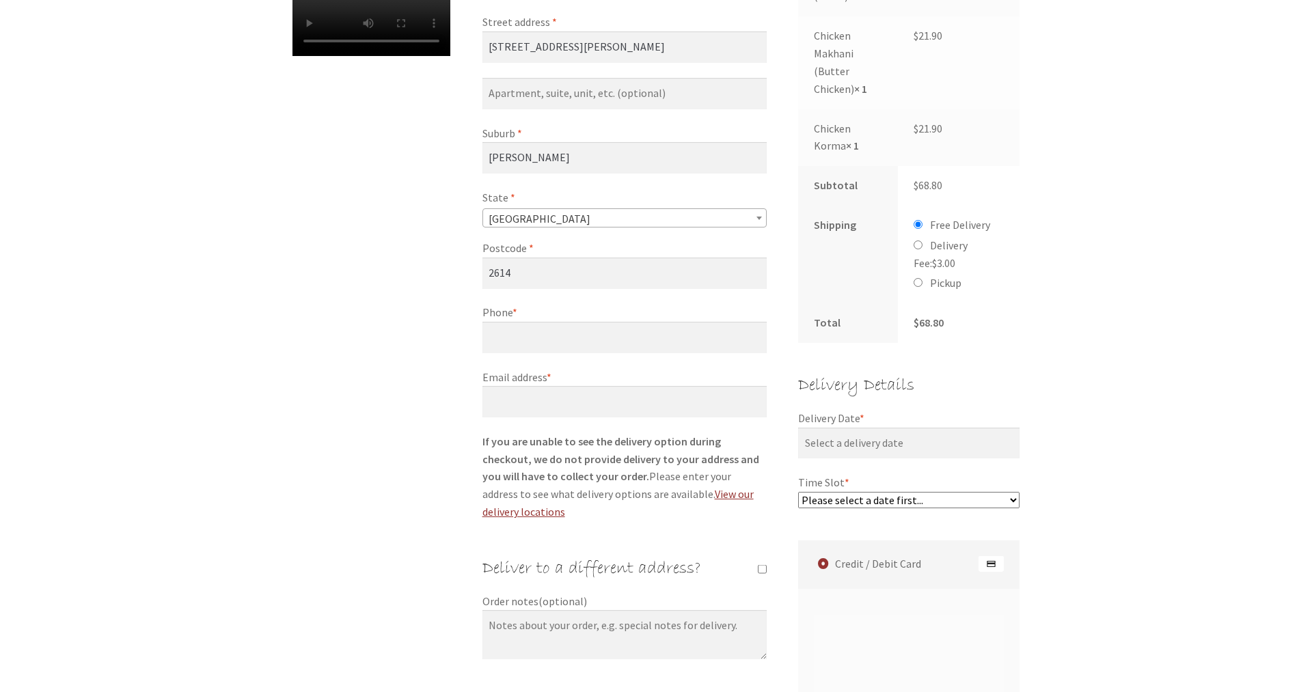
type input "Quince"
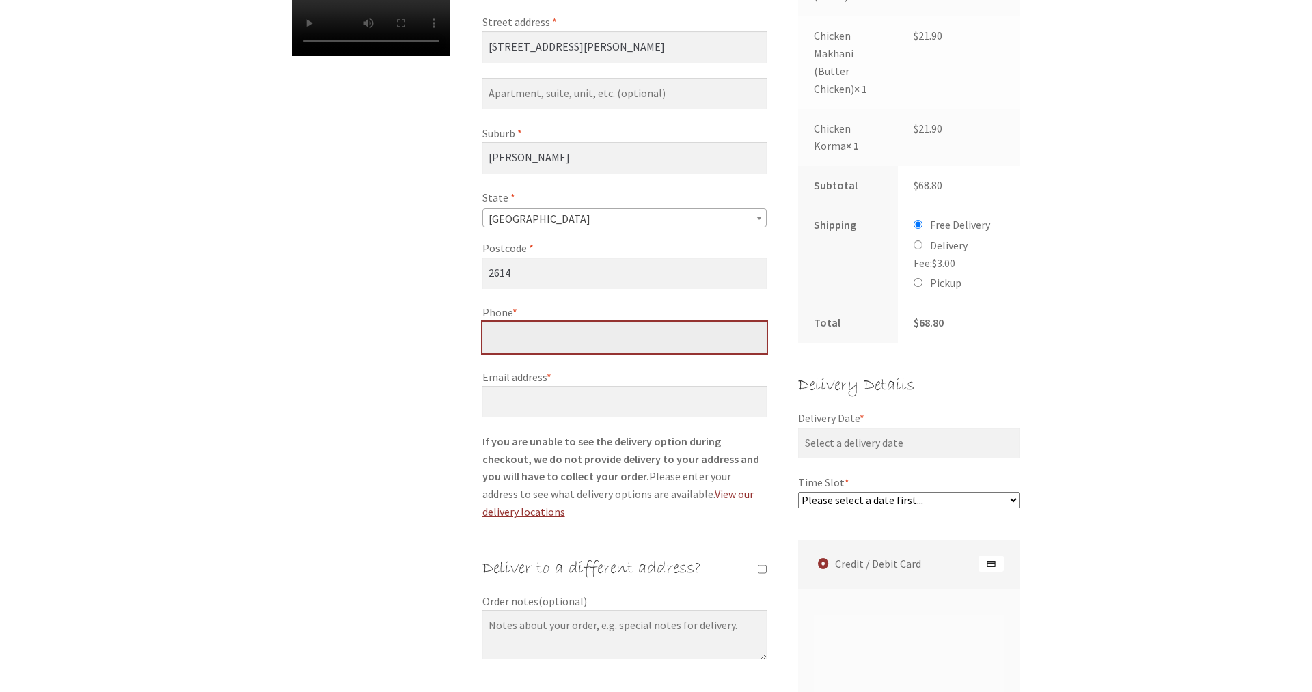
click at [519, 331] on input "Phone *" at bounding box center [625, 337] width 284 height 31
click at [520, 338] on input "Phone *" at bounding box center [625, 337] width 284 height 31
type input "0411539637"
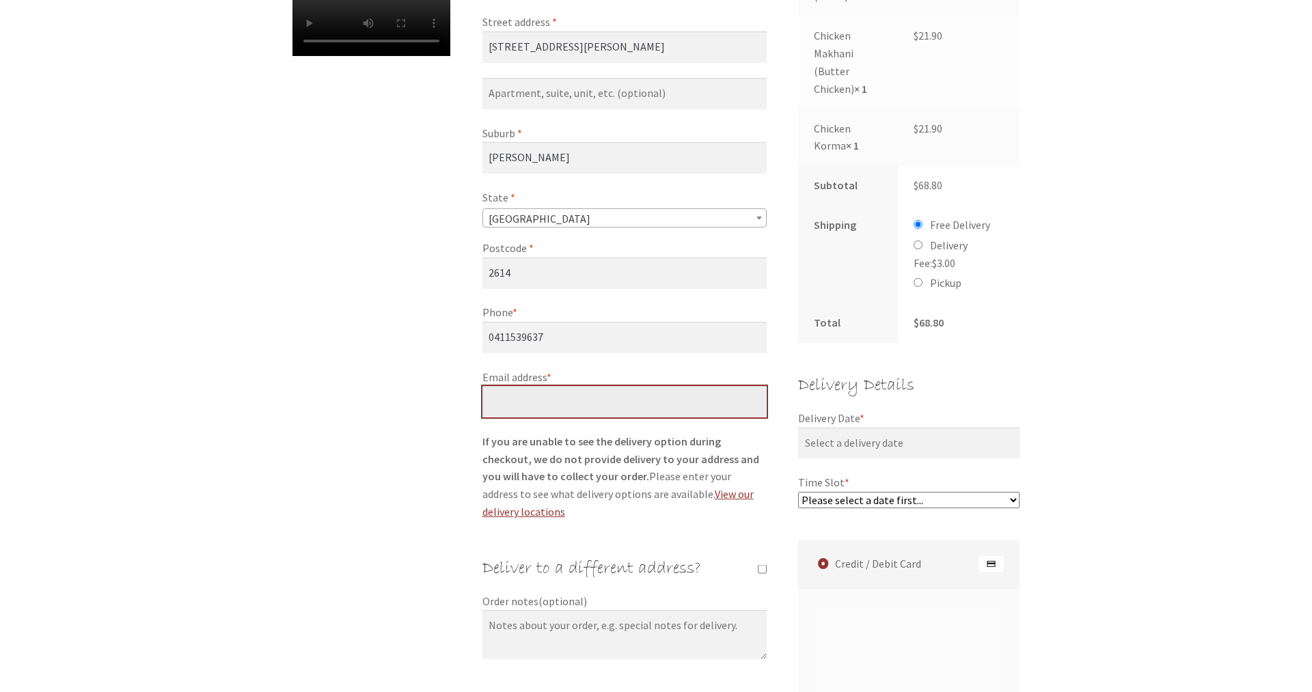
click at [534, 411] on input "Email address *" at bounding box center [625, 401] width 284 height 31
click at [534, 408] on input "Email address *" at bounding box center [625, 401] width 284 height 31
type input "[EMAIL_ADDRESS][DOMAIN_NAME]"
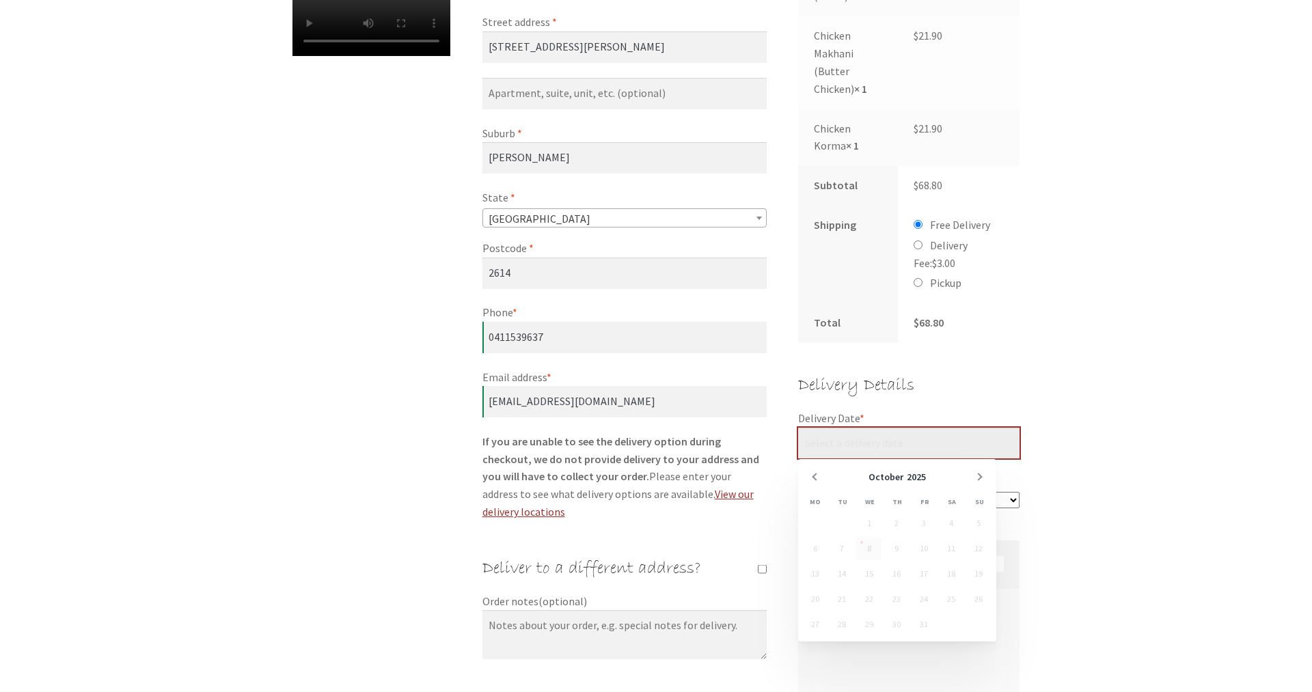
click at [906, 448] on input "Delivery Date *" at bounding box center [908, 443] width 221 height 31
click at [866, 541] on td "8" at bounding box center [869, 549] width 27 height 25
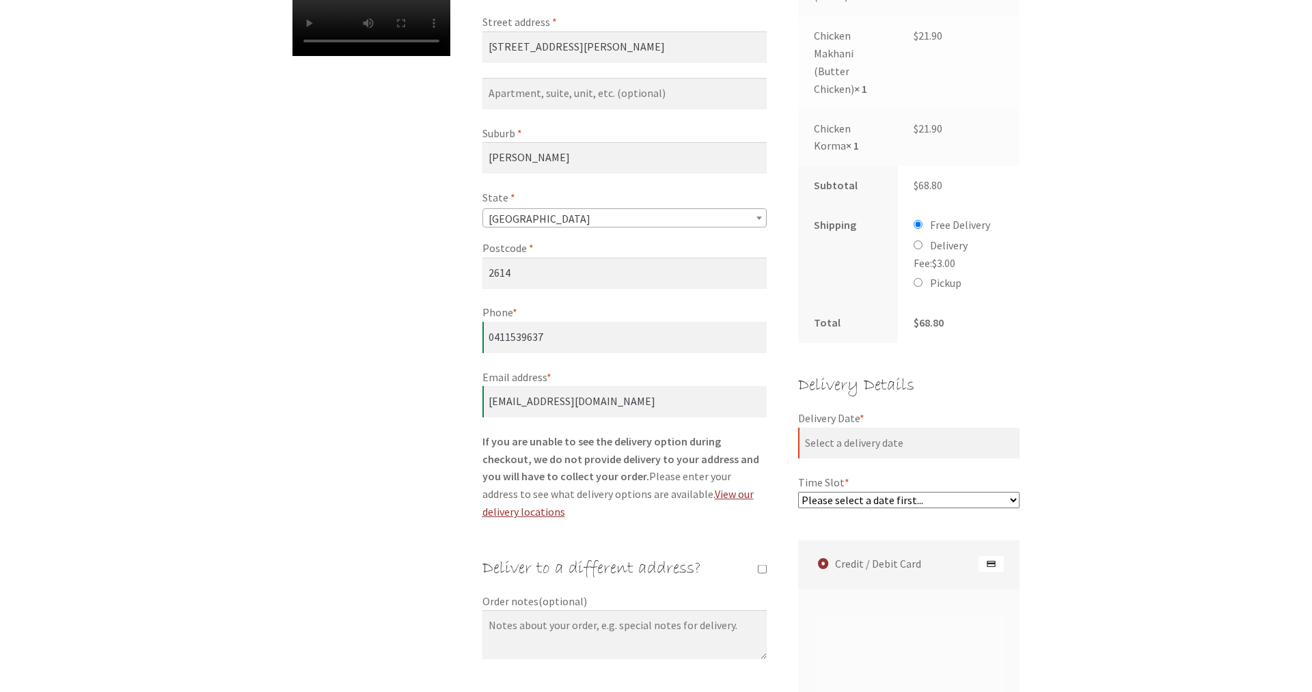
click at [1116, 434] on div "Checkout Have a coupon? Click here to enter your code Coupon: Apply coupon Bill…" at bounding box center [656, 450] width 1312 height 1546
